Goal: Use online tool/utility: Utilize a website feature to perform a specific function

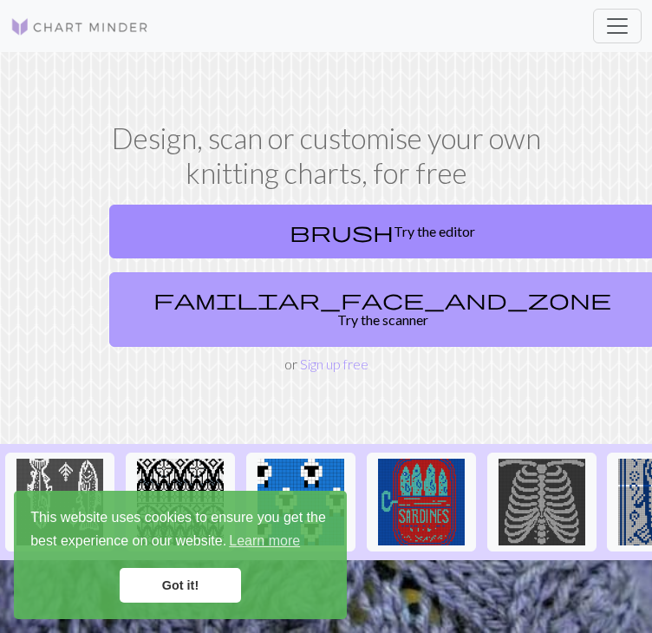
click at [356, 313] on link "familiar_face_and_zone Try the scanner" at bounding box center [382, 309] width 547 height 75
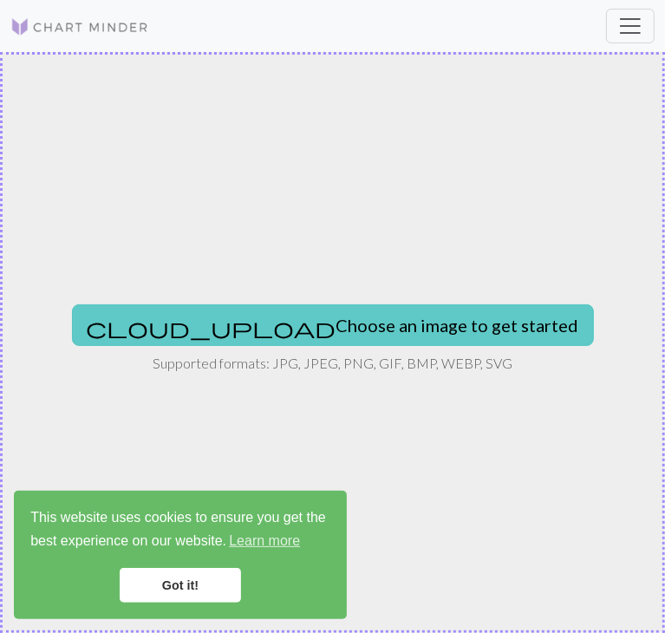
click at [346, 329] on button "cloud_upload Choose an image to get started" at bounding box center [333, 326] width 522 height 42
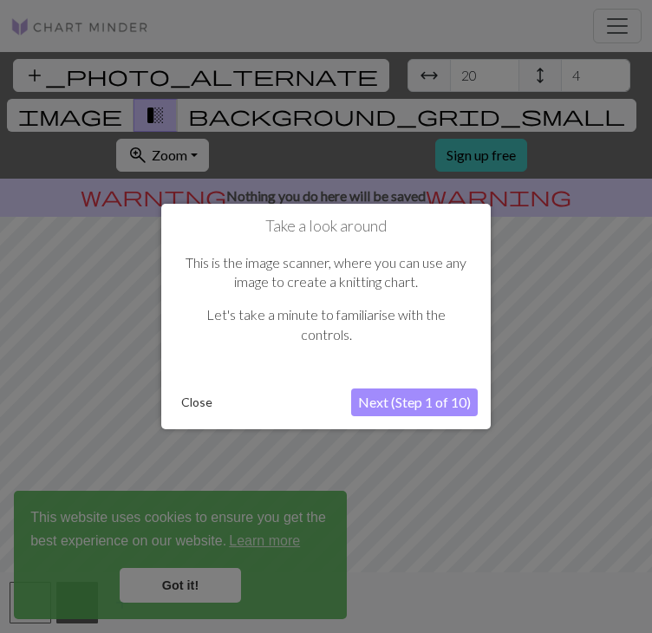
click at [454, 400] on button "Next (Step 1 of 10)" at bounding box center [414, 403] width 127 height 28
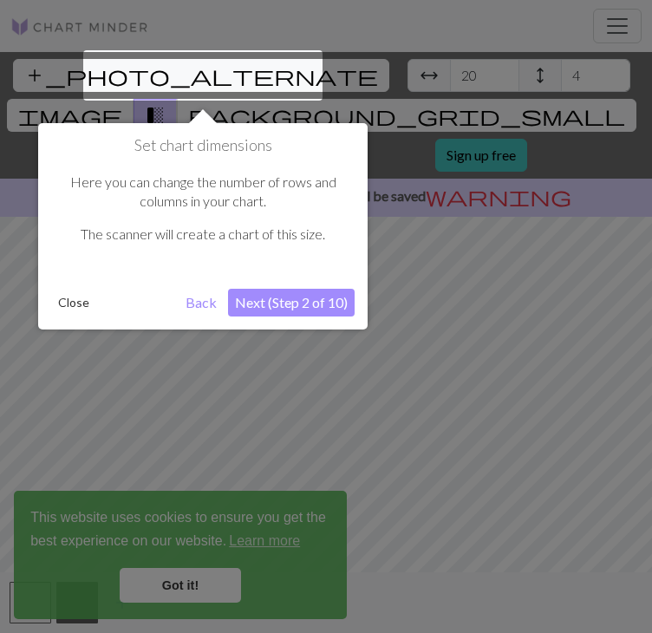
click at [319, 304] on button "Next (Step 2 of 10)" at bounding box center [291, 303] width 127 height 28
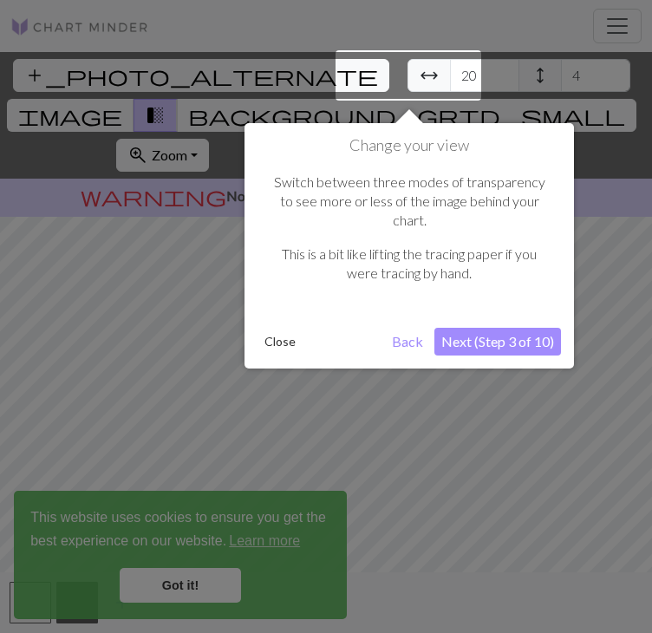
click at [471, 328] on button "Next (Step 3 of 10)" at bounding box center [498, 342] width 127 height 28
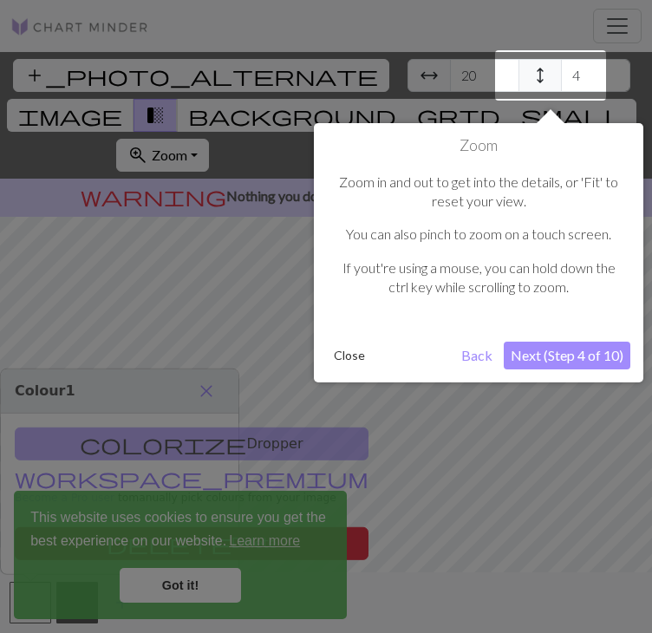
click at [518, 358] on button "Next (Step 4 of 10)" at bounding box center [567, 356] width 127 height 28
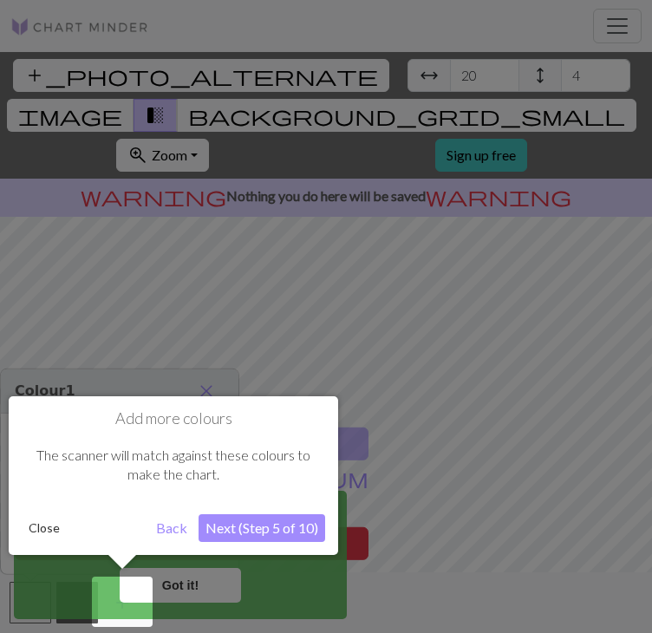
click at [278, 518] on button "Next (Step 5 of 10)" at bounding box center [262, 528] width 127 height 28
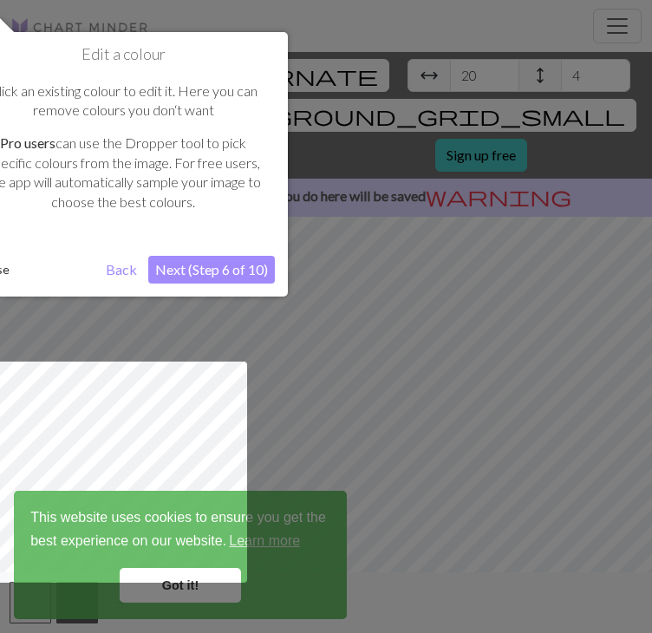
click at [236, 272] on button "Next (Step 6 of 10)" at bounding box center [211, 270] width 127 height 28
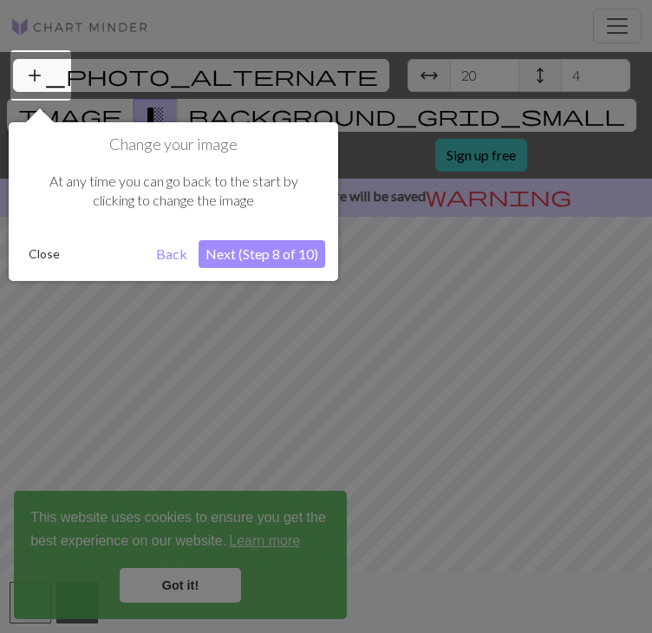
click at [276, 247] on button "Next (Step 8 of 10)" at bounding box center [262, 254] width 127 height 28
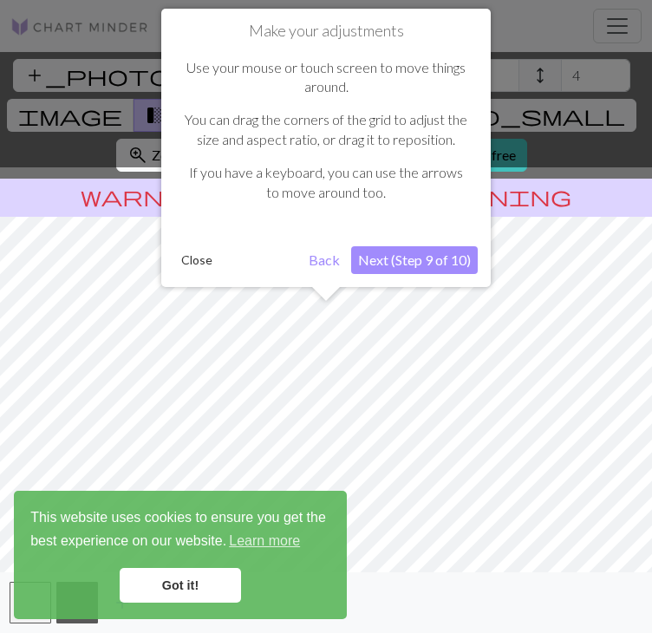
click at [412, 254] on button "Next (Step 9 of 10)" at bounding box center [414, 260] width 127 height 28
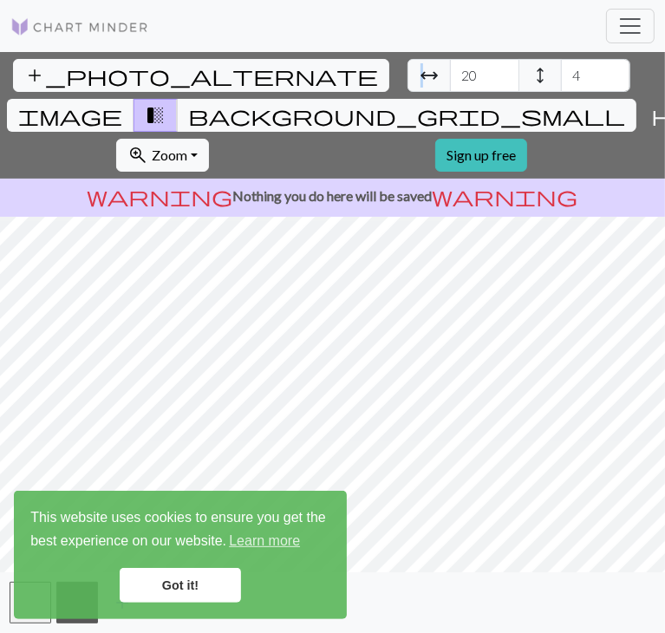
click at [419, 79] on span "arrow_range" at bounding box center [429, 75] width 21 height 24
click at [419, 74] on span "arrow_range" at bounding box center [429, 75] width 21 height 24
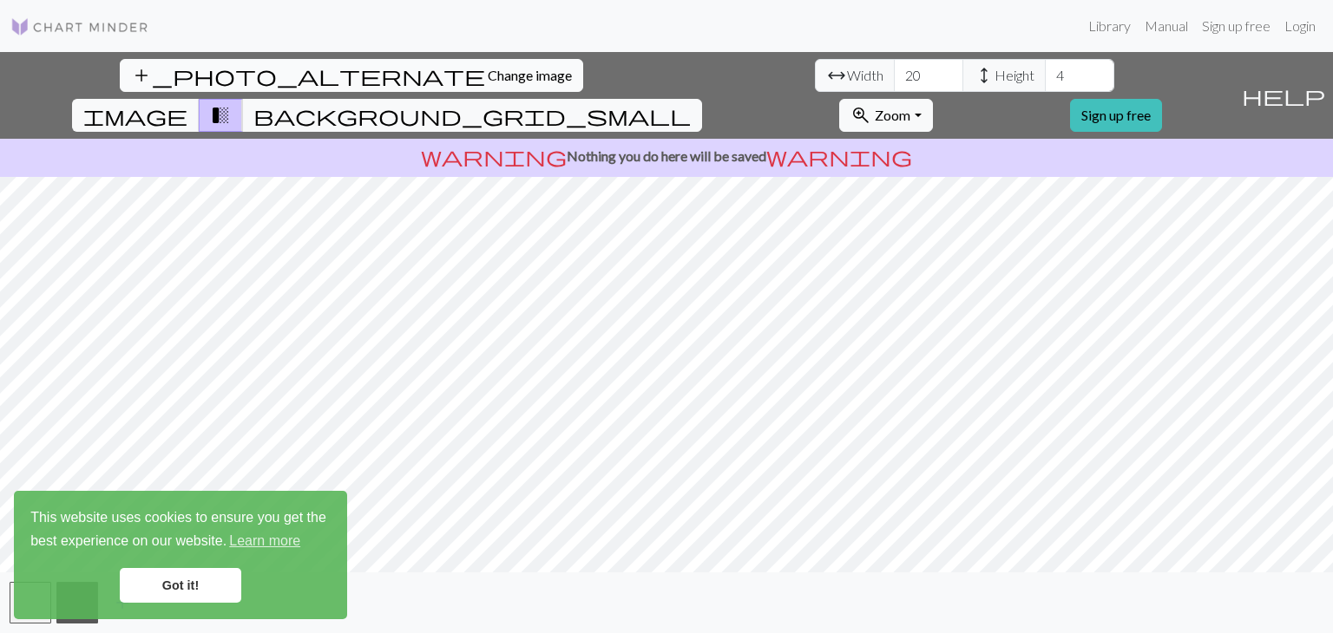
click at [488, 75] on span "Change image" at bounding box center [530, 75] width 84 height 16
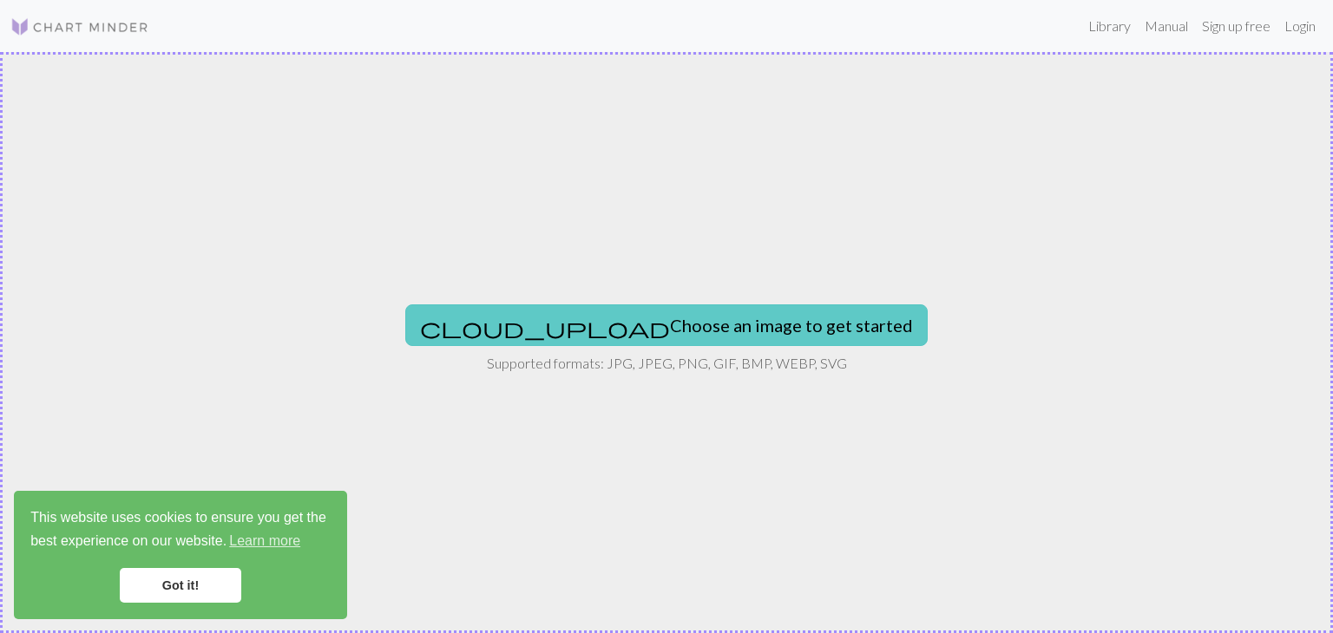
click at [581, 313] on button "cloud_upload Choose an image to get started" at bounding box center [666, 326] width 522 height 42
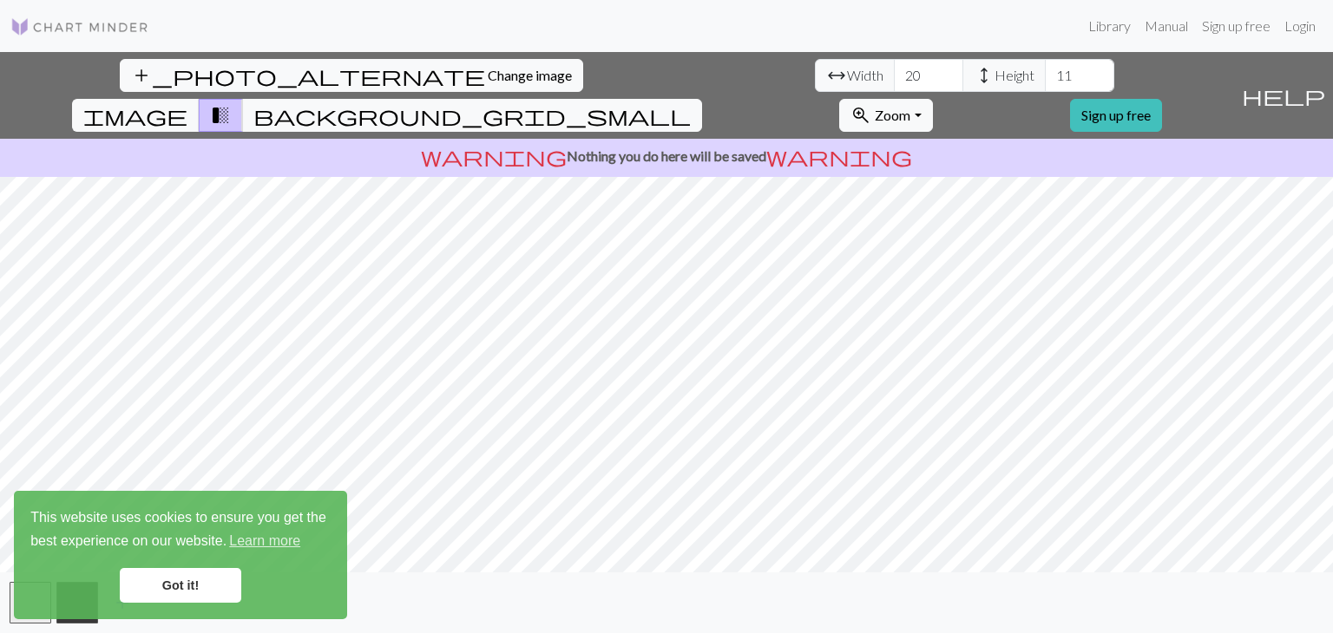
click at [231, 103] on span "transition_fade" at bounding box center [220, 115] width 21 height 24
click at [652, 103] on span "background_grid_small" at bounding box center [471, 115] width 437 height 24
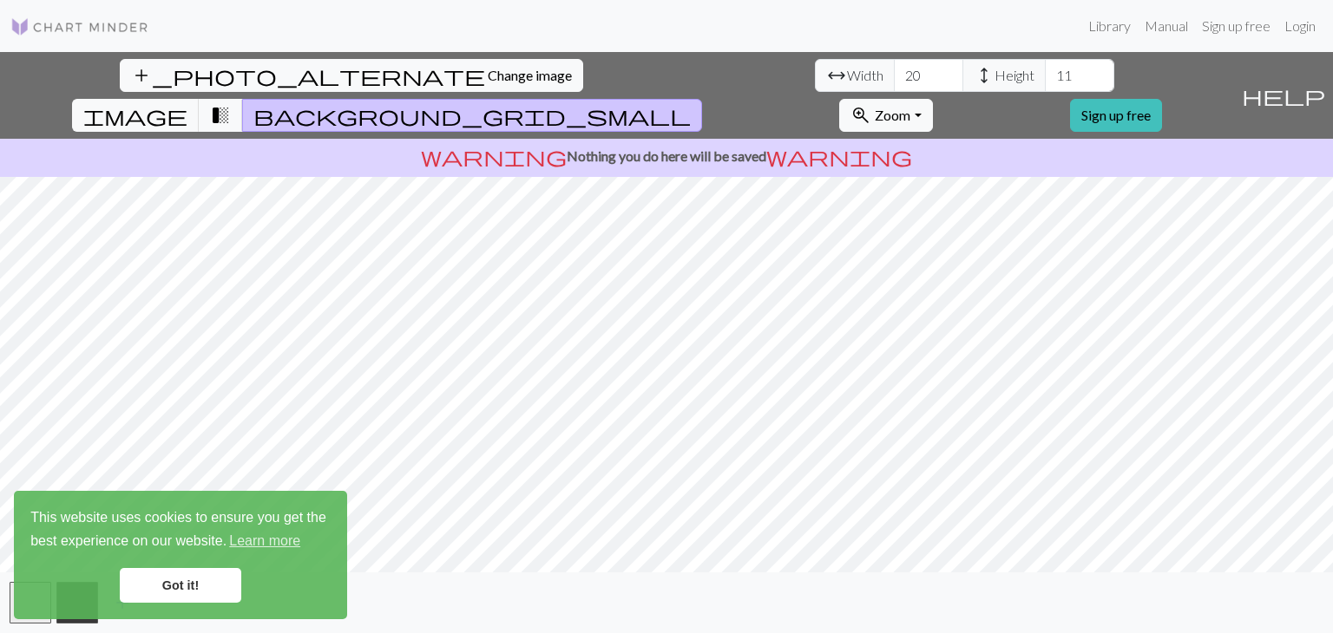
click at [652, 103] on span "background_grid_small" at bounding box center [471, 115] width 437 height 24
click at [200, 99] on button "image" at bounding box center [136, 115] width 128 height 33
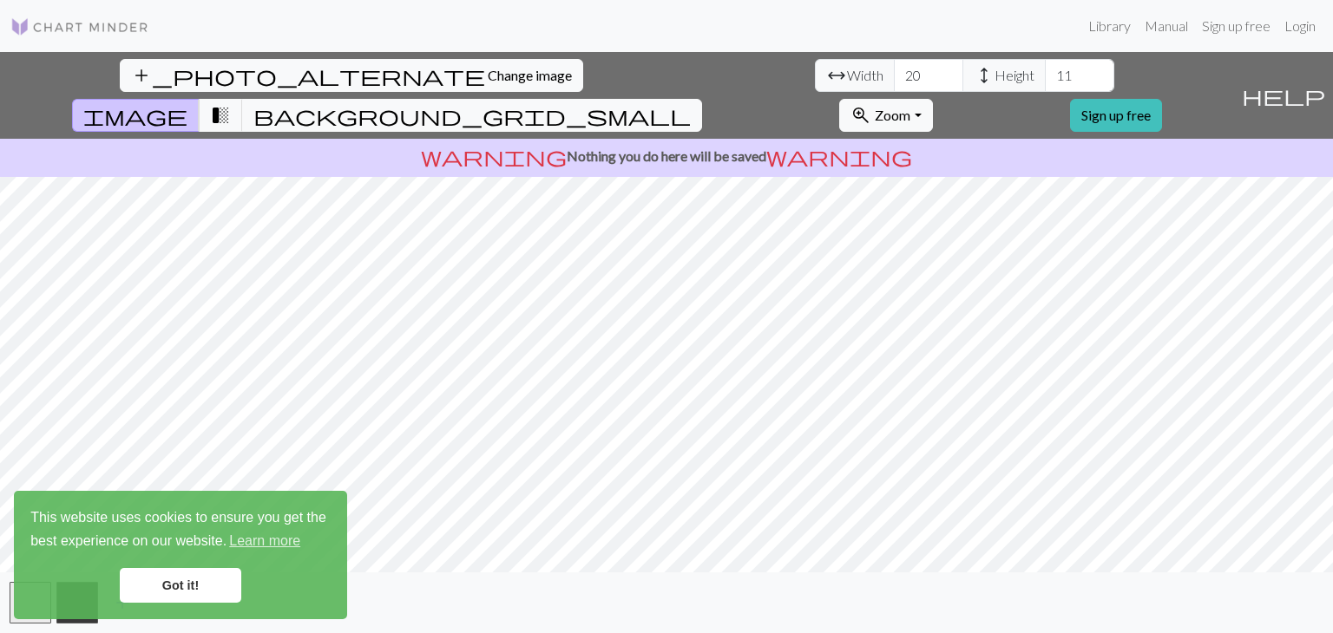
click at [652, 80] on span "Width" at bounding box center [865, 75] width 36 height 21
click at [652, 70] on span "arrow_range" at bounding box center [836, 75] width 21 height 24
click at [652, 77] on input "20" at bounding box center [928, 75] width 69 height 33
click at [652, 77] on span "arrow_range" at bounding box center [836, 75] width 21 height 24
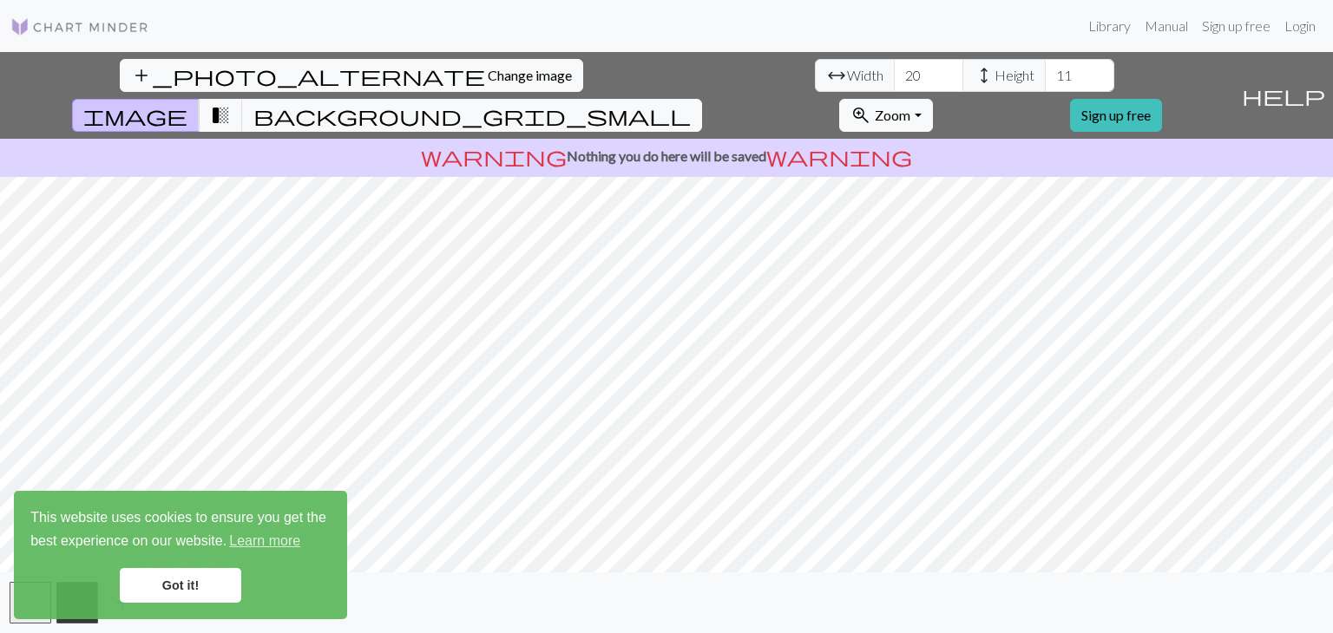
click at [652, 75] on span "arrow_range" at bounding box center [836, 75] width 21 height 24
drag, startPoint x: 311, startPoint y: 75, endPoint x: 364, endPoint y: 76, distance: 52.9
click at [652, 76] on span "arrow_range Width" at bounding box center [855, 75] width 80 height 33
click at [652, 81] on input "20" at bounding box center [928, 75] width 69 height 33
click at [652, 99] on button "zoom_in Zoom Zoom" at bounding box center [885, 115] width 93 height 33
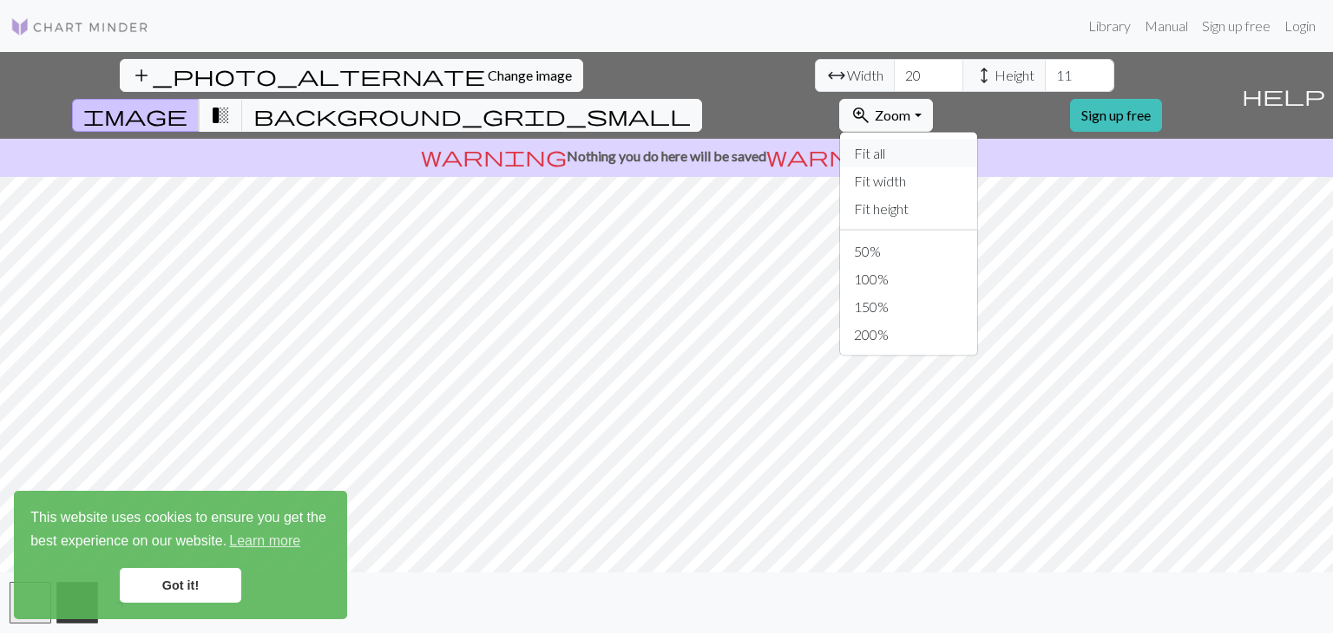
click at [652, 140] on button "Fit all" at bounding box center [908, 154] width 137 height 28
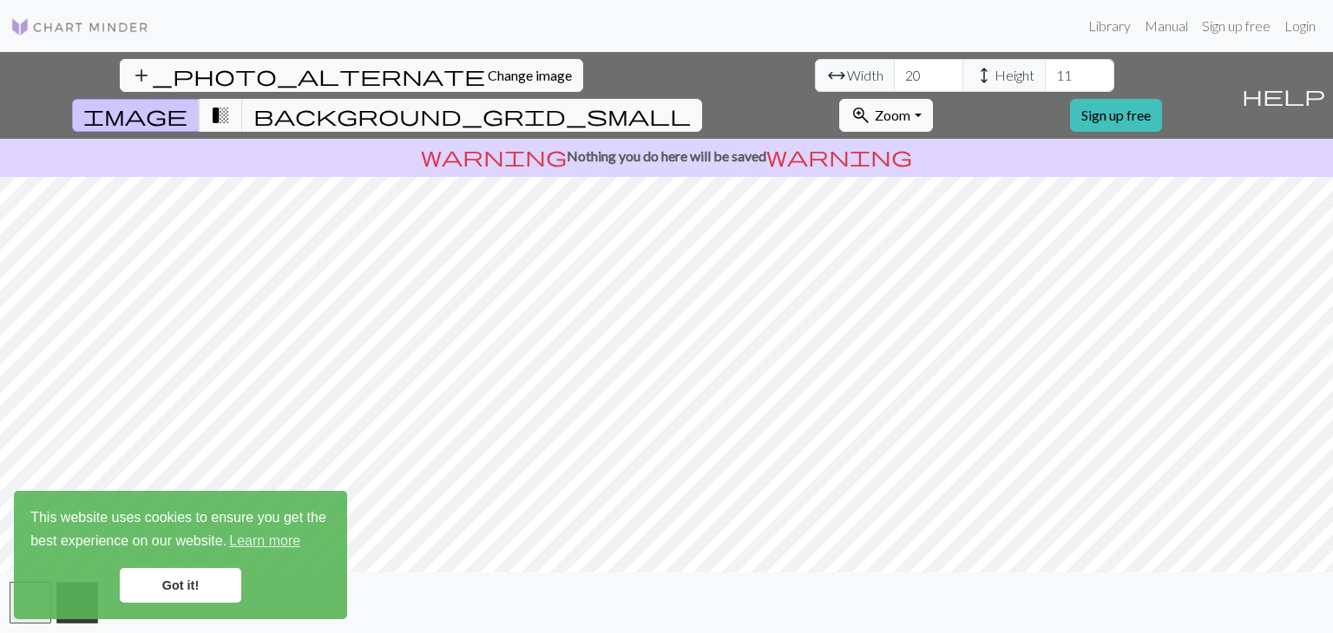
click at [652, 99] on button "zoom_in Zoom Zoom" at bounding box center [885, 115] width 93 height 33
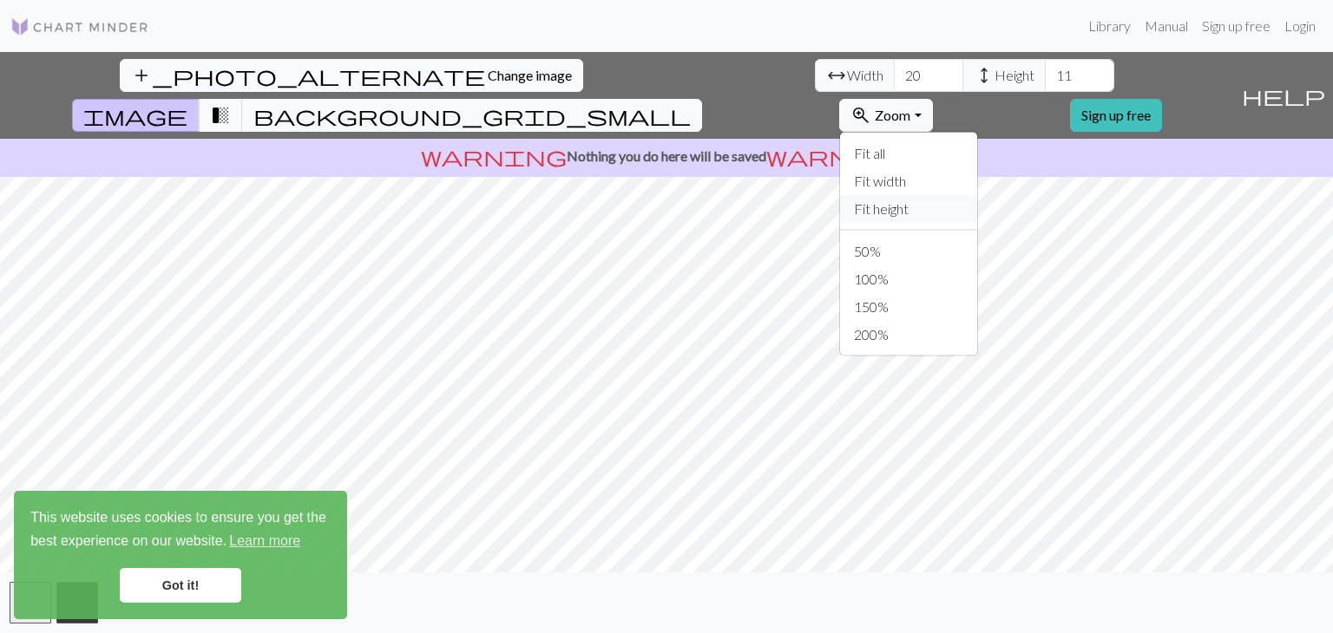
click at [652, 195] on button "Fit height" at bounding box center [908, 209] width 137 height 28
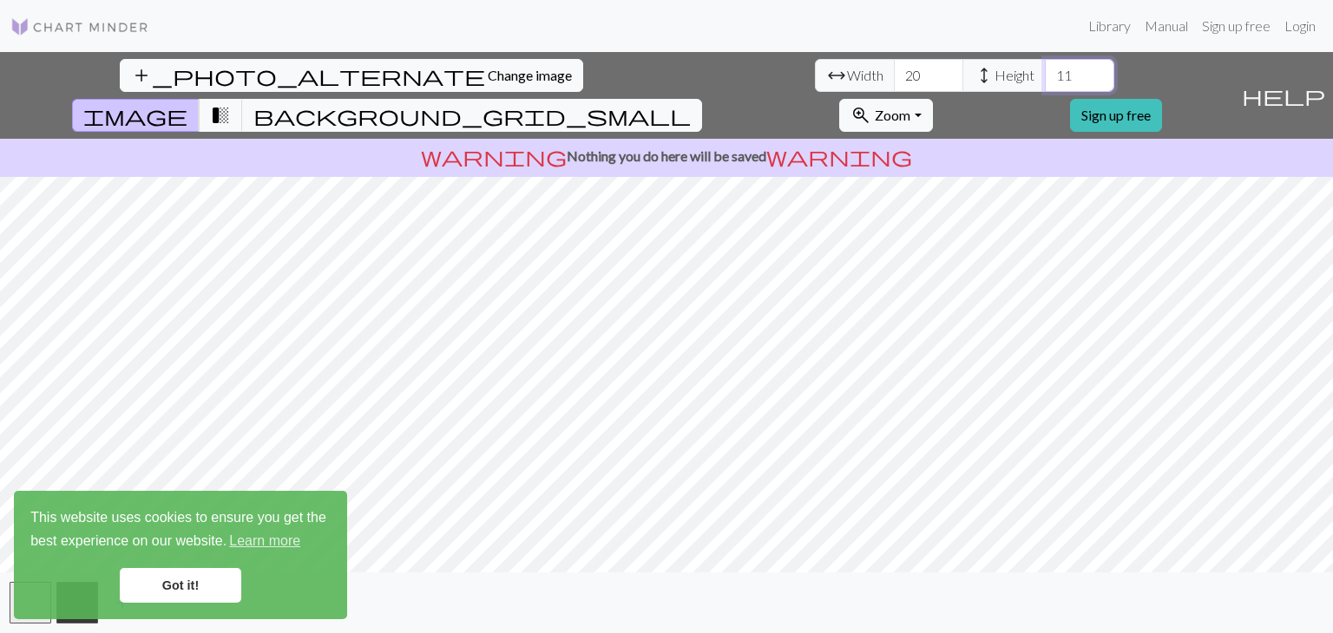
click at [652, 82] on input "11" at bounding box center [1079, 75] width 69 height 33
type input "1"
type input "5"
drag, startPoint x: 416, startPoint y: 81, endPoint x: 303, endPoint y: 64, distance: 114.8
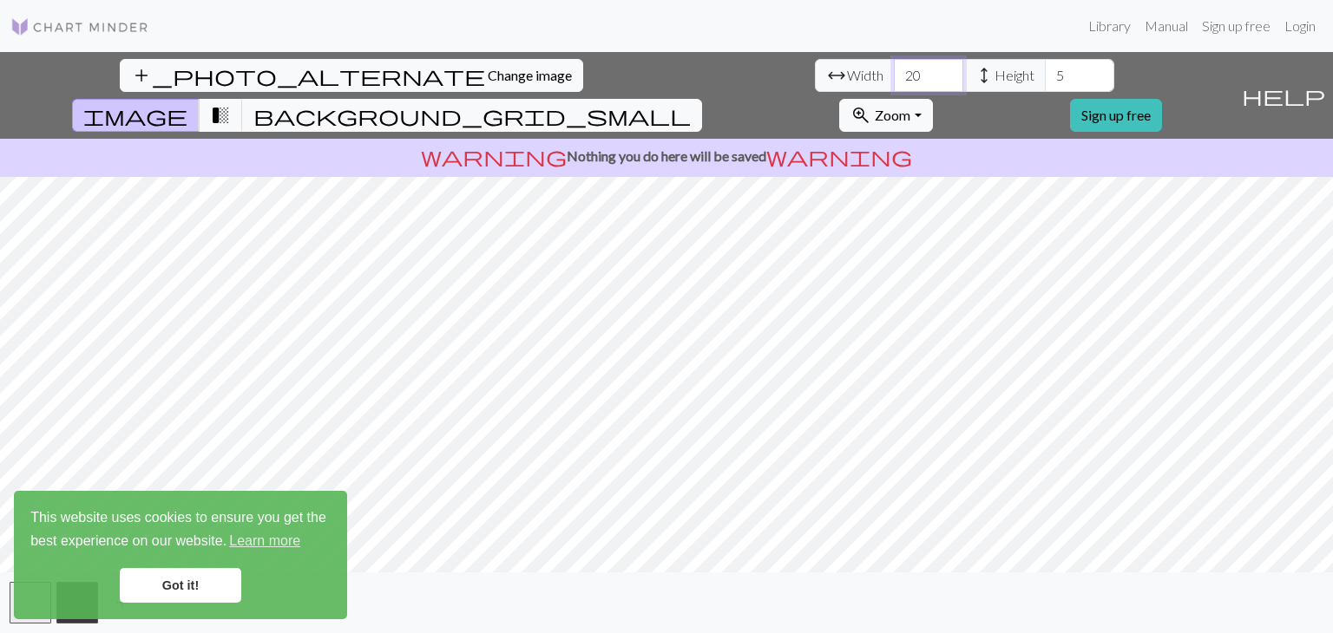
click at [652, 82] on div "arrow_range Width 20 height Height 5" at bounding box center [964, 75] width 299 height 33
type input "1"
type input "2"
type input "30"
click at [652, 81] on input "5" at bounding box center [1079, 75] width 69 height 33
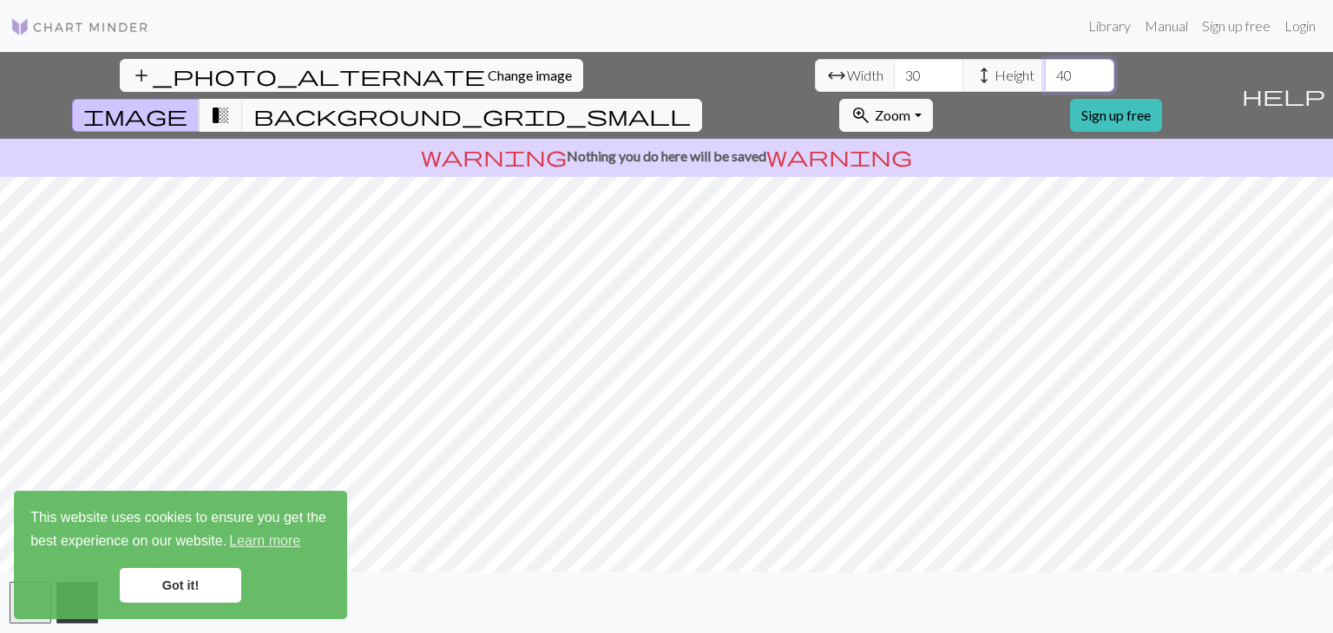
type input "4"
type input "3"
type input "20"
click at [652, 84] on input "29" at bounding box center [928, 75] width 69 height 33
click at [652, 75] on input "28" at bounding box center [928, 75] width 69 height 33
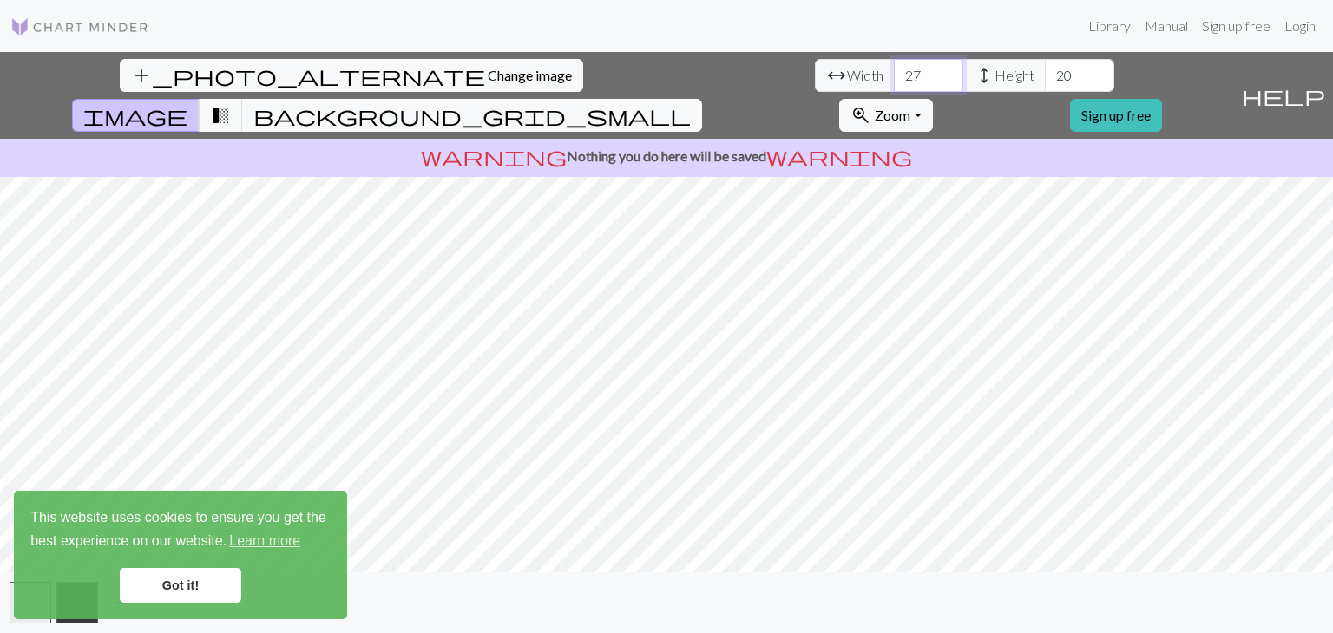
click at [652, 75] on input "27" at bounding box center [928, 75] width 69 height 33
click at [652, 75] on input "26" at bounding box center [928, 75] width 69 height 33
click at [652, 72] on input "26" at bounding box center [928, 75] width 69 height 33
click at [652, 72] on input "27" at bounding box center [928, 75] width 69 height 33
click at [652, 72] on input "28" at bounding box center [928, 75] width 69 height 33
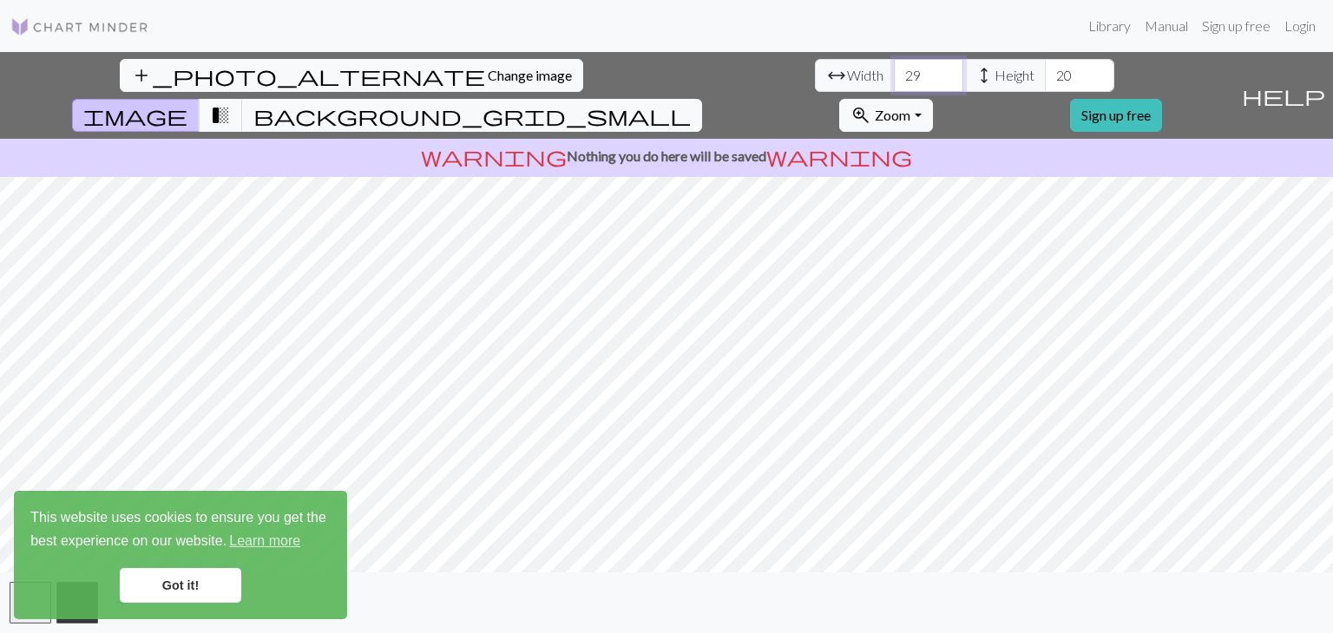
click at [652, 72] on input "29" at bounding box center [928, 75] width 69 height 33
click at [652, 72] on input "30" at bounding box center [928, 75] width 69 height 33
type input "31"
click at [652, 72] on input "31" at bounding box center [928, 75] width 69 height 33
click at [652, 82] on input "20" at bounding box center [1079, 75] width 69 height 33
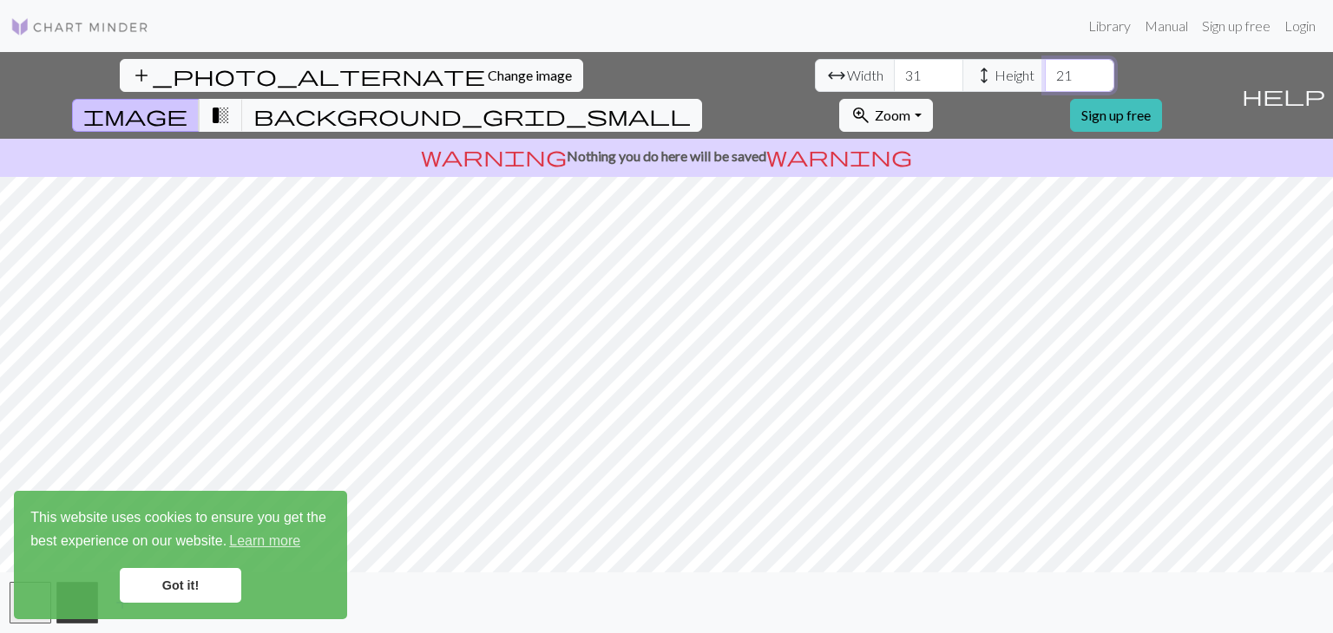
type input "21"
click at [146, 587] on link "Got it!" at bounding box center [180, 585] width 121 height 35
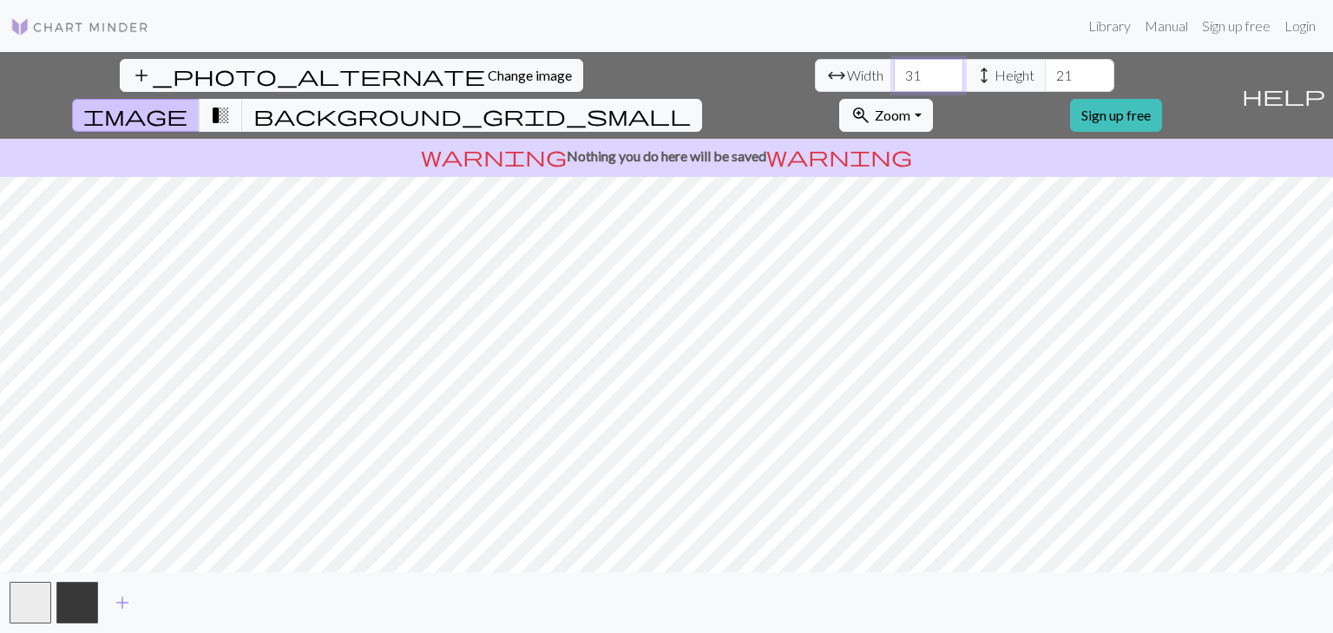
click at [652, 73] on input "31" at bounding box center [928, 75] width 69 height 33
type input "32"
click at [652, 74] on input "21" at bounding box center [1079, 75] width 69 height 33
type input "22"
click at [652, 76] on input "32" at bounding box center [928, 75] width 69 height 33
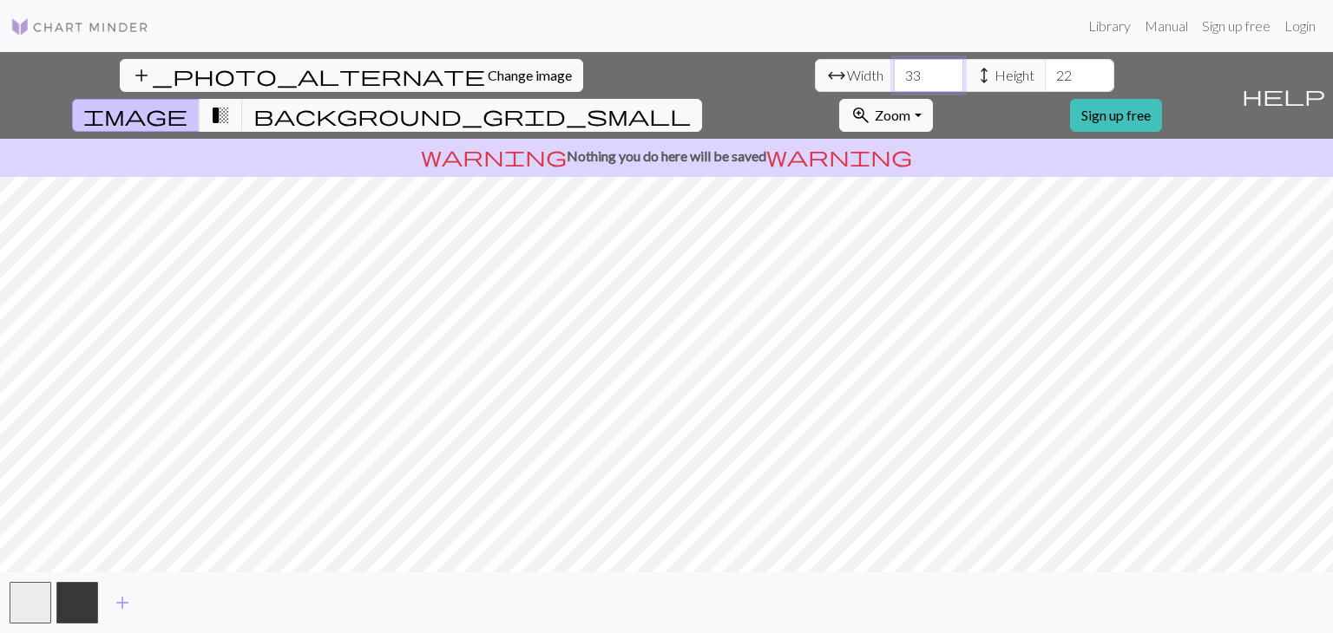
type input "33"
type input "23"
click at [652, 69] on input "33" at bounding box center [928, 75] width 69 height 33
type input "3"
type input "40"
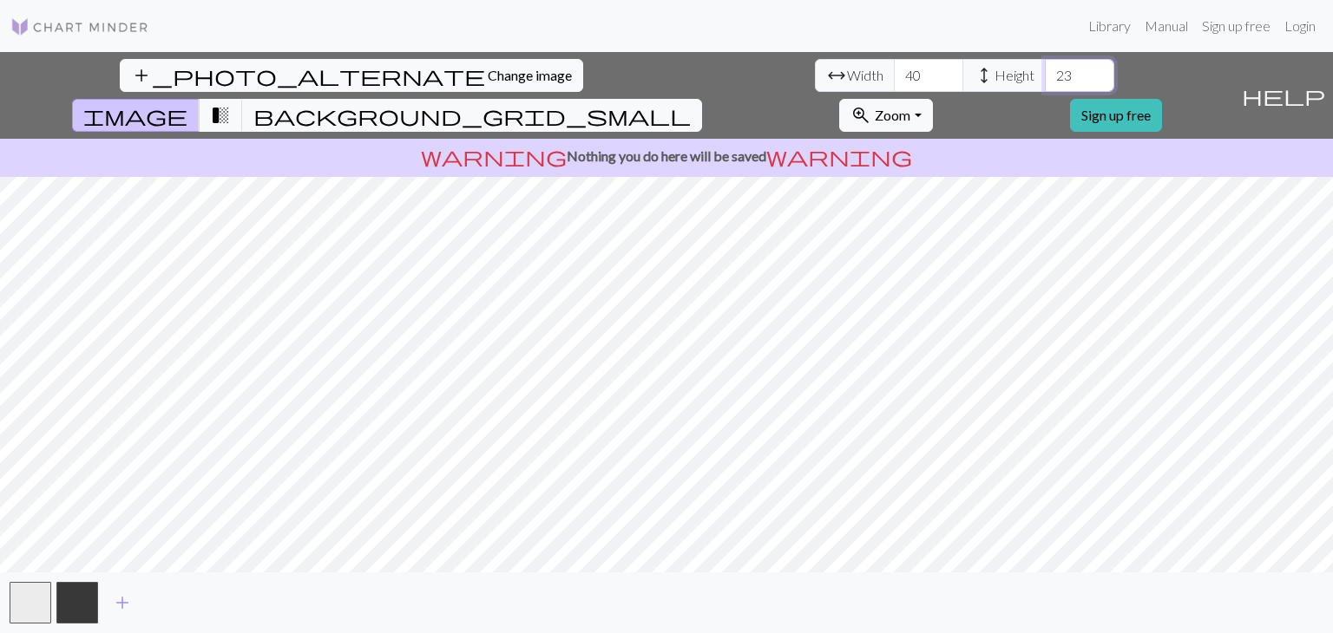
click at [652, 75] on input "23" at bounding box center [1079, 75] width 69 height 33
type input "2"
type input "30"
click at [652, 69] on input "40" at bounding box center [928, 75] width 69 height 33
type input "4"
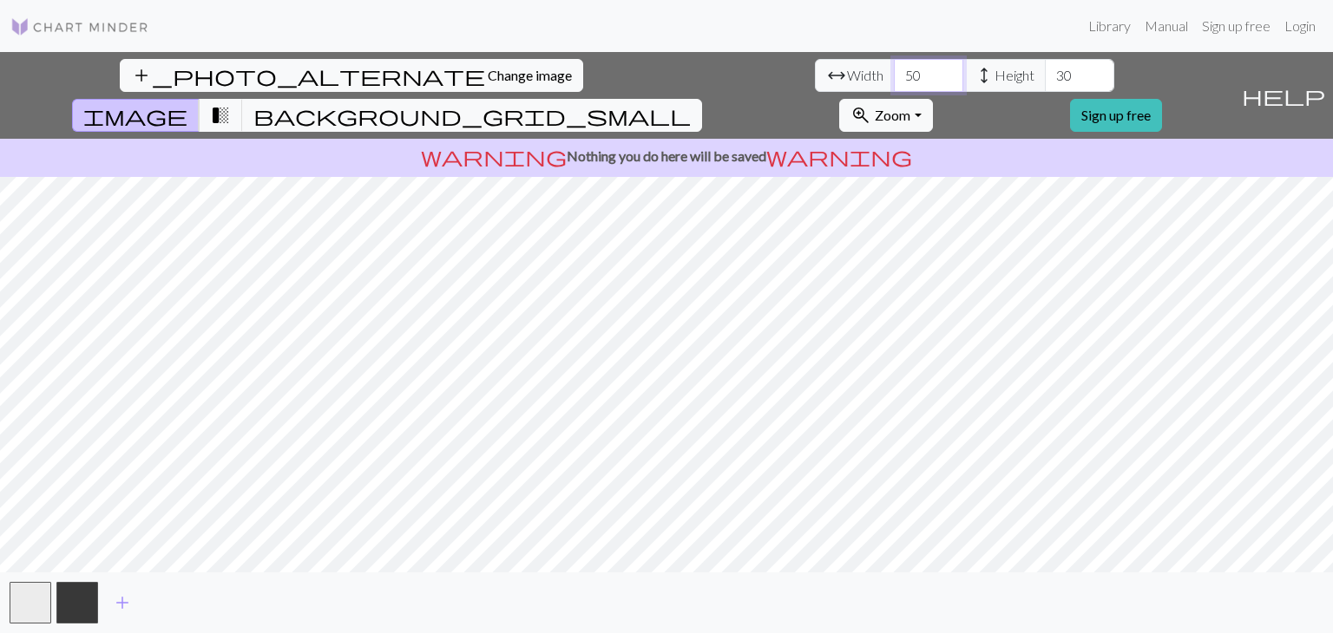
type input "50"
type input "40"
click at [131, 83] on span "add_photo_alternate" at bounding box center [308, 75] width 354 height 24
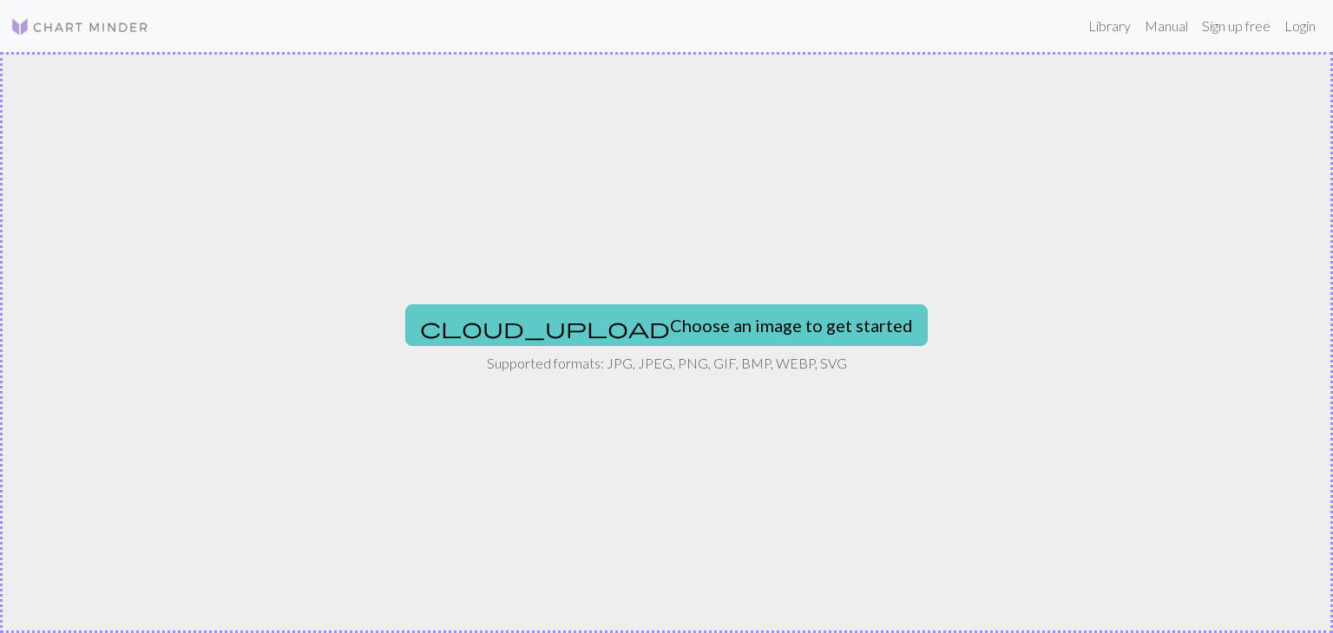
click at [576, 324] on button "cloud_upload Choose an image to get started" at bounding box center [666, 326] width 522 height 42
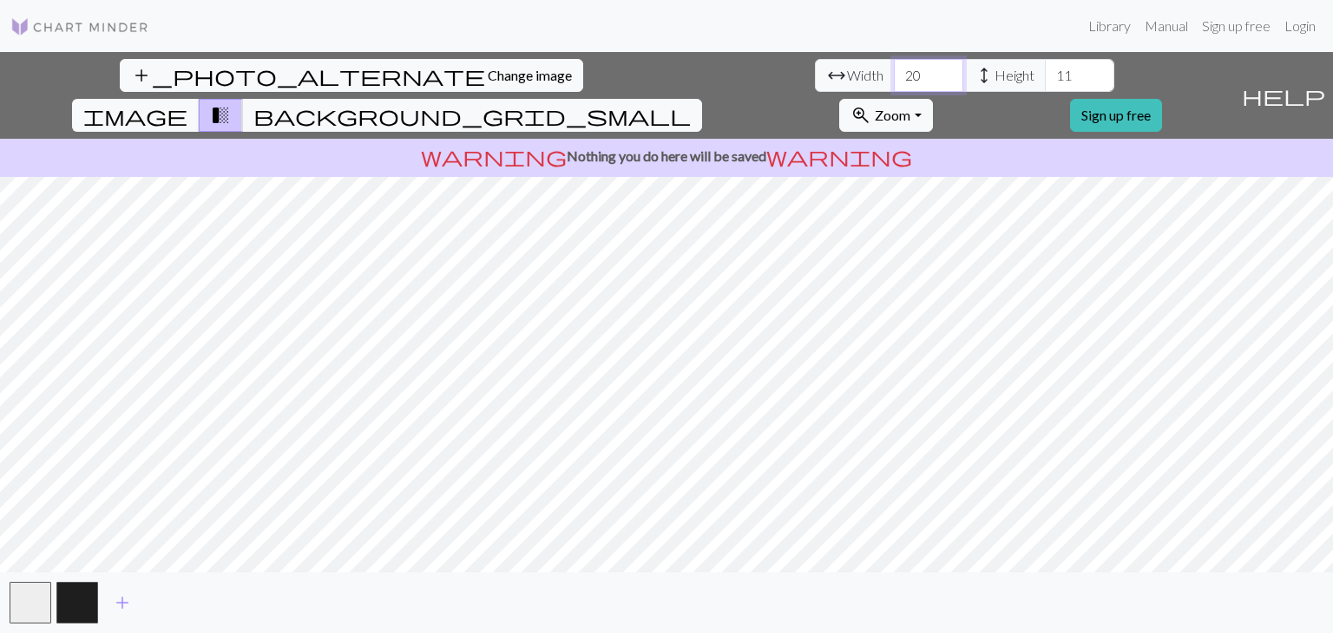
click at [652, 86] on input "20" at bounding box center [928, 75] width 69 height 33
click at [652, 99] on button "background_grid_small" at bounding box center [472, 115] width 460 height 33
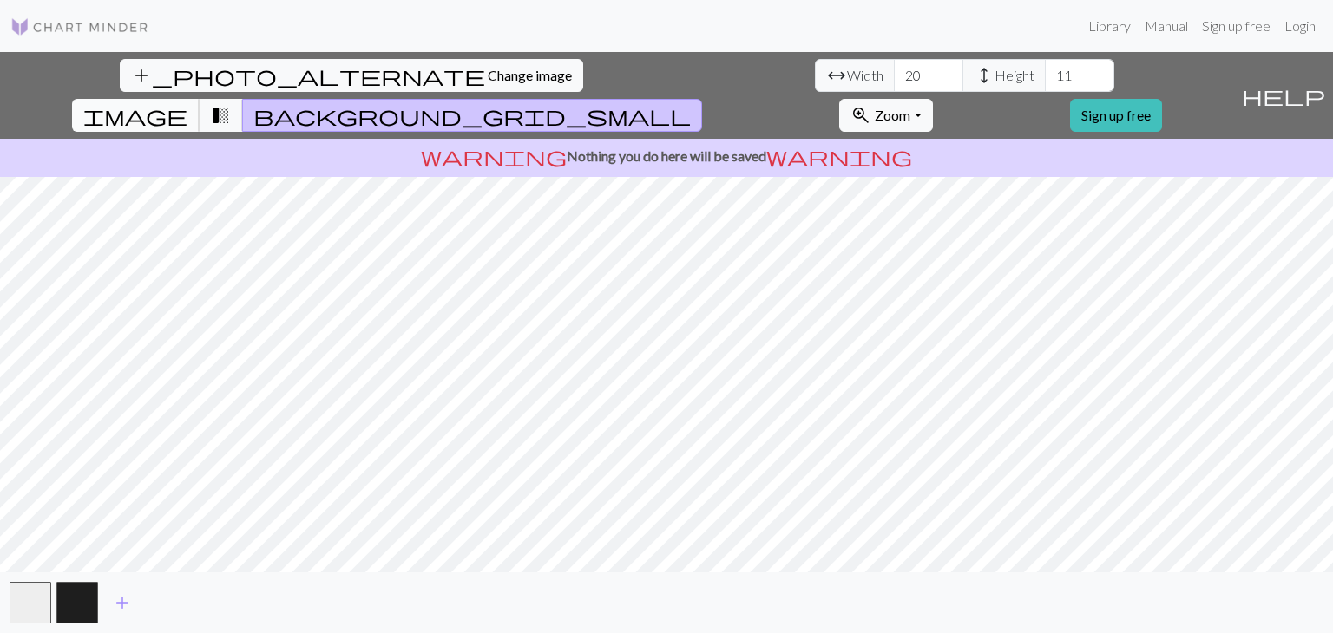
click at [187, 103] on span "image" at bounding box center [135, 115] width 104 height 24
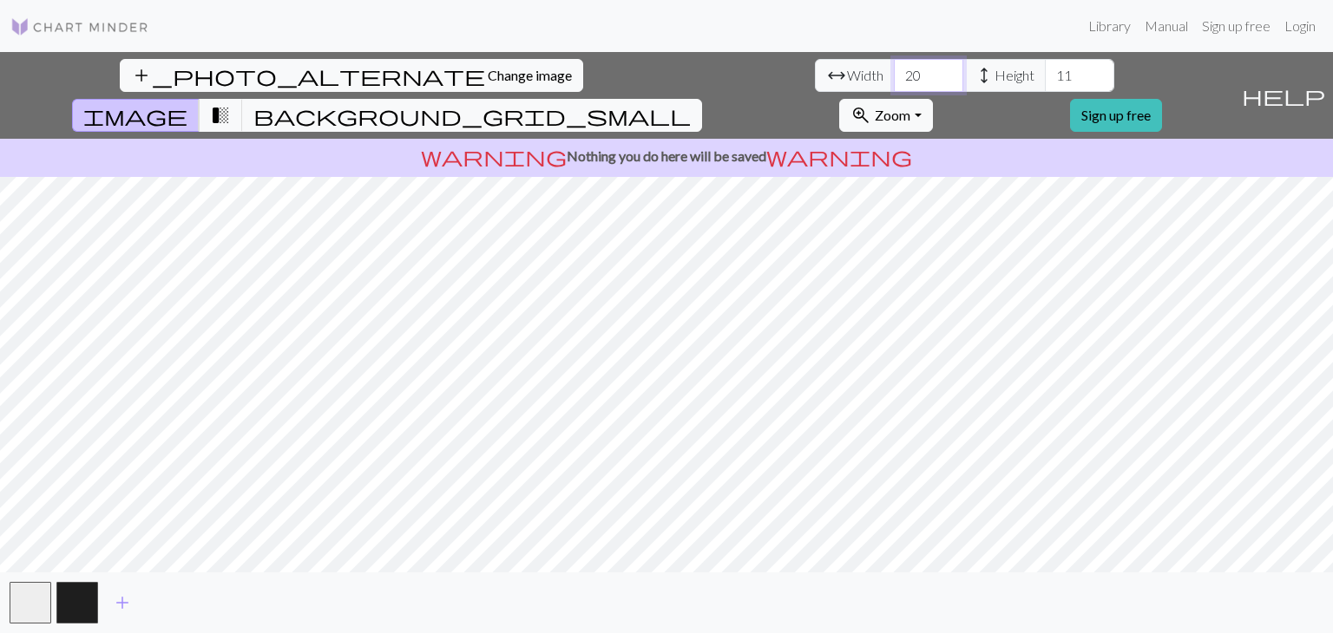
click at [652, 81] on input "20" at bounding box center [928, 75] width 69 height 33
type input "2"
type input "50"
type input "40"
click at [652, 103] on span "background_grid_small" at bounding box center [471, 115] width 437 height 24
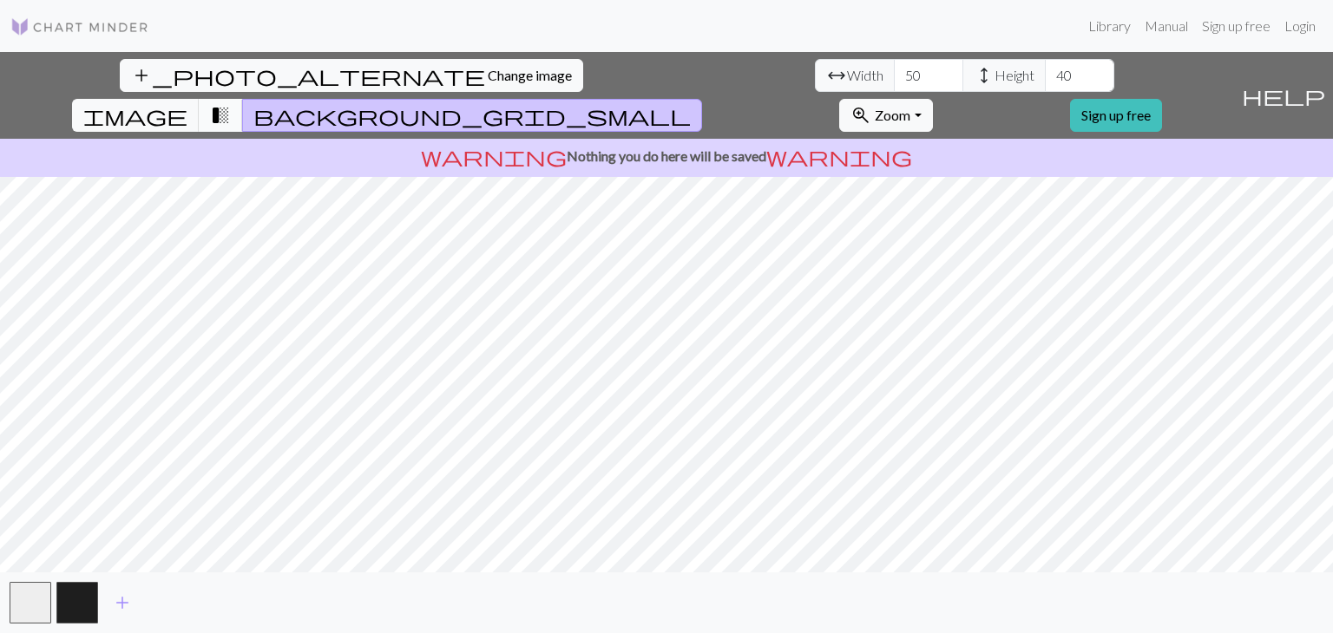
click at [231, 103] on span "transition_fade" at bounding box center [220, 115] width 21 height 24
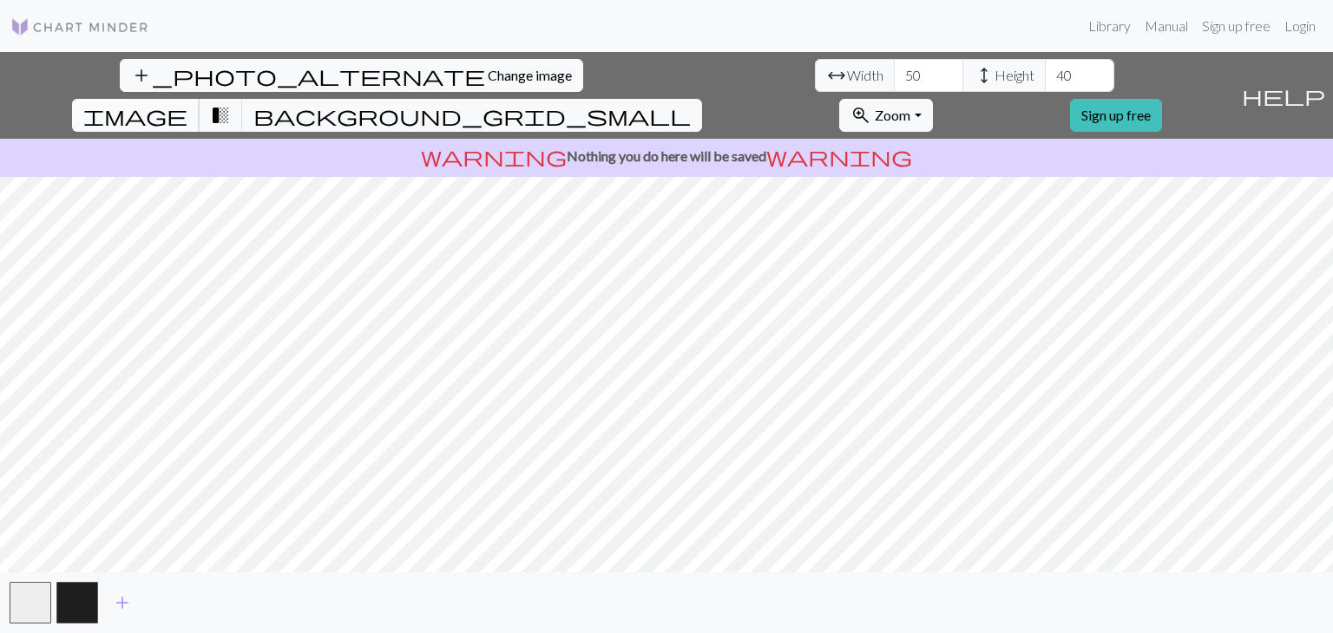
click at [187, 103] on span "image" at bounding box center [135, 115] width 104 height 24
click at [652, 99] on link "Sign up free" at bounding box center [1116, 115] width 92 height 33
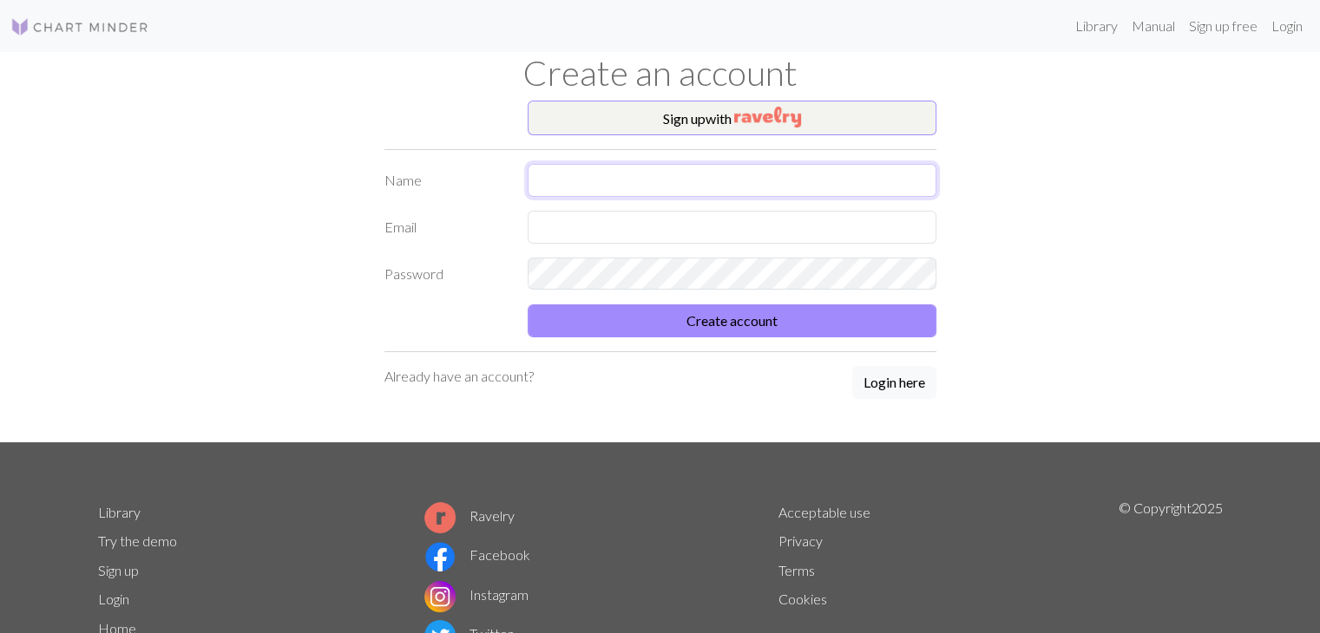
click at [572, 182] on input "text" at bounding box center [731, 180] width 409 height 33
type input "Maria"
type input "mariasigr23@gmail.com"
click at [652, 346] on div "Sign up with Name Maria Email mariasigr23@gmail.com Password Create account Alr…" at bounding box center [660, 272] width 573 height 342
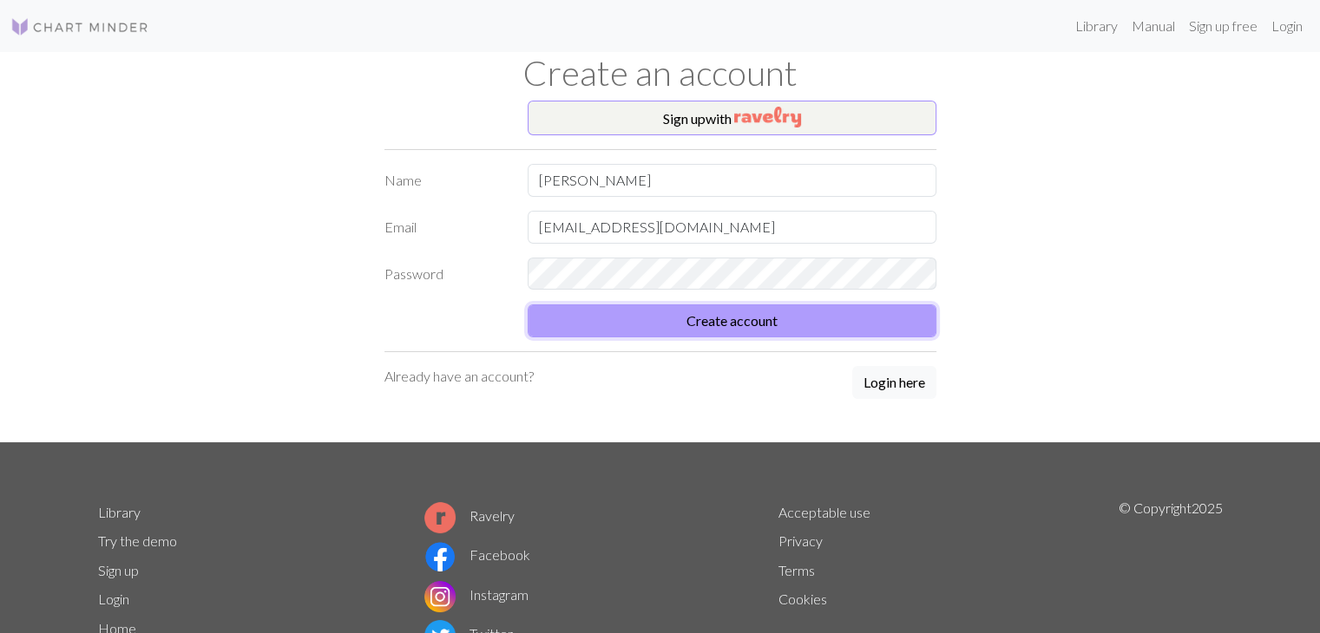
click at [652, 321] on button "Create account" at bounding box center [731, 321] width 409 height 33
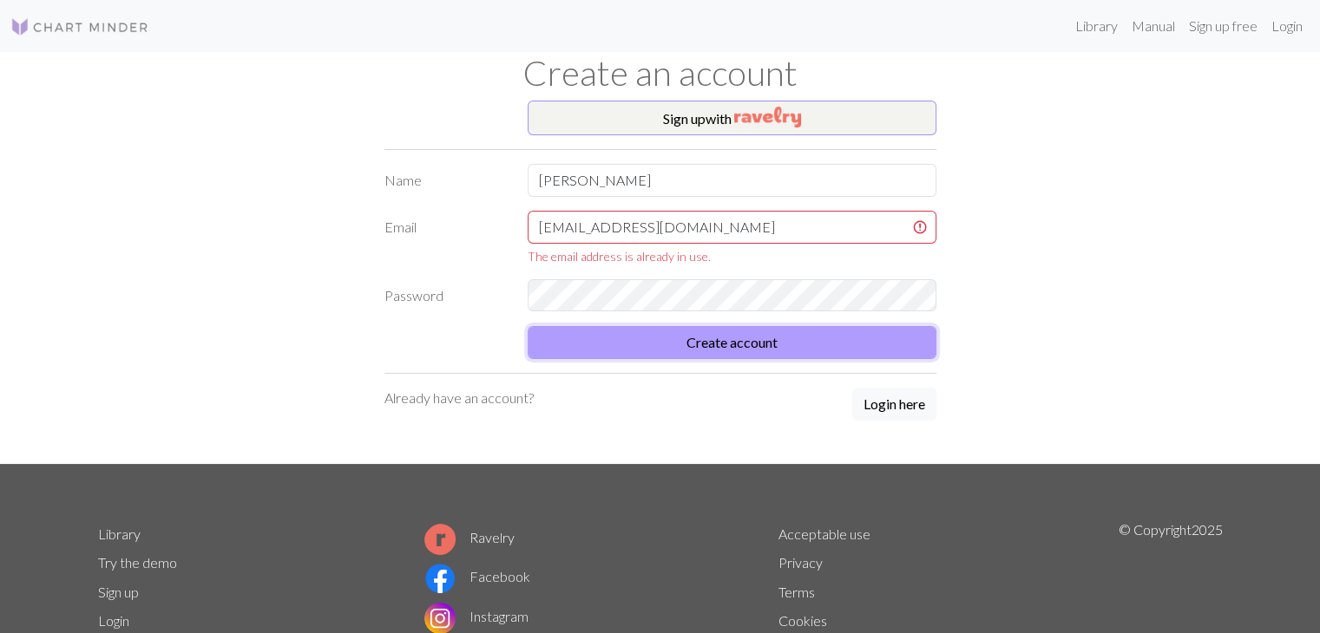
click at [652, 332] on button "Create account" at bounding box center [731, 342] width 409 height 33
click at [652, 406] on button "Login here" at bounding box center [894, 404] width 84 height 33
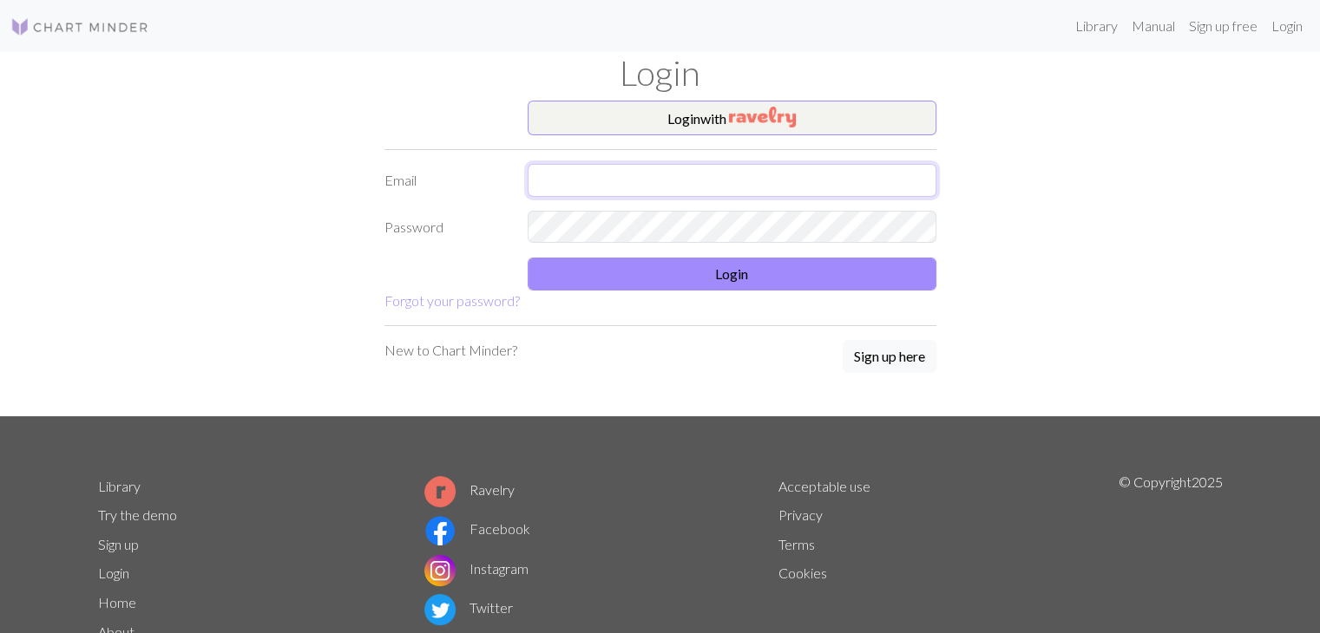
click at [652, 185] on input "text" at bounding box center [731, 180] width 409 height 33
type input "mariasigr23@gmail.com"
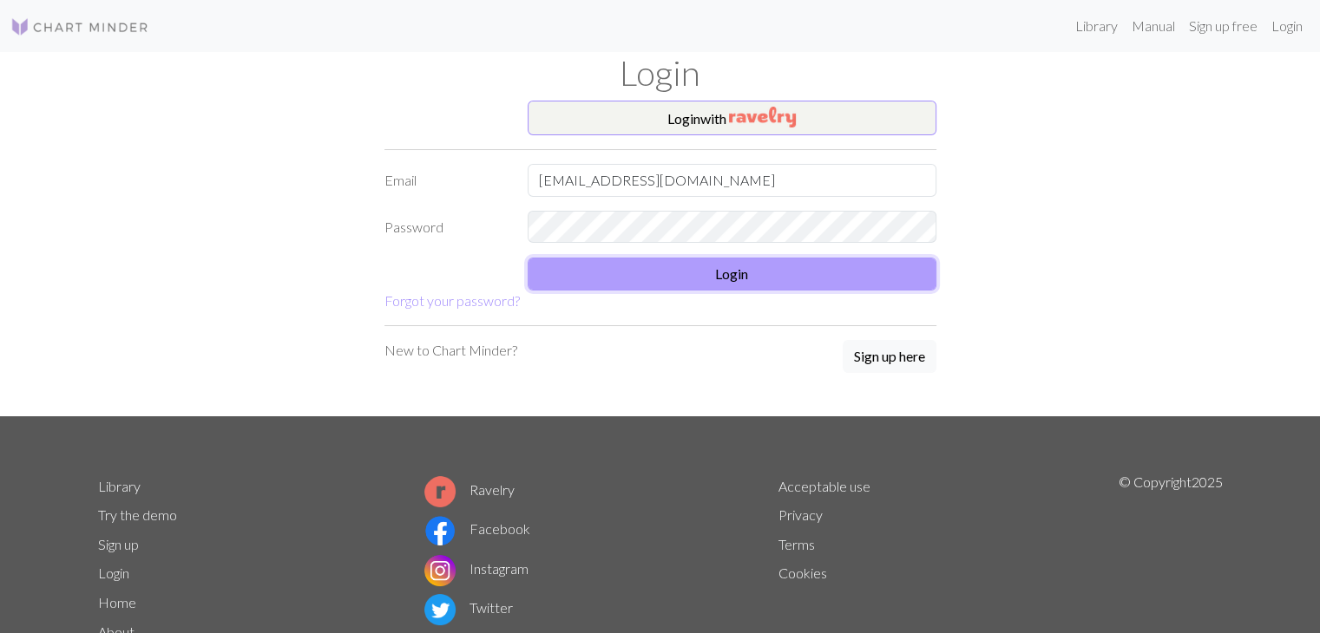
click at [652, 265] on button "Login" at bounding box center [731, 274] width 409 height 33
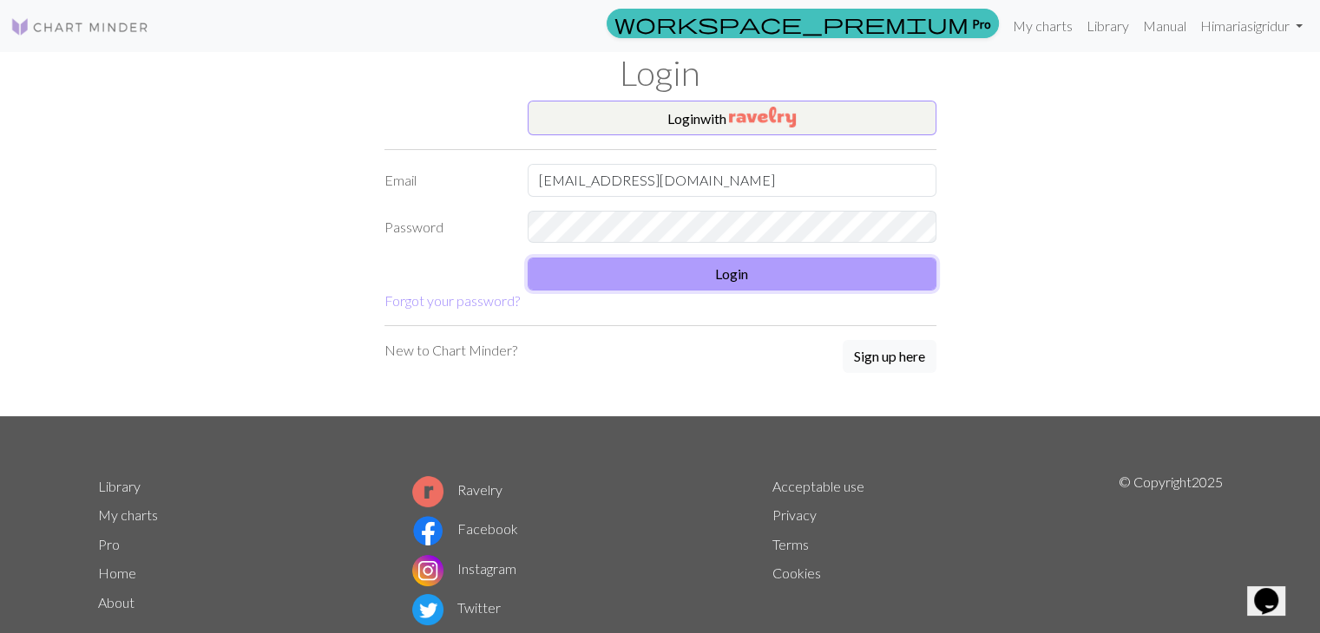
click at [652, 267] on button "Login" at bounding box center [731, 274] width 409 height 33
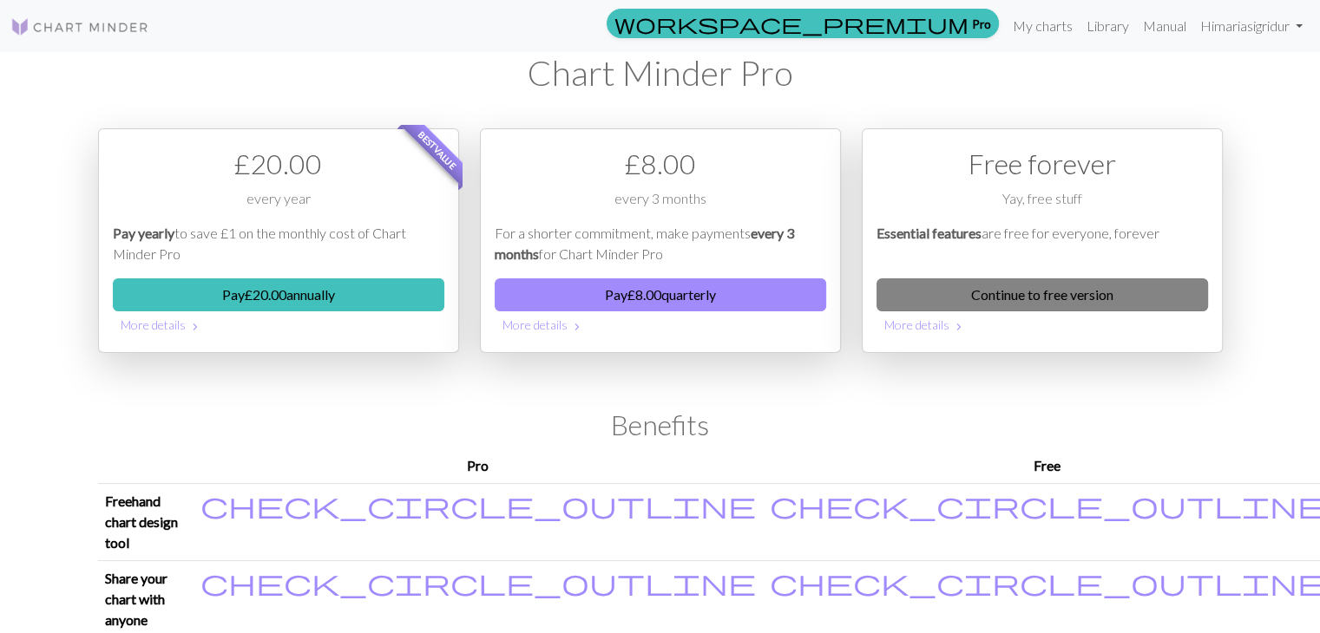
click at [652, 299] on link "Continue to free version" at bounding box center [1041, 294] width 331 height 33
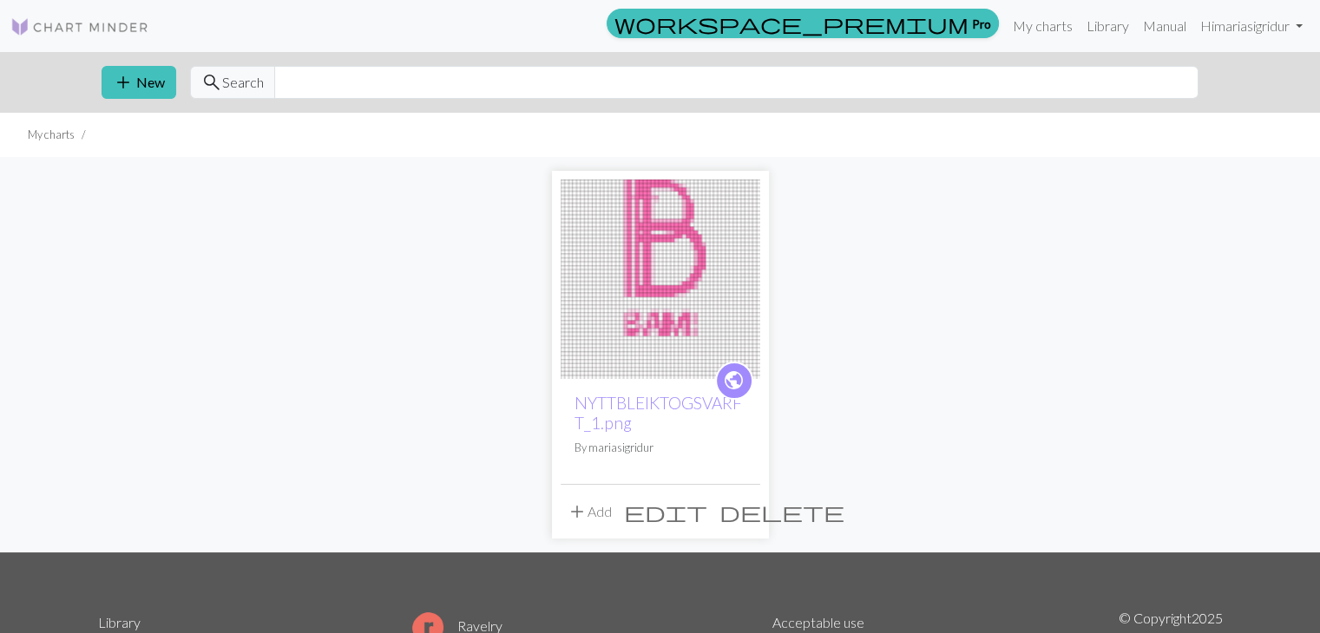
click at [652, 519] on span "delete" at bounding box center [781, 512] width 125 height 24
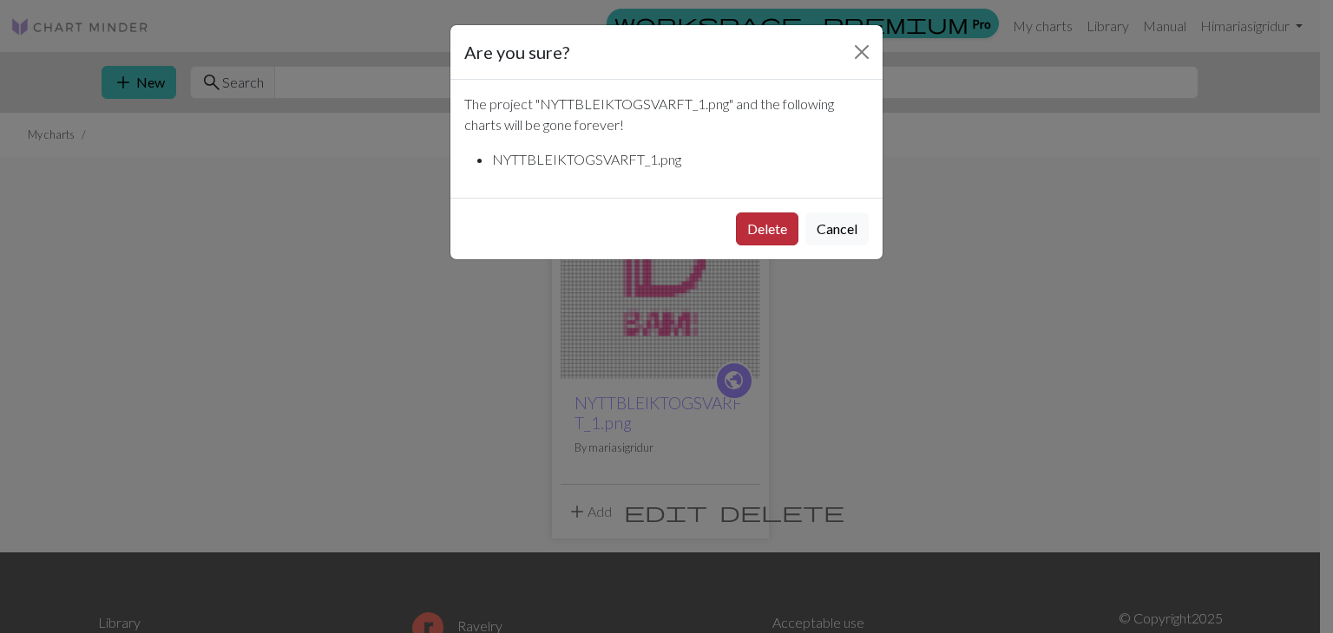
click at [652, 220] on button "Delete" at bounding box center [767, 229] width 62 height 33
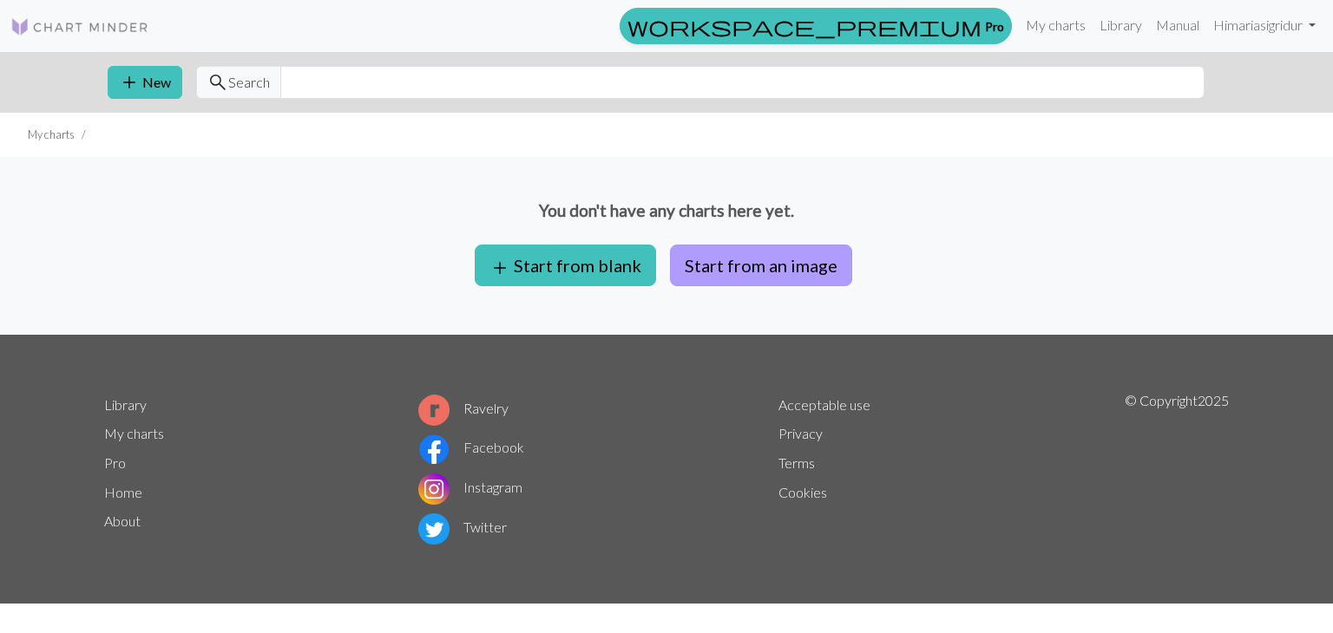
click at [746, 252] on button "Start from an image" at bounding box center [761, 266] width 182 height 42
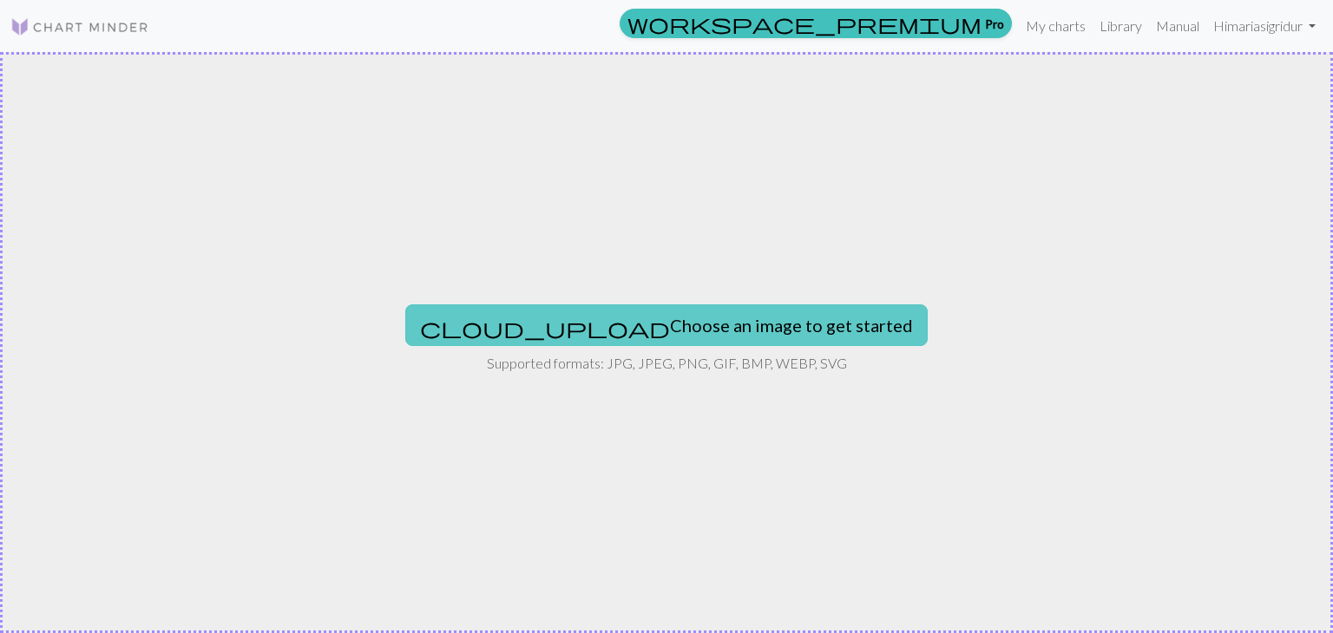
click at [656, 305] on button "cloud_upload Choose an image to get started" at bounding box center [666, 326] width 522 height 42
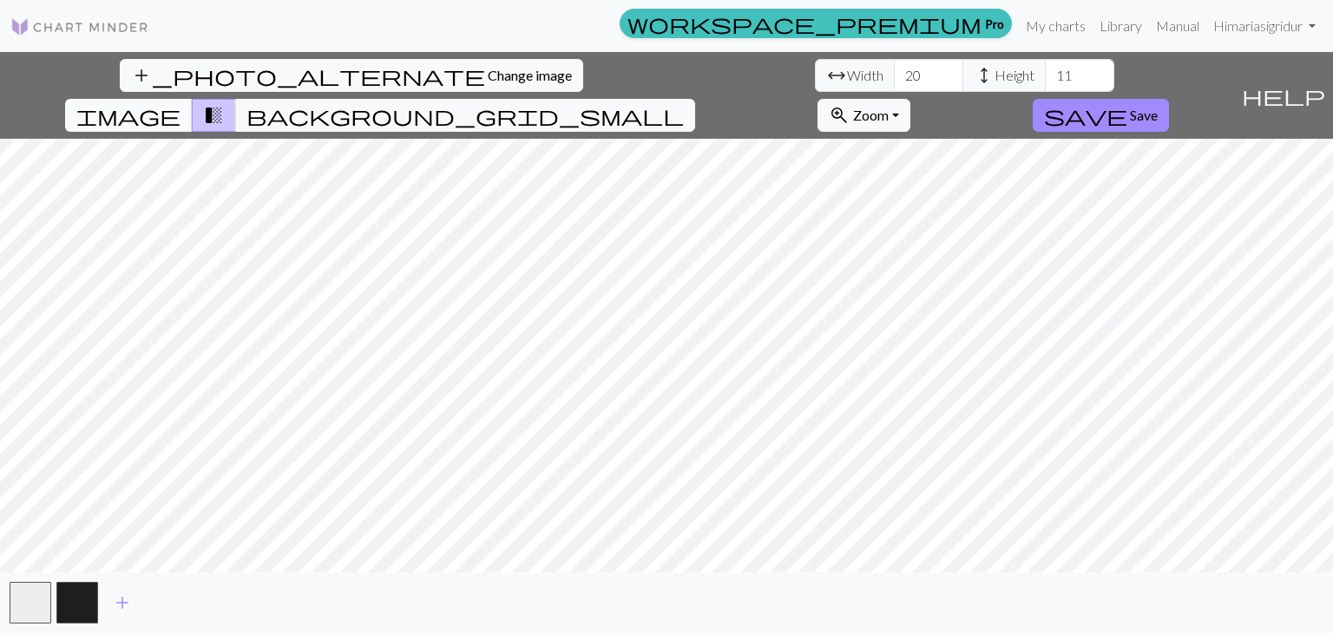
click at [180, 103] on span "image" at bounding box center [128, 115] width 104 height 24
click at [894, 77] on input "20" at bounding box center [928, 75] width 69 height 33
drag, startPoint x: 413, startPoint y: 80, endPoint x: 383, endPoint y: 63, distance: 33.8
click at [815, 69] on div "arrow_range Width 20 height Height 11" at bounding box center [964, 75] width 299 height 33
type input "2"
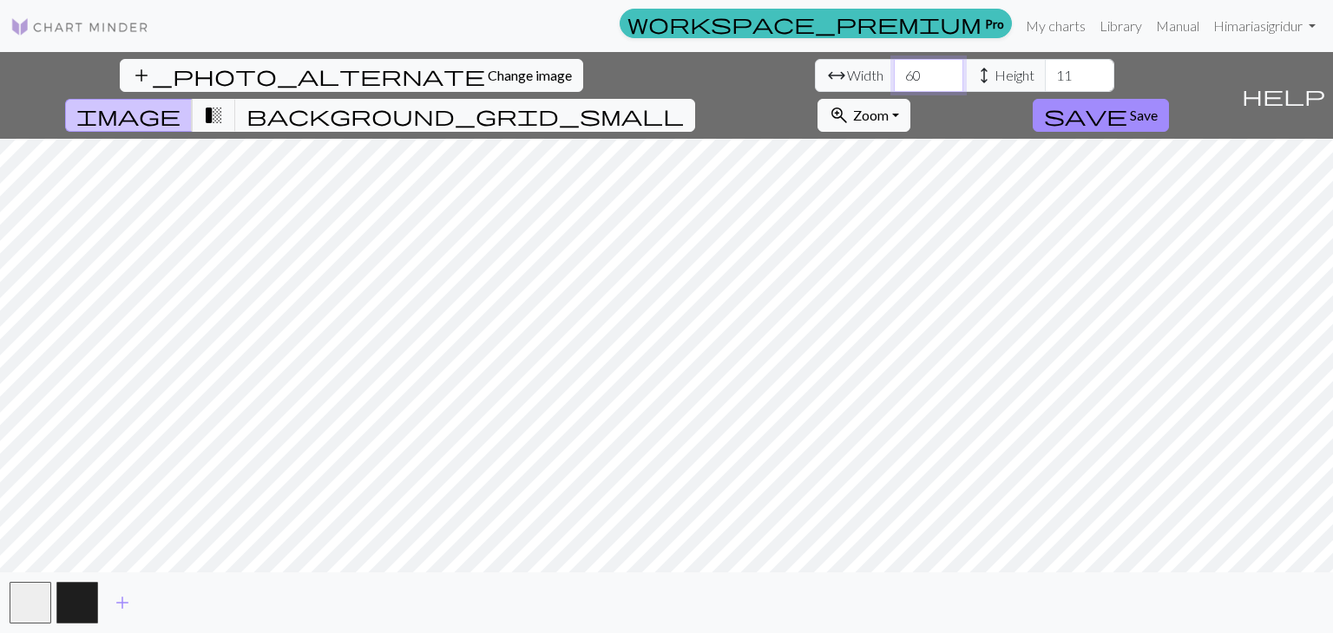
type input "60"
type input "51"
click at [488, 74] on span "Change image" at bounding box center [530, 75] width 84 height 16
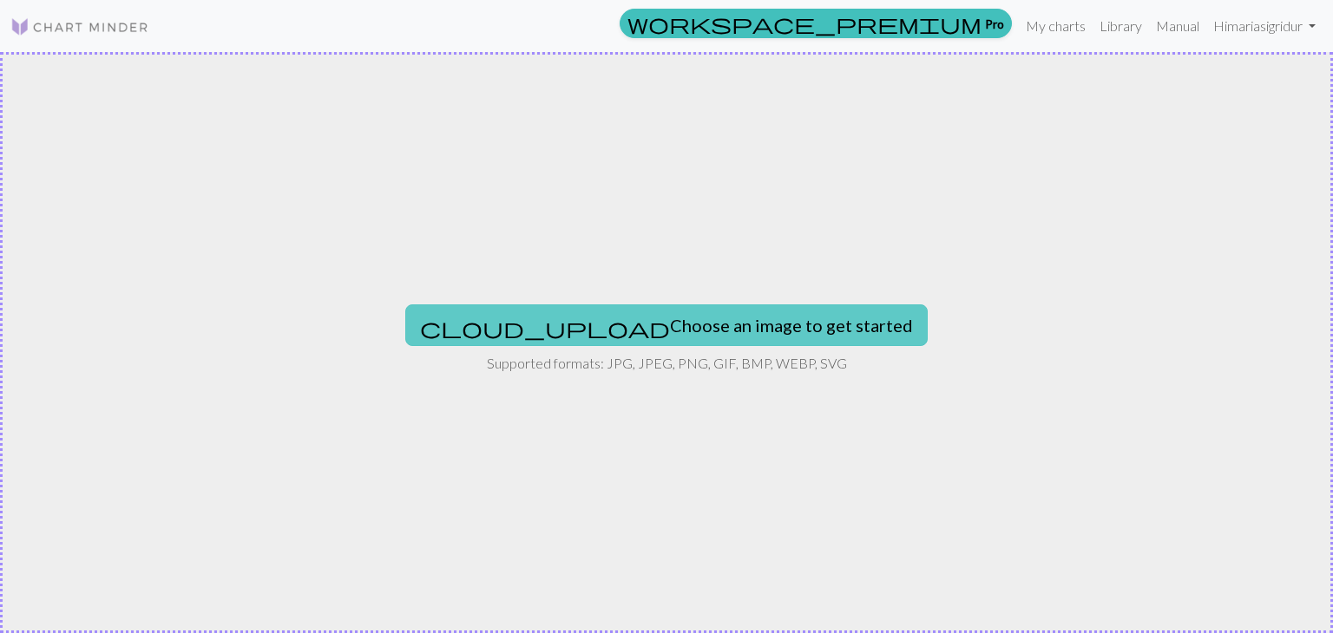
click at [709, 322] on button "cloud_upload Choose an image to get started" at bounding box center [666, 326] width 522 height 42
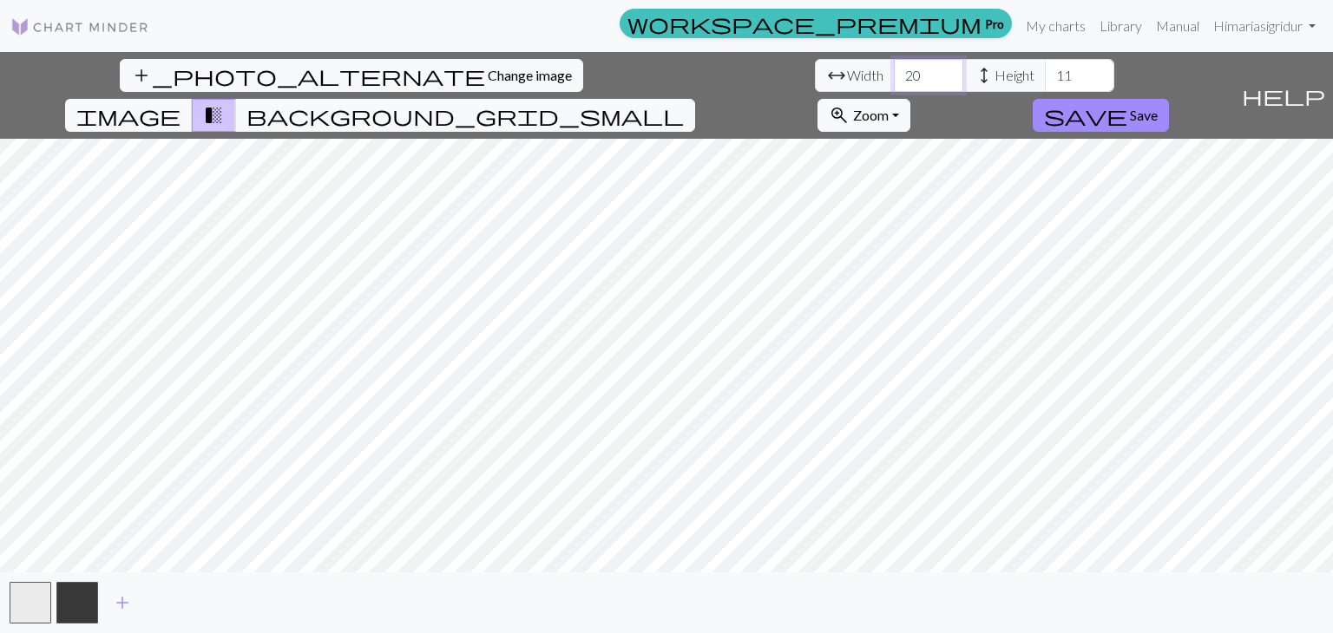
click at [894, 88] on input "20" at bounding box center [928, 75] width 69 height 33
type input "60"
type input "51"
click at [193, 99] on button "image" at bounding box center [129, 115] width 128 height 33
click at [488, 70] on span "Change image" at bounding box center [530, 75] width 84 height 16
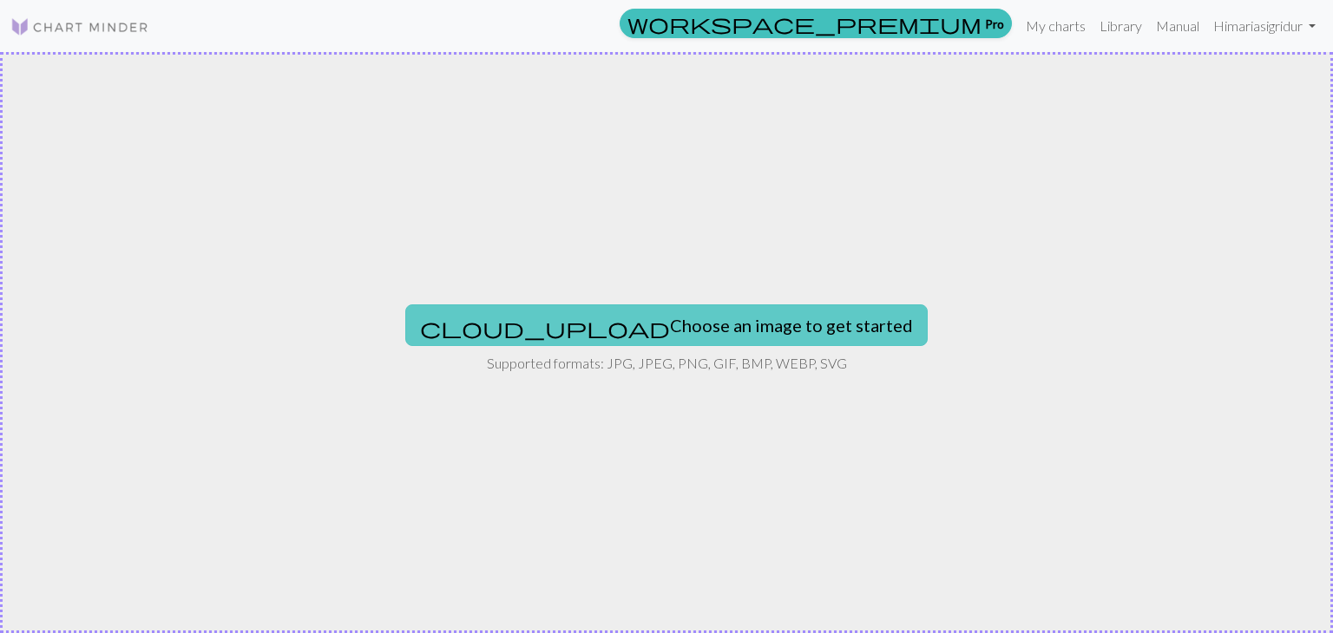
click at [732, 326] on button "cloud_upload Choose an image to get started" at bounding box center [666, 326] width 522 height 42
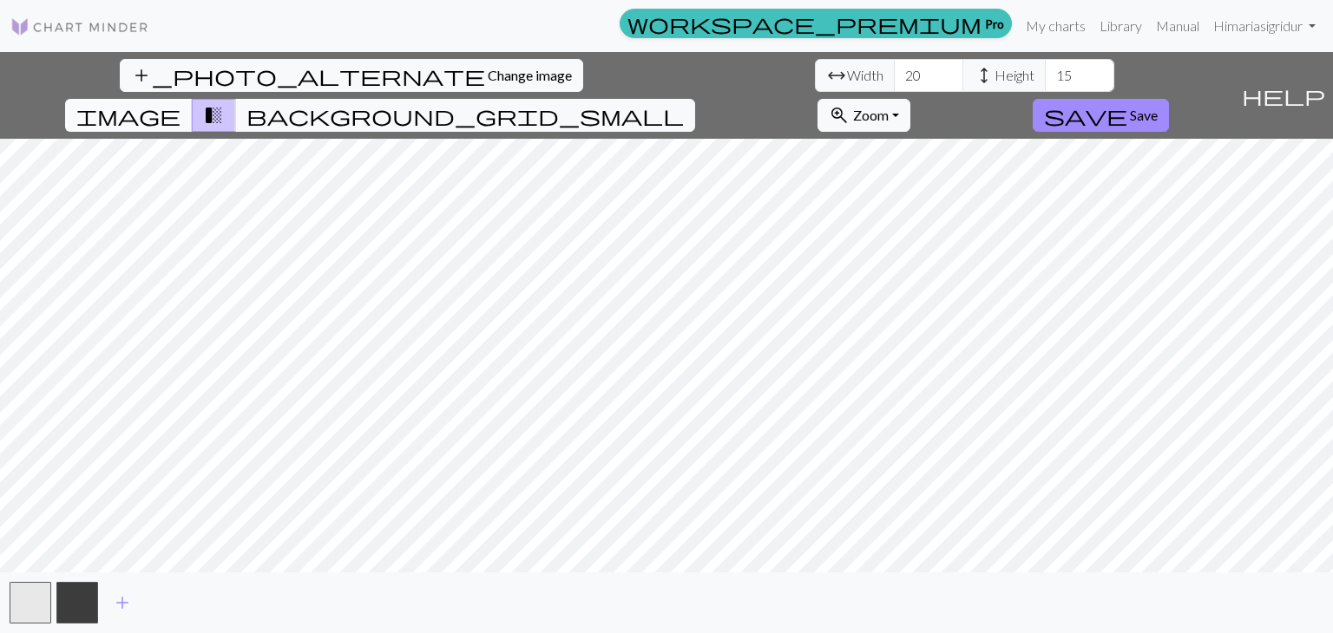
click at [180, 103] on span "image" at bounding box center [128, 115] width 104 height 24
drag, startPoint x: 413, startPoint y: 69, endPoint x: 285, endPoint y: 58, distance: 128.0
click at [285, 58] on div "add_photo_alternate Change image arrow_range Width 20 height Height 15 image tr…" at bounding box center [617, 95] width 1234 height 87
type input "50"
type input "45"
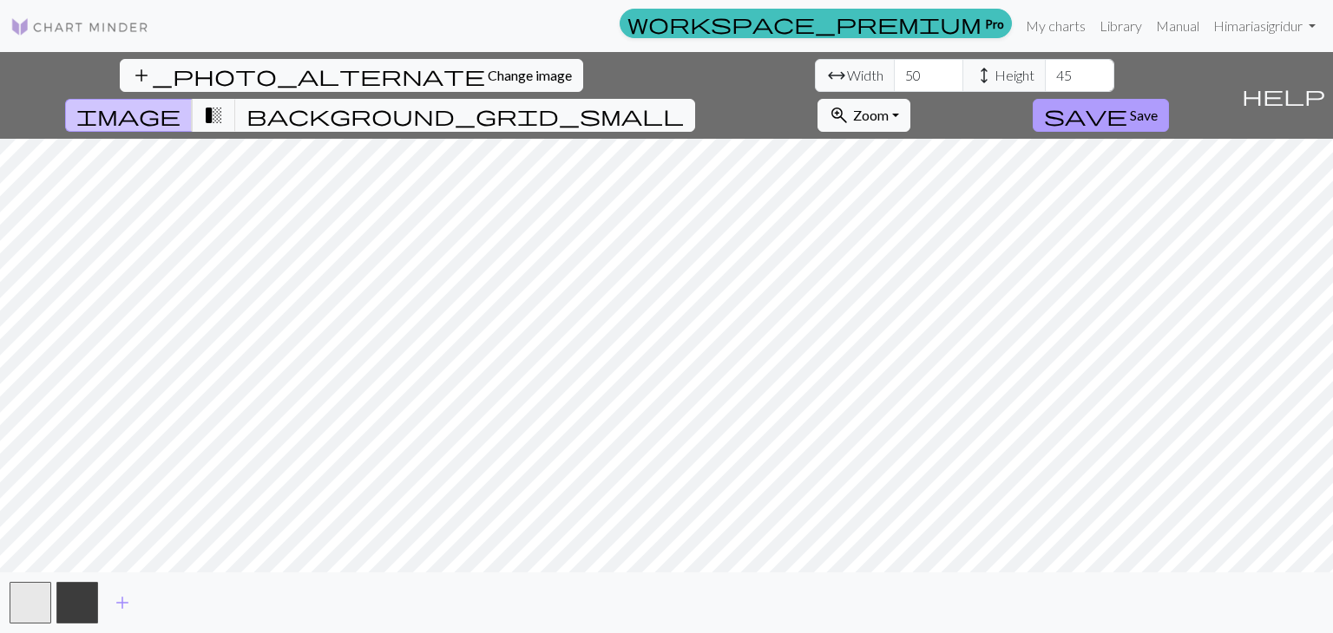
click at [1169, 99] on button "save Save" at bounding box center [1100, 115] width 136 height 33
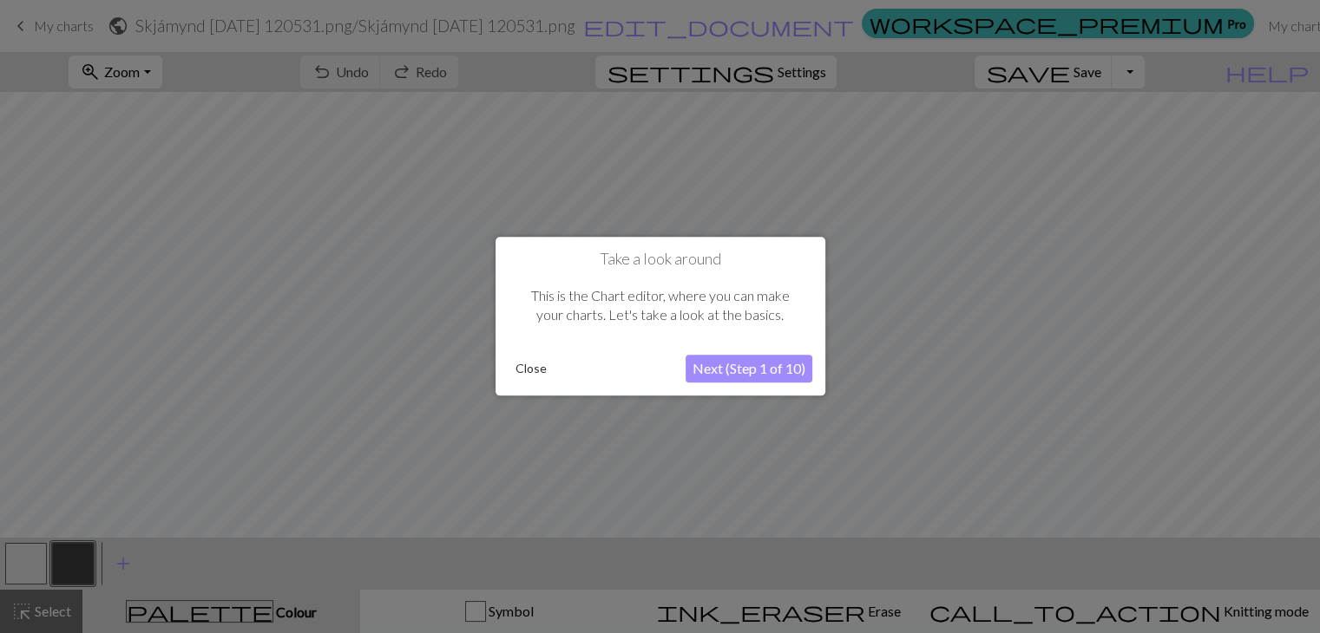
click at [737, 365] on button "Next (Step 1 of 10)" at bounding box center [748, 370] width 127 height 28
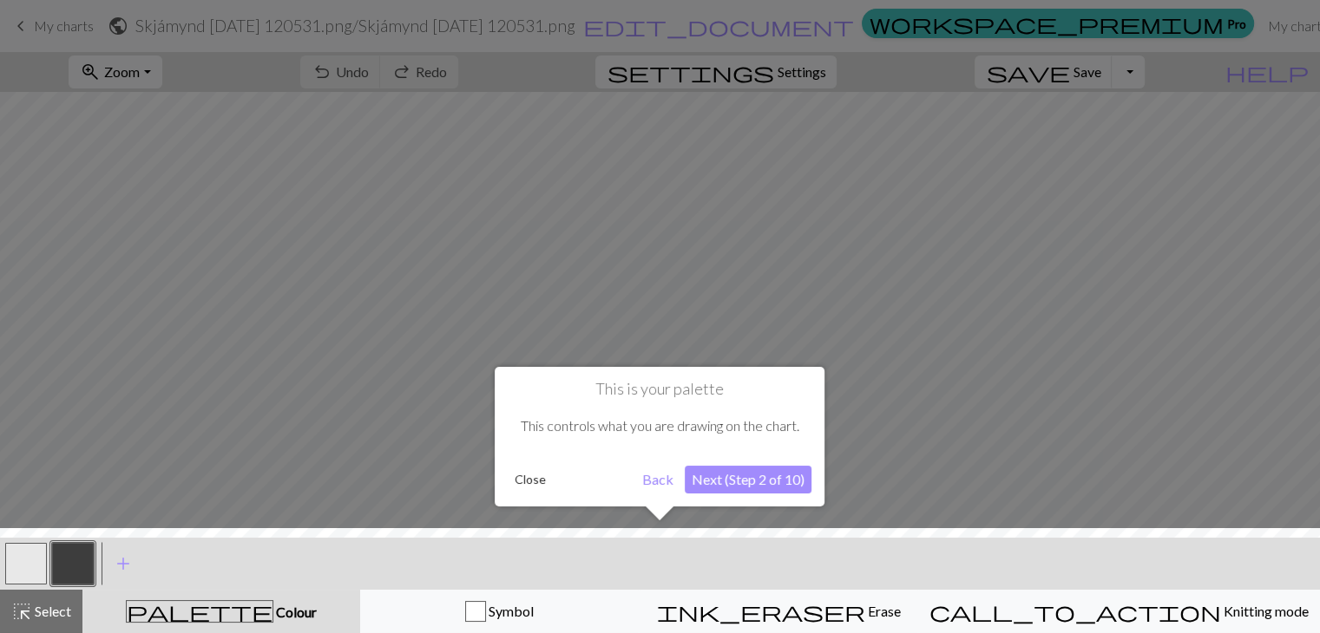
click at [744, 471] on button "Next (Step 2 of 10)" at bounding box center [747, 480] width 127 height 28
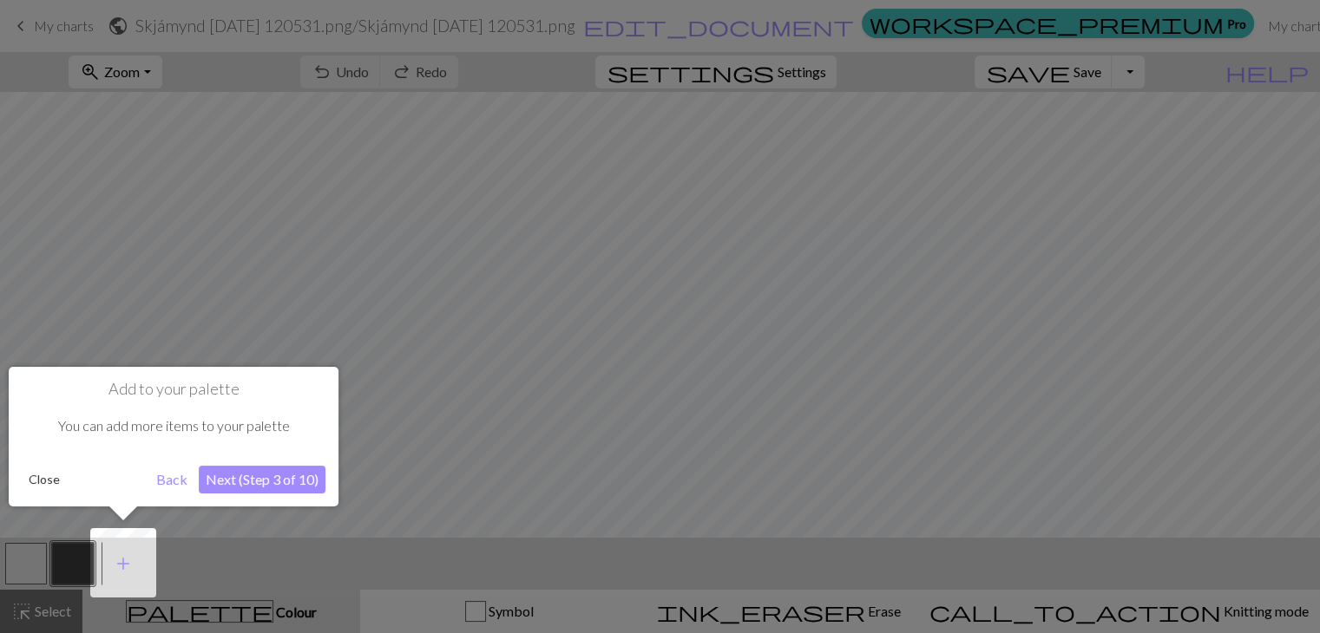
click at [282, 486] on button "Next (Step 3 of 10)" at bounding box center [262, 480] width 127 height 28
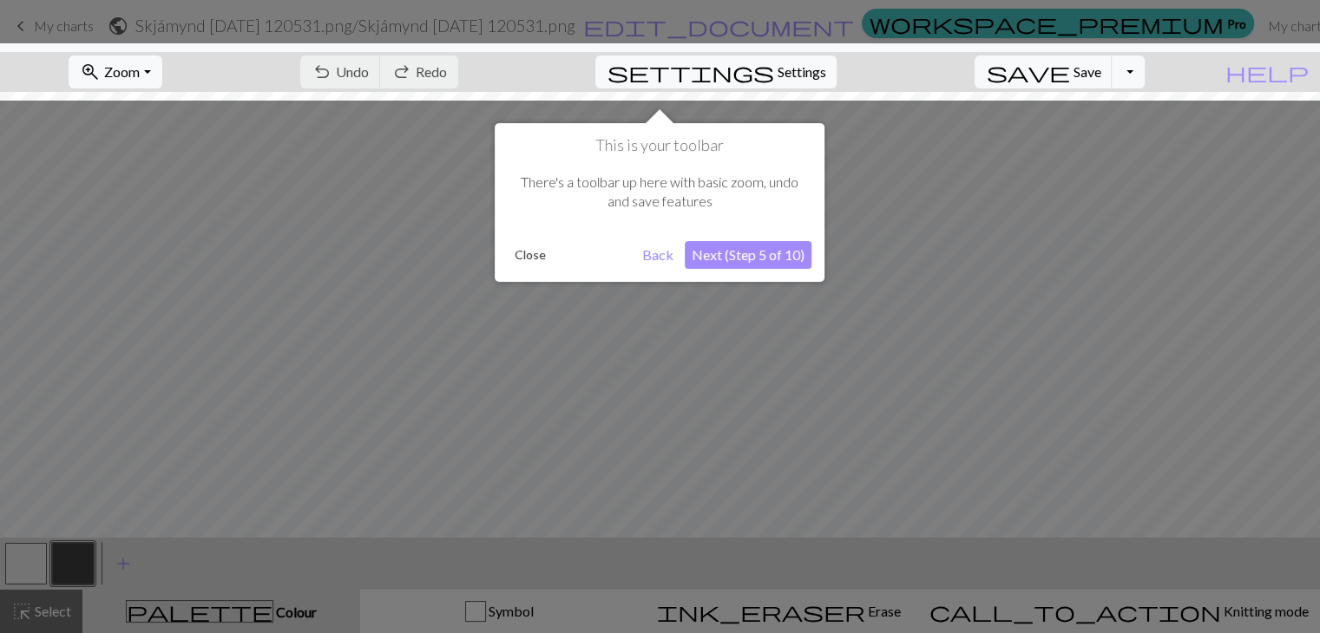
click at [802, 256] on button "Next (Step 5 of 10)" at bounding box center [747, 255] width 127 height 28
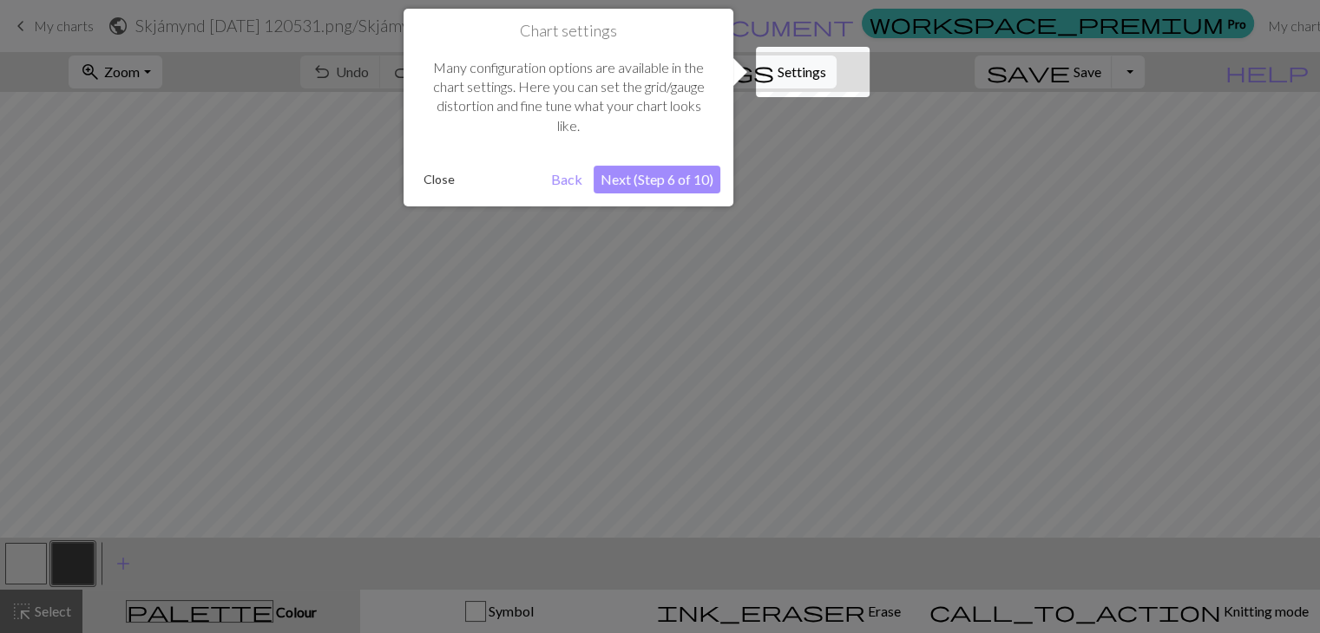
click at [704, 167] on button "Next (Step 6 of 10)" at bounding box center [656, 180] width 127 height 28
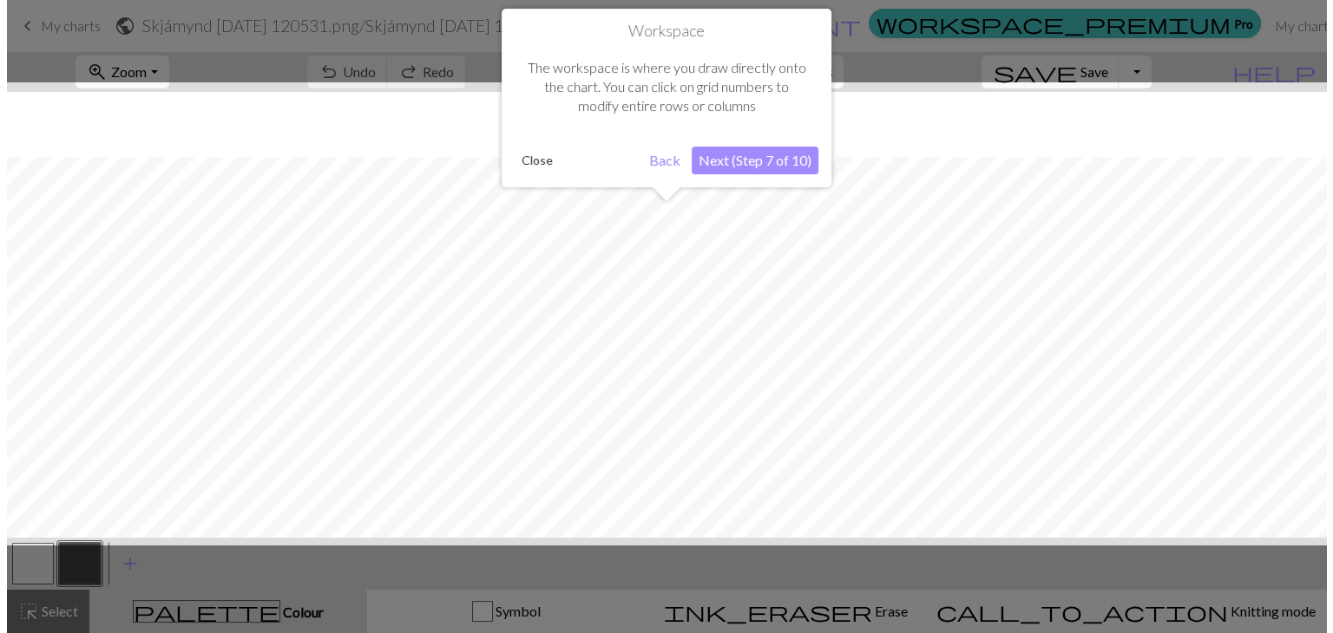
scroll to position [65, 0]
click at [704, 167] on button "Next (Step 7 of 10)" at bounding box center [747, 161] width 127 height 28
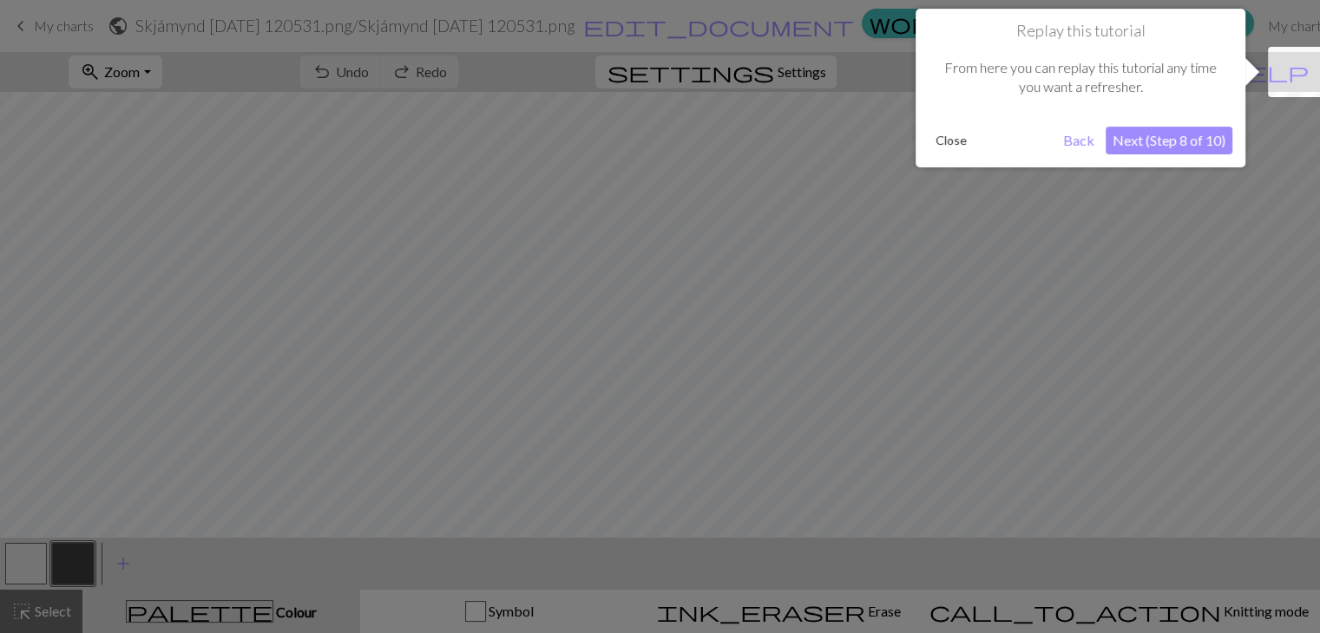
click at [1211, 135] on button "Next (Step 8 of 10)" at bounding box center [1168, 141] width 127 height 28
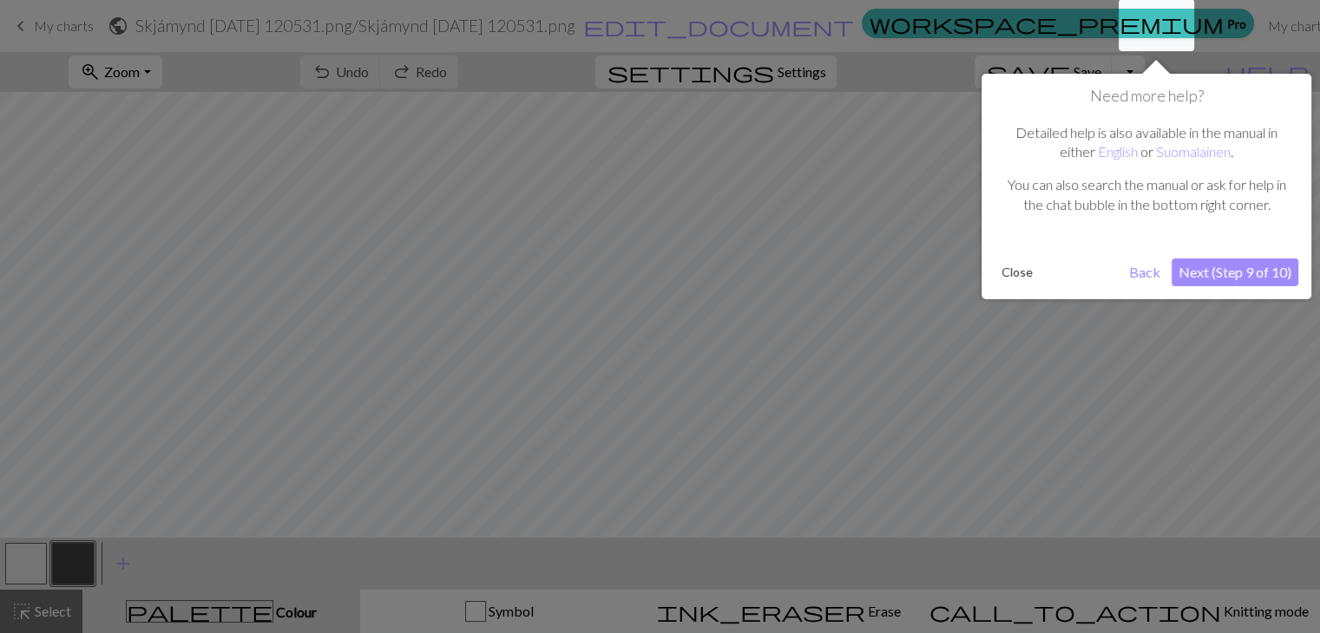
click at [1237, 286] on div "Need more help? Detailed help is also available in the manual in either English…" at bounding box center [1146, 187] width 330 height 226
click at [1241, 278] on button "Next (Step 9 of 10)" at bounding box center [1234, 273] width 127 height 28
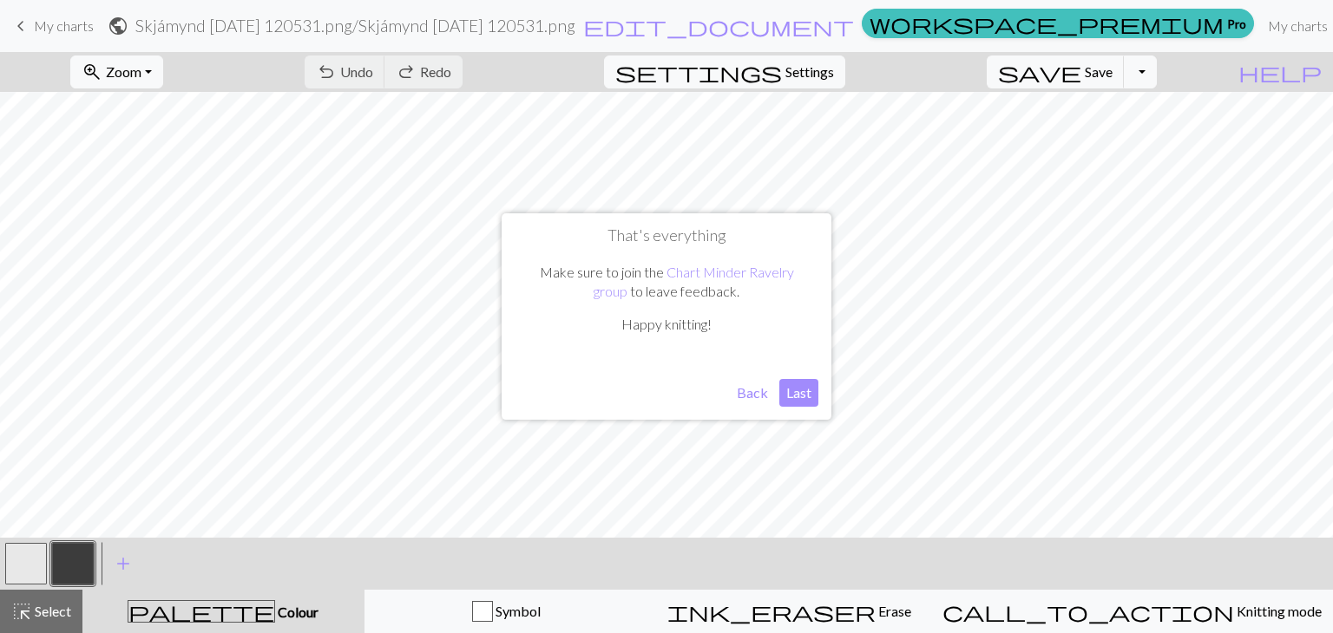
click at [803, 388] on button "Last" at bounding box center [798, 393] width 39 height 28
click at [27, 556] on button "button" at bounding box center [26, 564] width 42 height 42
click at [1112, 65] on span "Save" at bounding box center [1098, 71] width 28 height 16
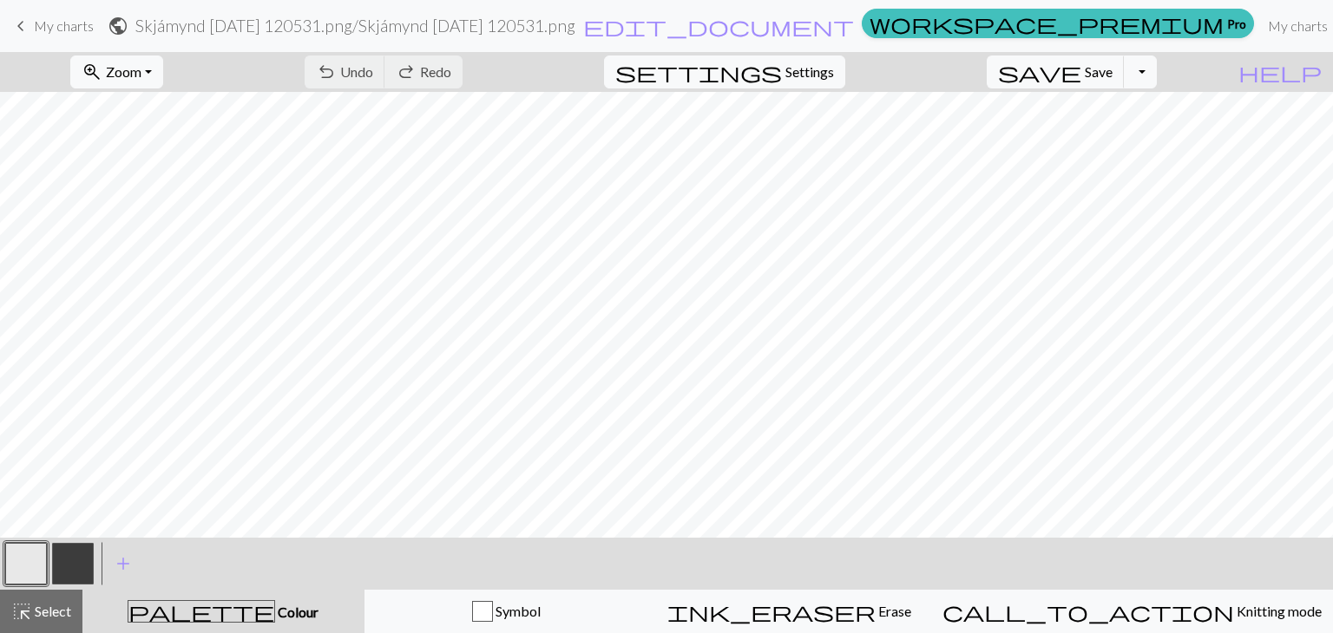
click at [39, 29] on span "My charts" at bounding box center [64, 25] width 60 height 16
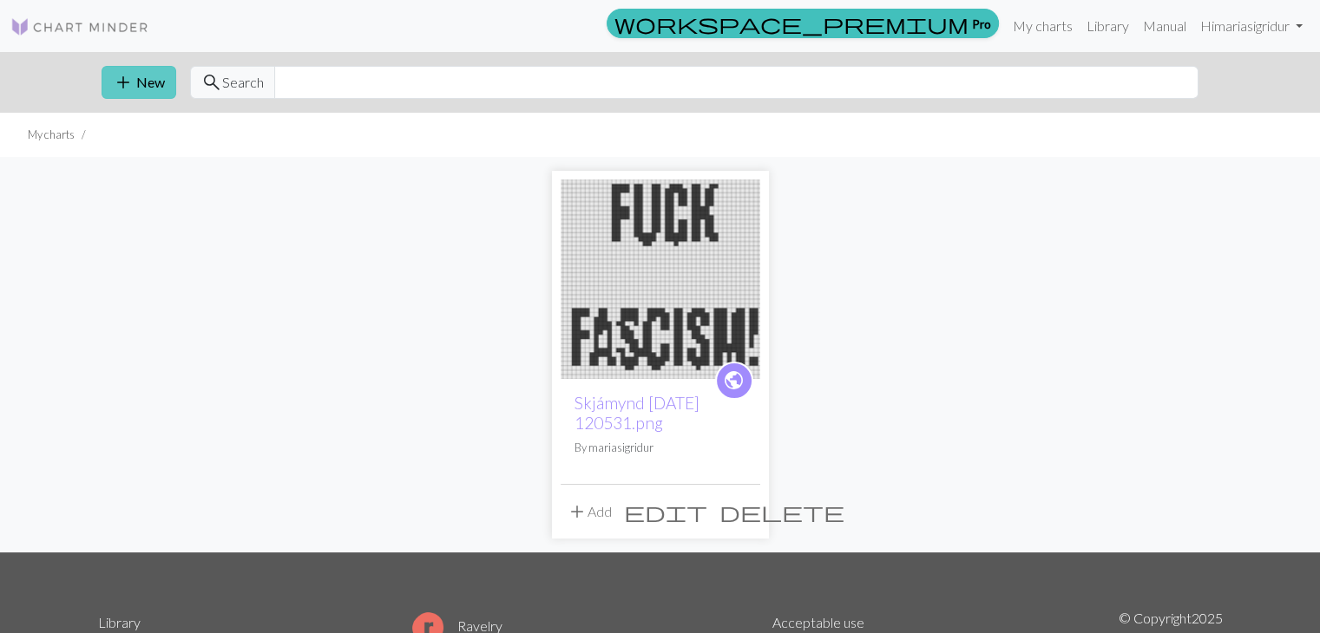
click at [155, 74] on button "add New" at bounding box center [139, 82] width 75 height 33
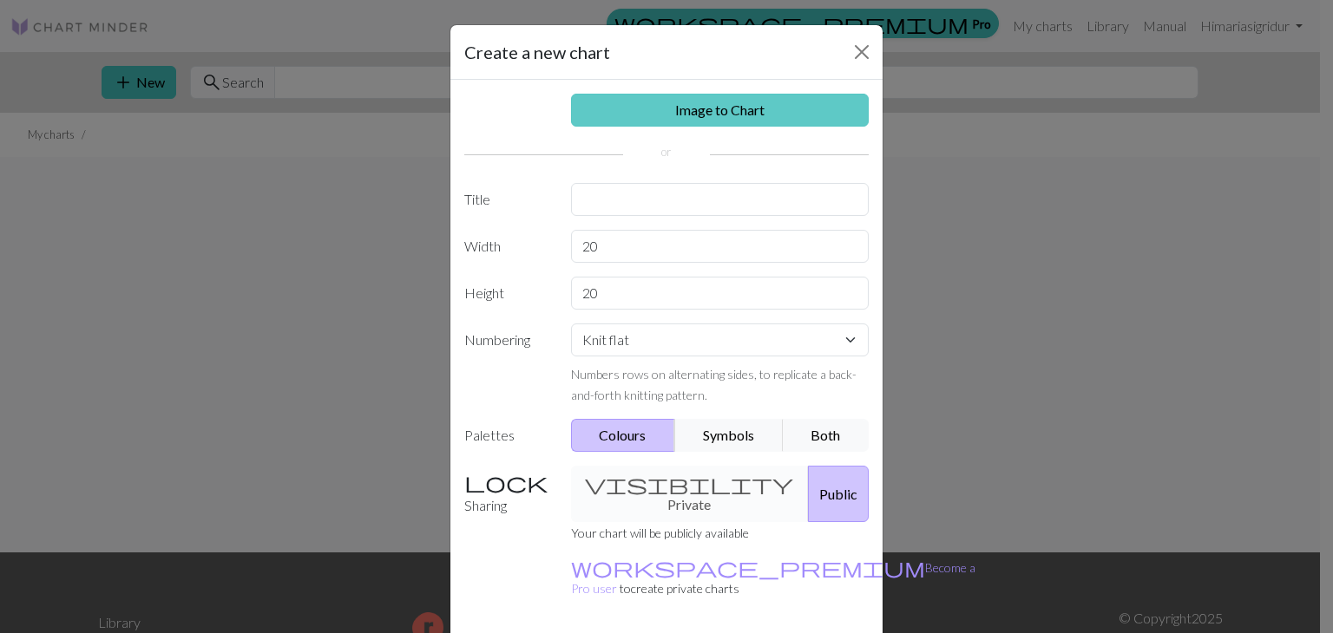
click at [750, 110] on link "Image to Chart" at bounding box center [720, 110] width 298 height 33
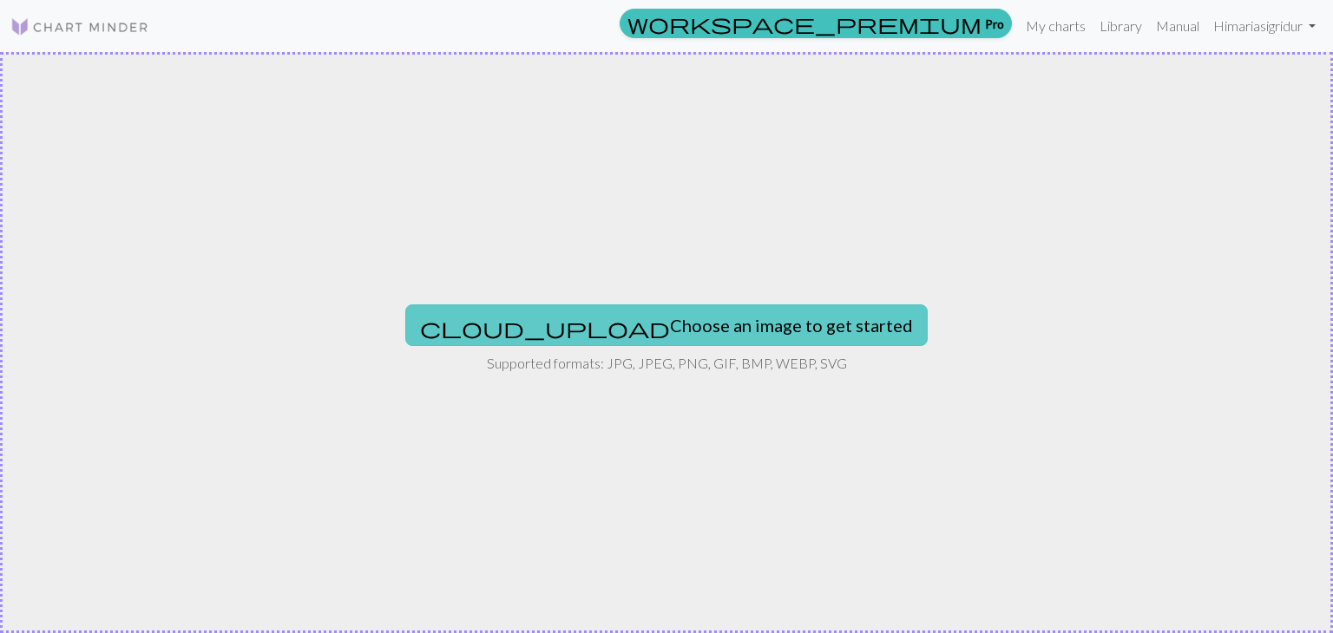
click at [763, 337] on button "cloud_upload Choose an image to get started" at bounding box center [666, 326] width 522 height 42
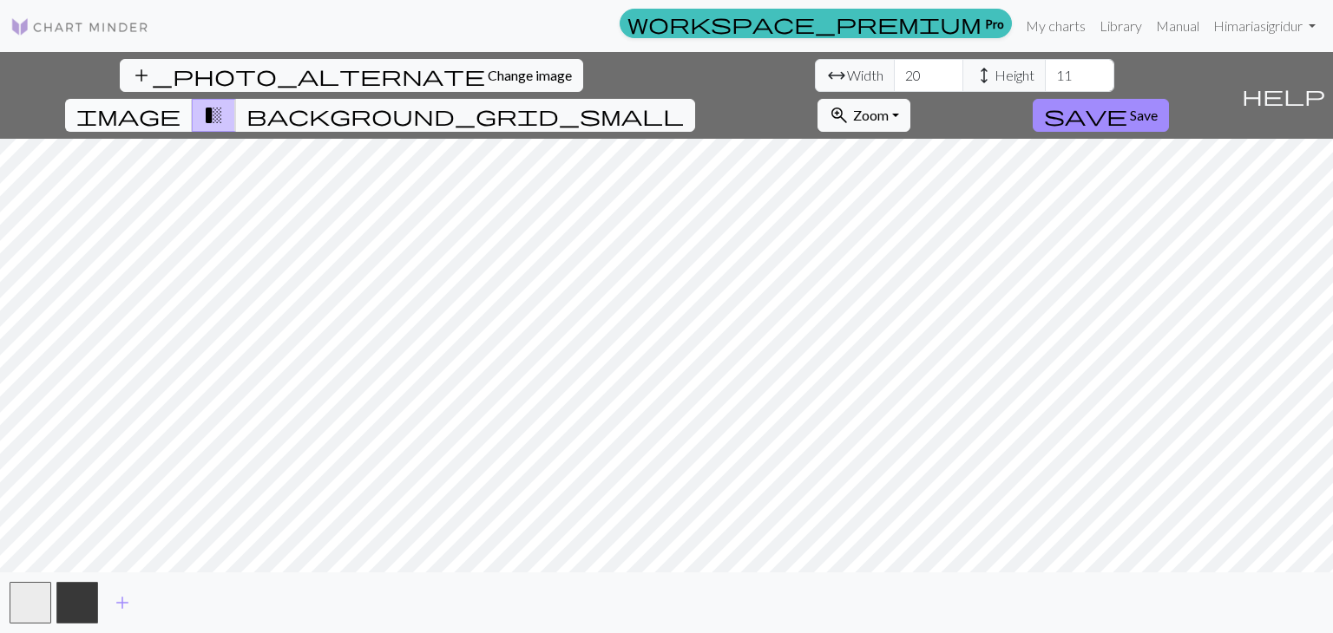
click at [180, 103] on span "image" at bounding box center [128, 115] width 104 height 24
click at [1157, 107] on span "Save" at bounding box center [1144, 115] width 28 height 16
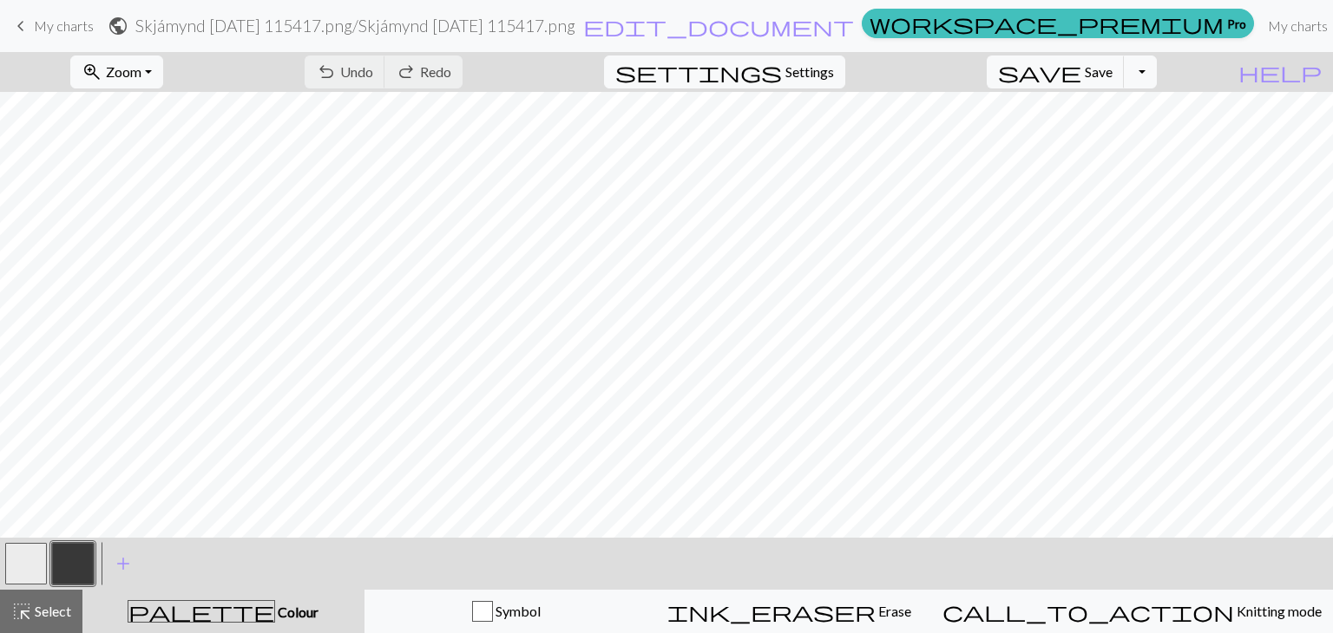
click at [442, 83] on div "undo Undo Undo redo Redo Redo" at bounding box center [383, 72] width 184 height 40
click at [448, 65] on div "undo Undo Undo redo Redo Redo" at bounding box center [383, 72] width 184 height 40
click at [20, 23] on span "keyboard_arrow_left" at bounding box center [20, 26] width 21 height 24
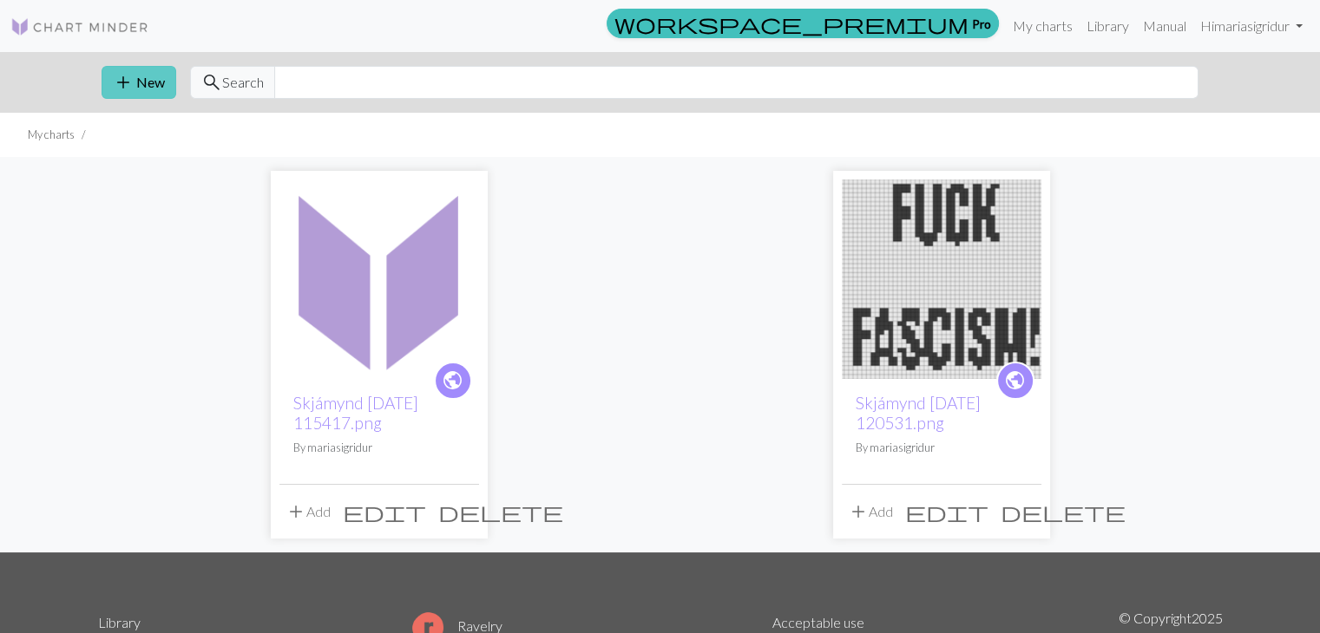
click at [139, 88] on button "add New" at bounding box center [139, 82] width 75 height 33
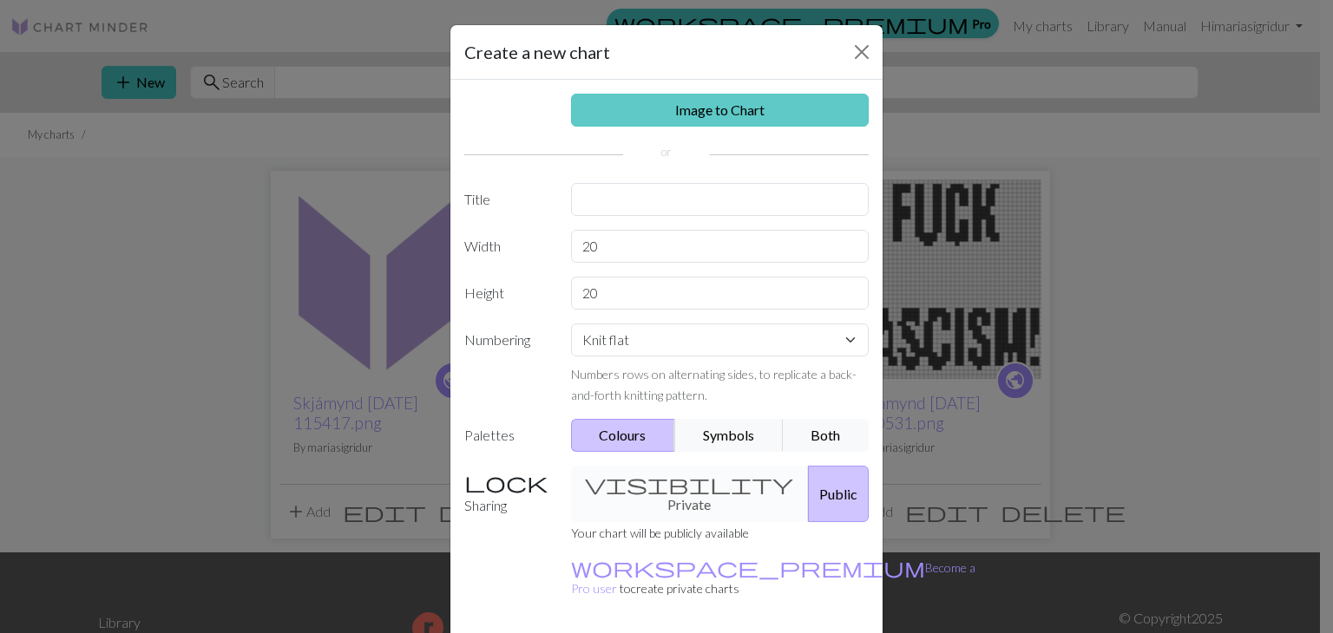
click at [709, 124] on link "Image to Chart" at bounding box center [720, 110] width 298 height 33
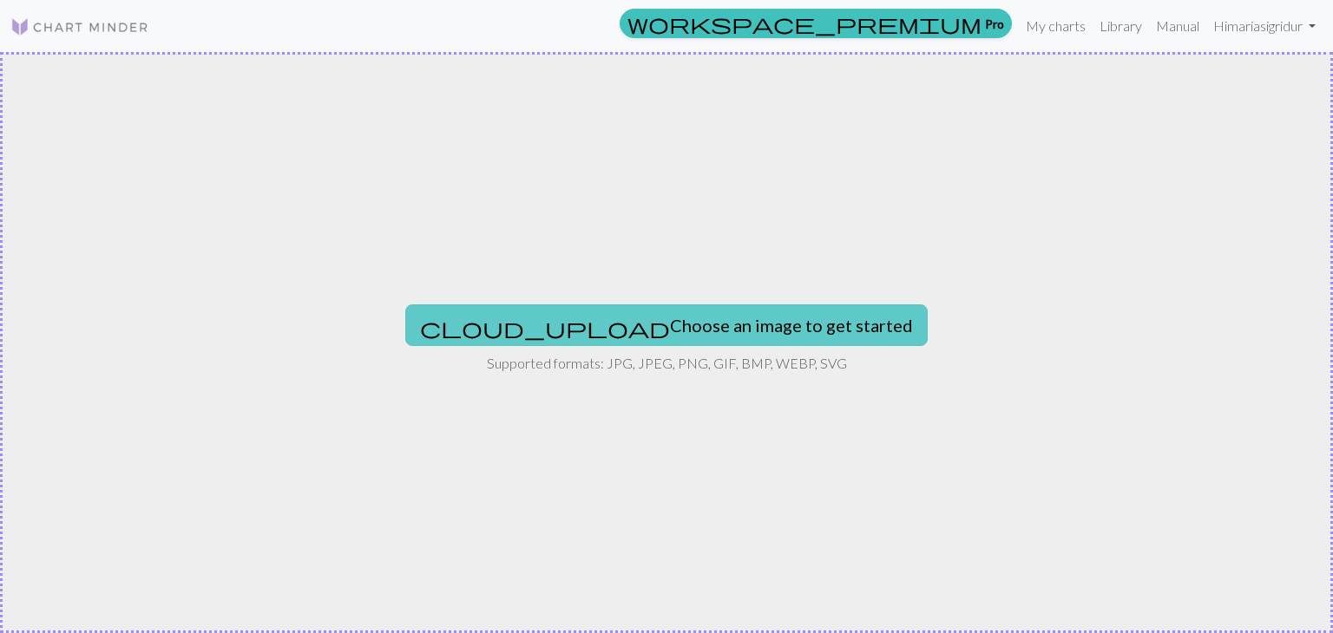
click at [722, 310] on button "cloud_upload Choose an image to get started" at bounding box center [666, 326] width 522 height 42
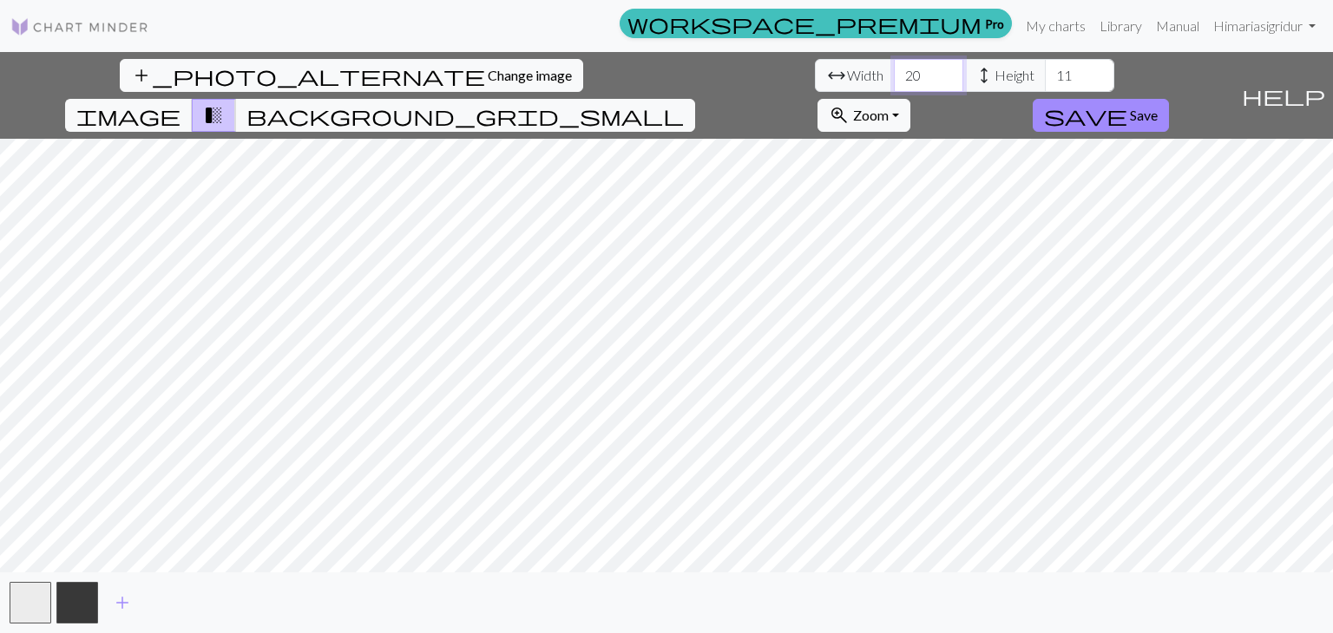
click at [894, 75] on input "20" at bounding box center [928, 75] width 69 height 33
type input "2"
type input "4"
type input "5"
click at [1045, 85] on input "11" at bounding box center [1079, 75] width 69 height 33
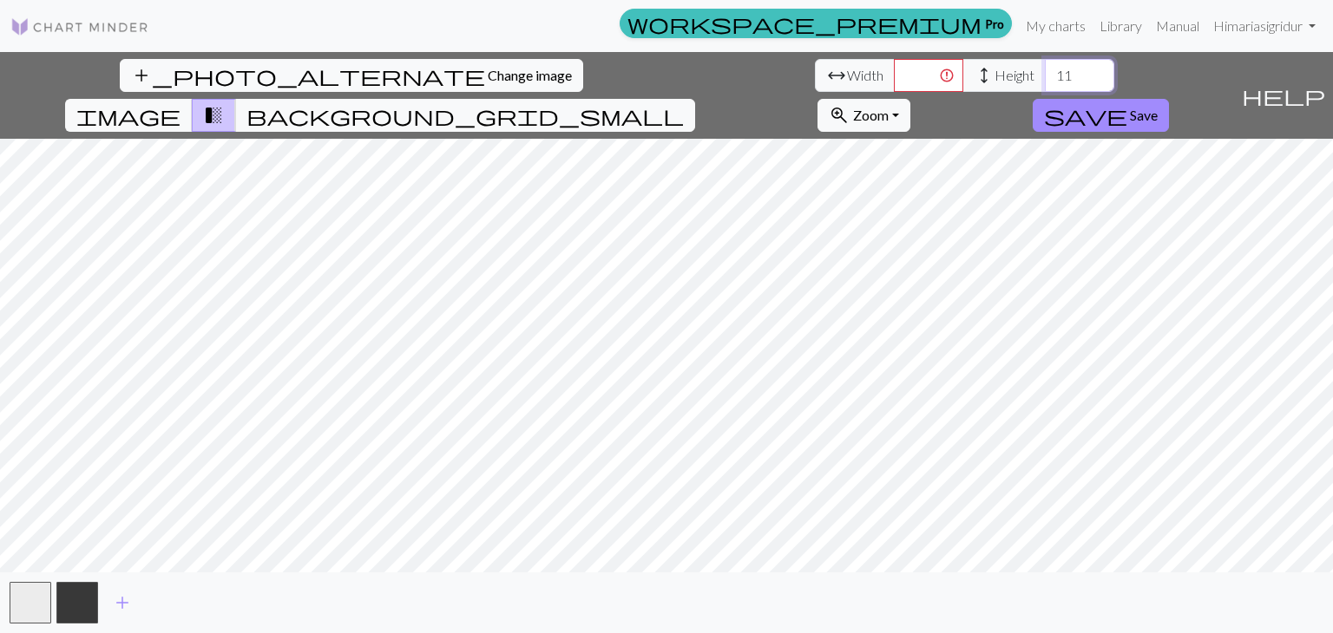
type input "1"
type input "2"
type input "40"
click at [894, 72] on input "number" at bounding box center [928, 75] width 69 height 33
type input "3"
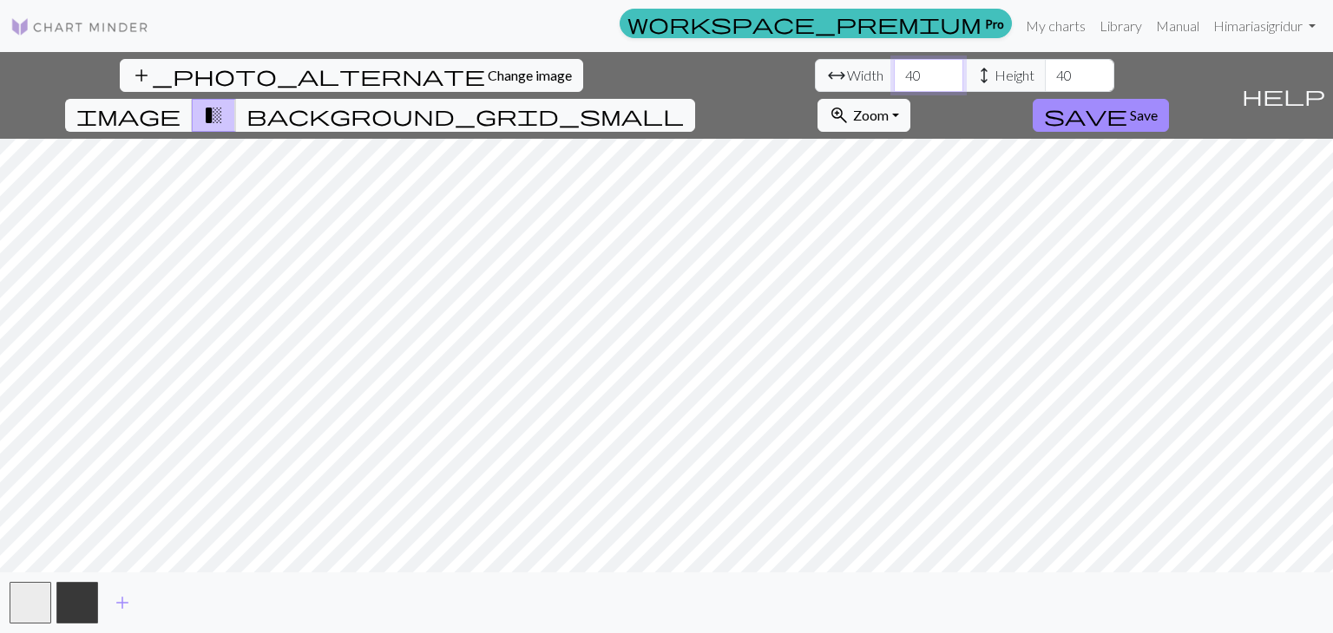
type input "4"
type input "50"
type input "5"
type input "45"
click at [894, 73] on input "50" at bounding box center [928, 75] width 69 height 33
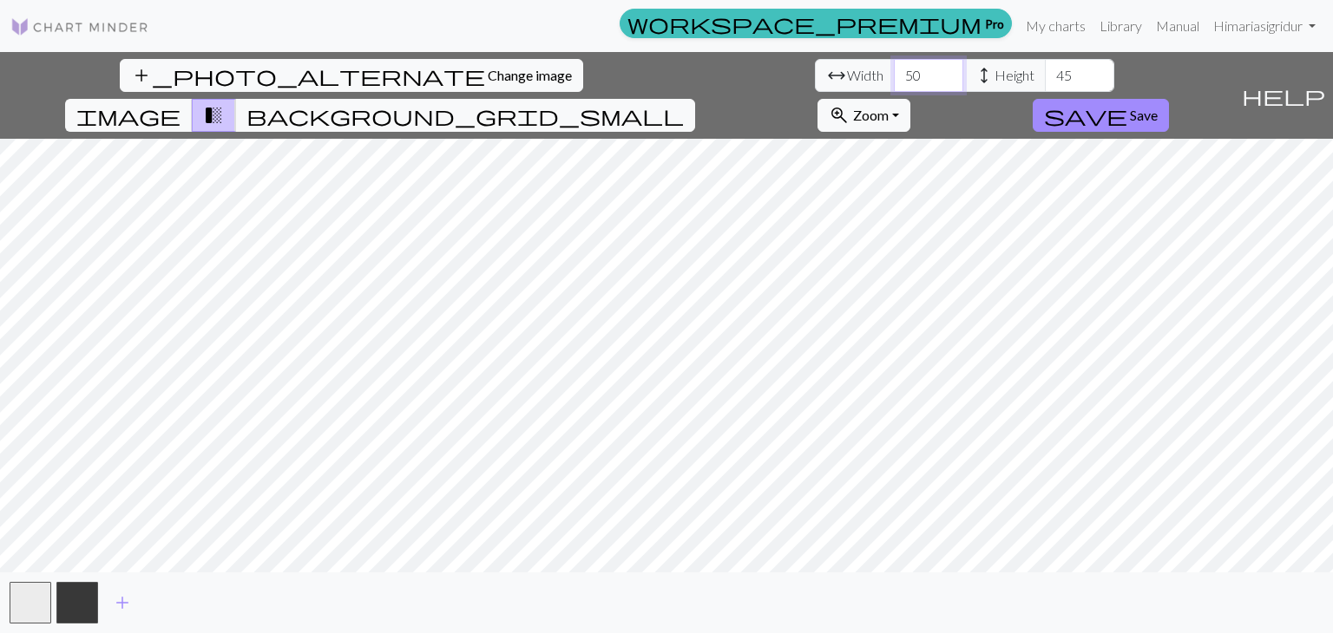
type input "5"
type input "40"
click at [1045, 82] on input "45" at bounding box center [1079, 75] width 69 height 33
type input "4"
type input "3"
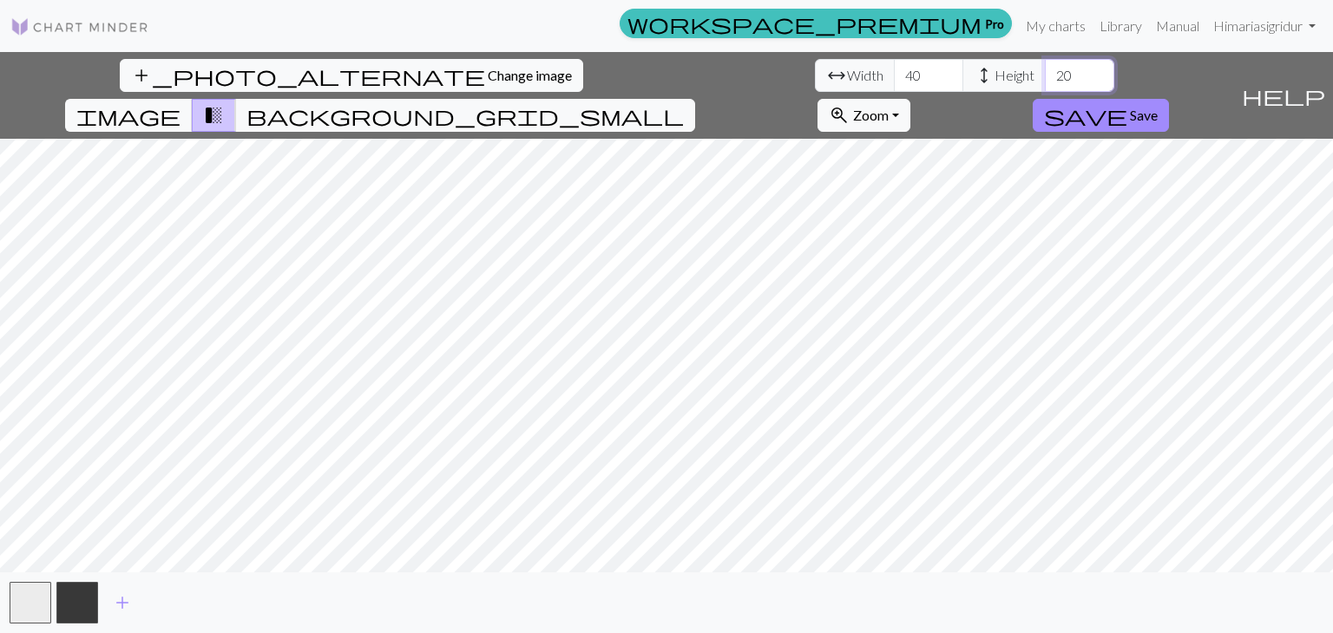
type input "20"
click at [894, 69] on input "40" at bounding box center [928, 75] width 69 height 33
type input "4"
type input "30"
click at [1045, 75] on input "20" at bounding box center [1079, 75] width 69 height 33
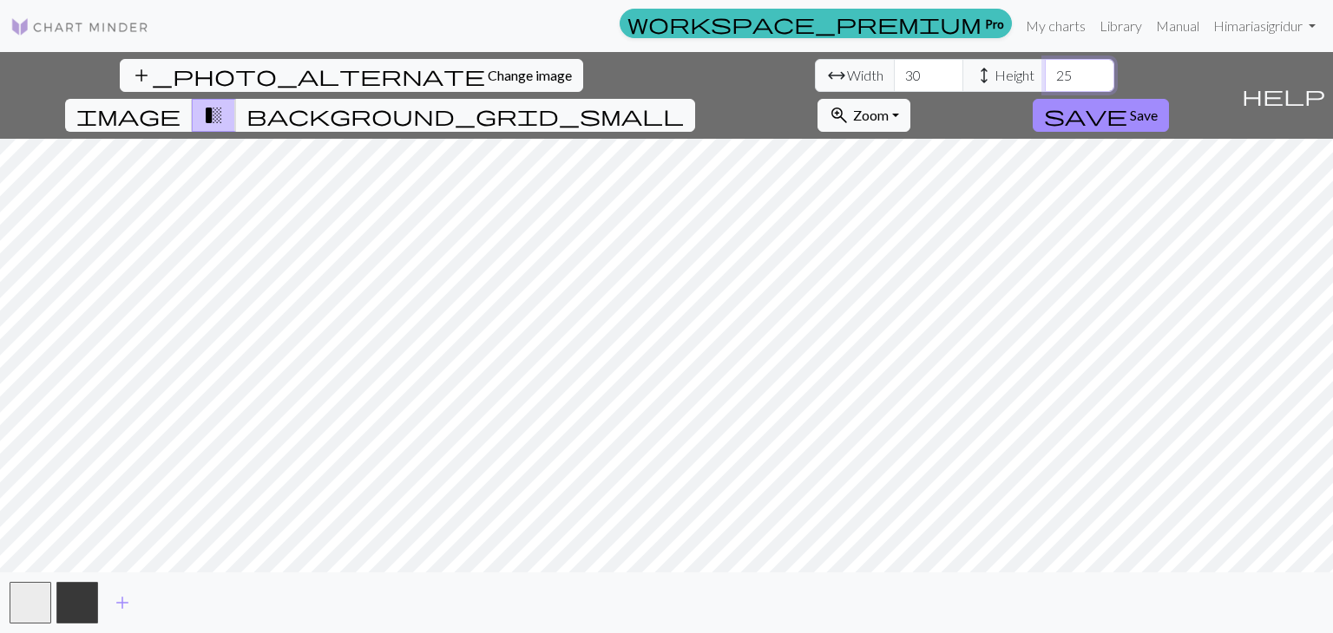
type input "25"
click at [894, 79] on input "30" at bounding box center [928, 75] width 69 height 33
type input "35"
click at [894, 67] on input "35" at bounding box center [928, 75] width 69 height 33
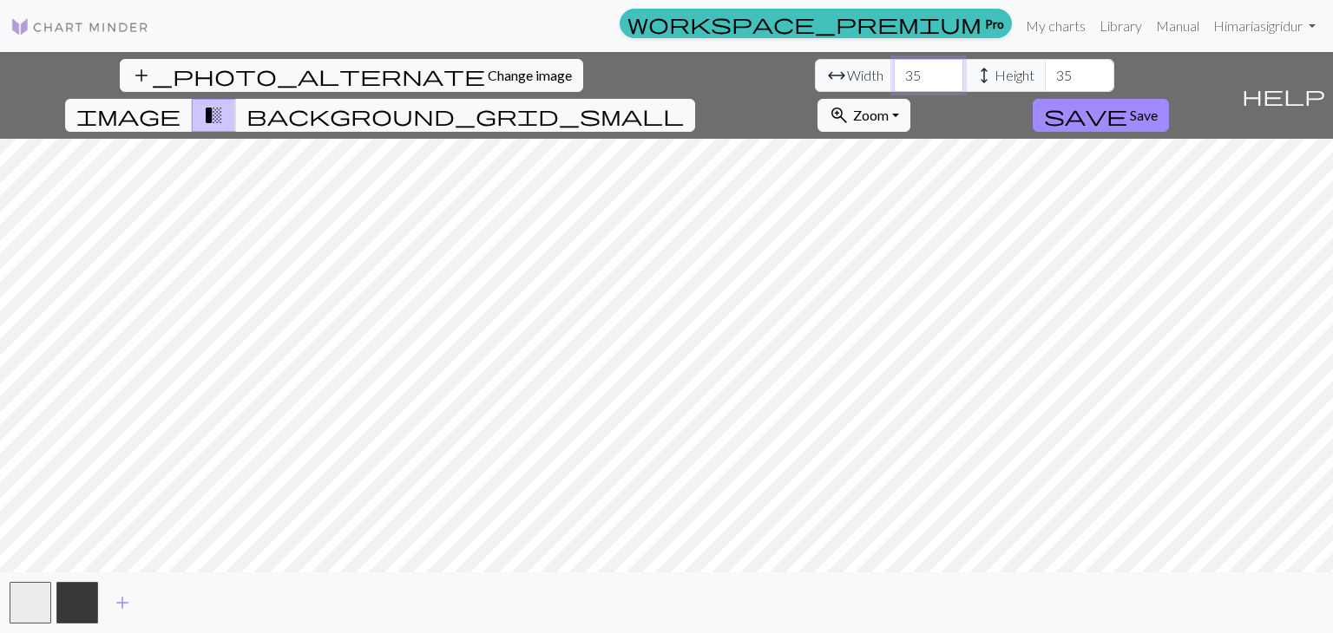
type input "3"
type input "40"
click at [1127, 103] on span "save" at bounding box center [1085, 115] width 83 height 24
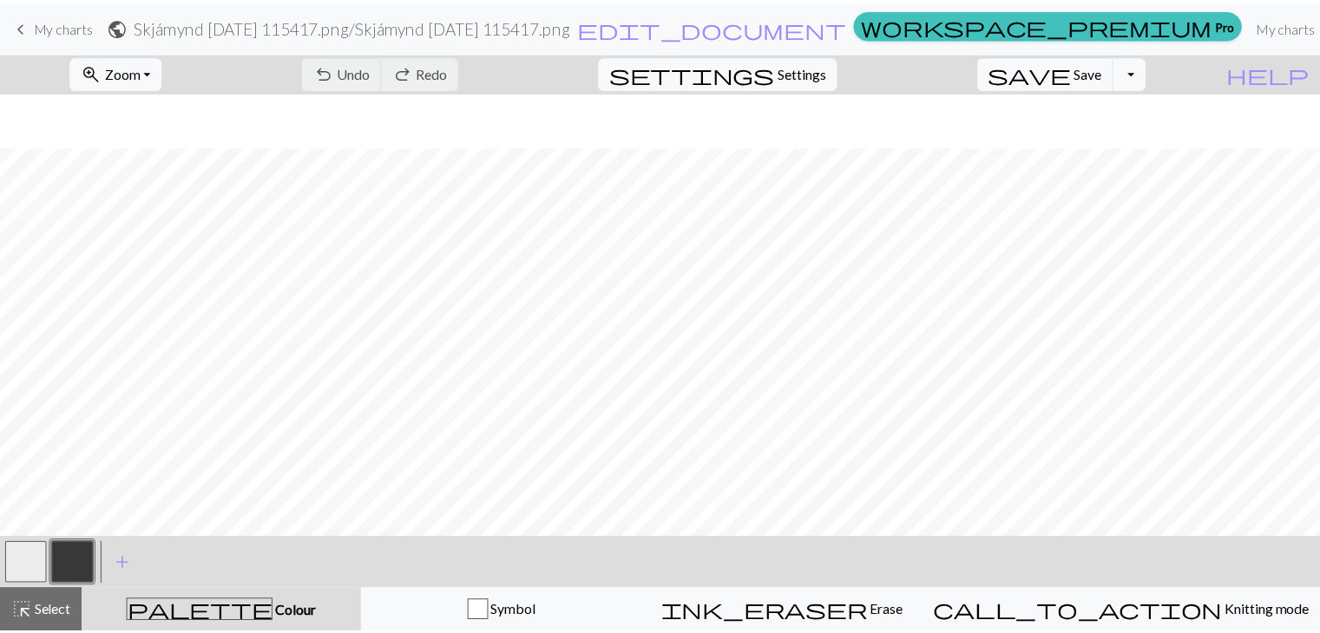
scroll to position [339, 0]
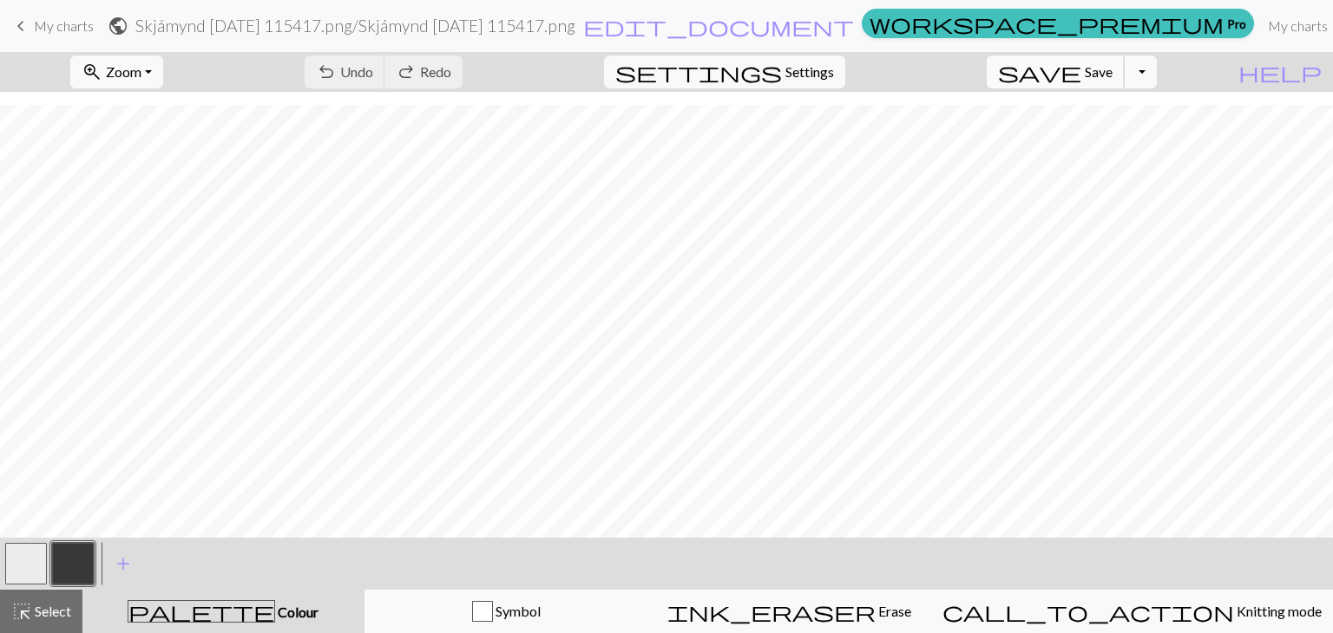
click at [1112, 79] on span "Save" at bounding box center [1098, 71] width 28 height 16
click at [83, 22] on span "My charts" at bounding box center [64, 25] width 60 height 16
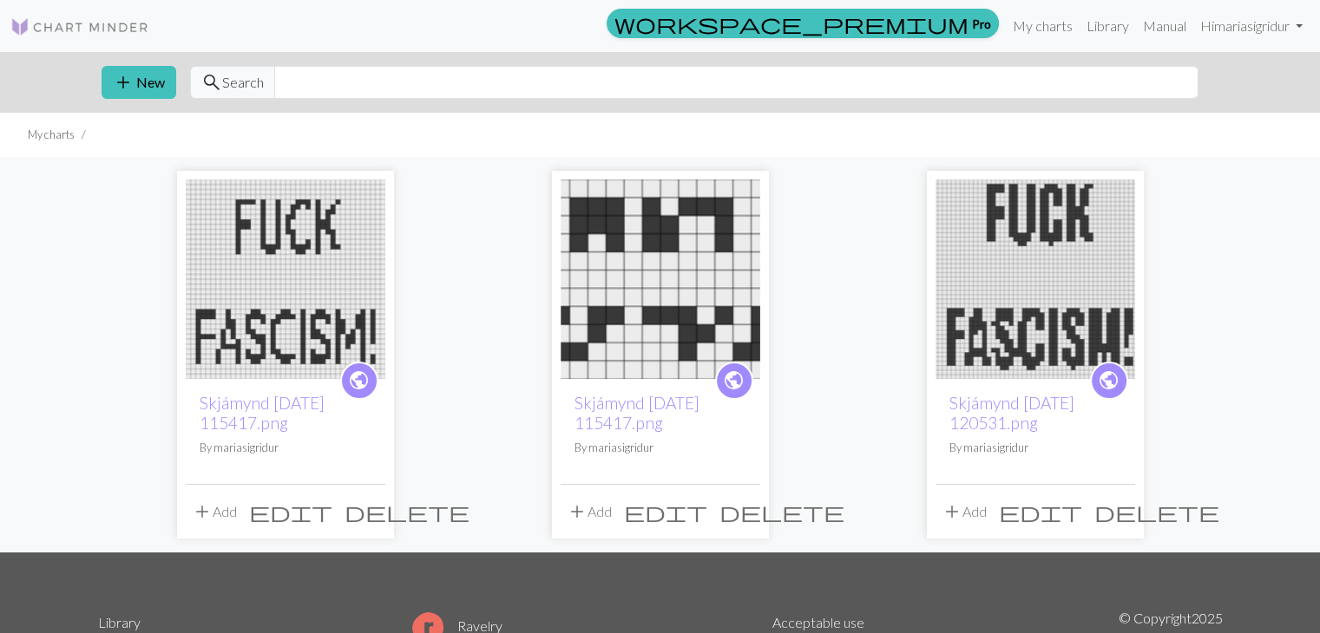
click at [682, 197] on img at bounding box center [660, 280] width 200 height 200
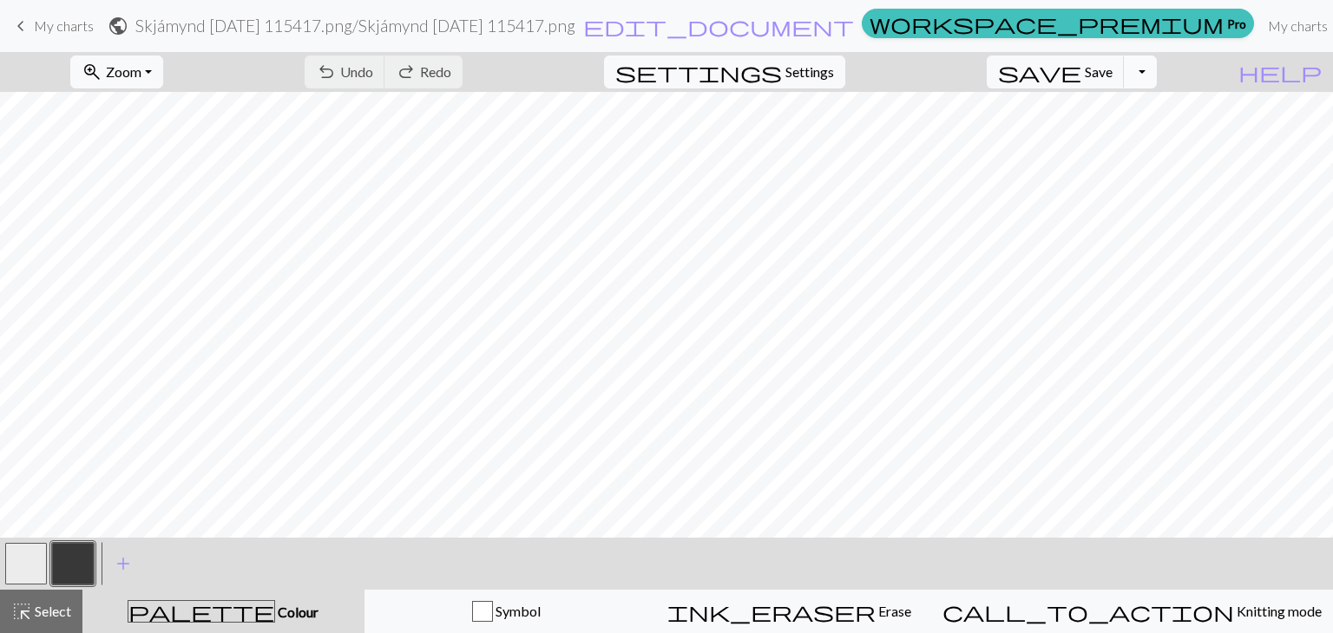
click at [1156, 66] on button "Toggle Dropdown" at bounding box center [1139, 72] width 33 height 33
click at [78, 37] on link "keyboard_arrow_left My charts" at bounding box center [51, 25] width 83 height 29
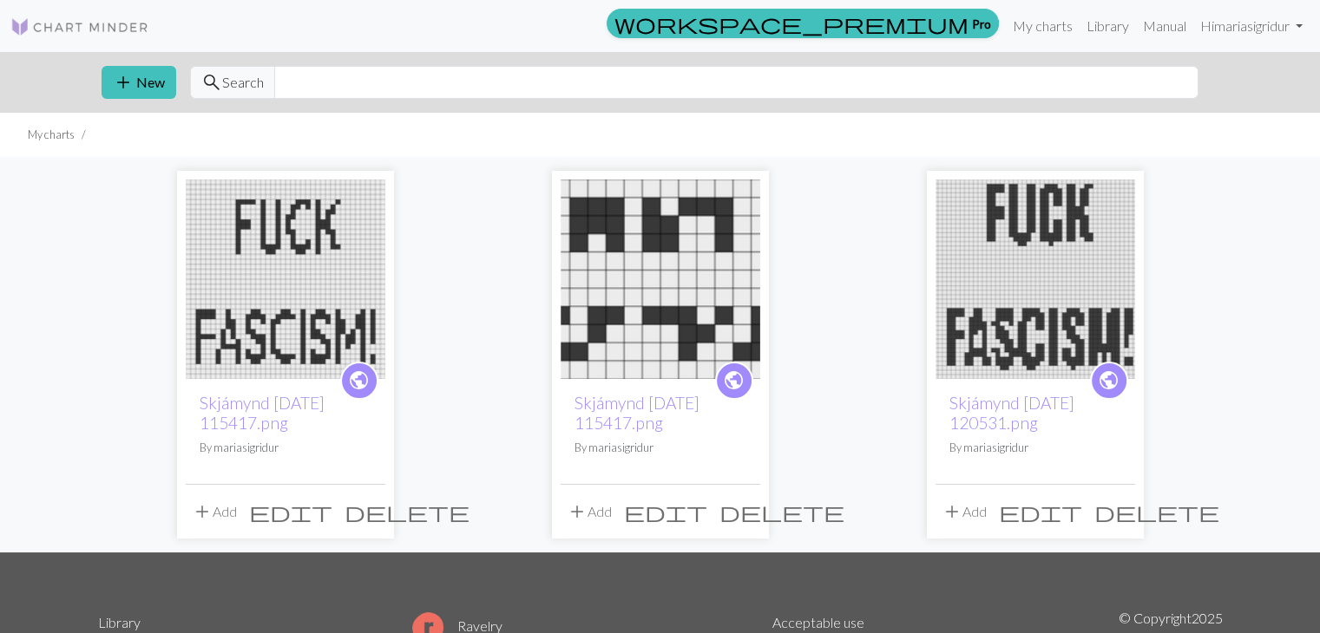
click at [746, 514] on span "delete" at bounding box center [781, 512] width 125 height 24
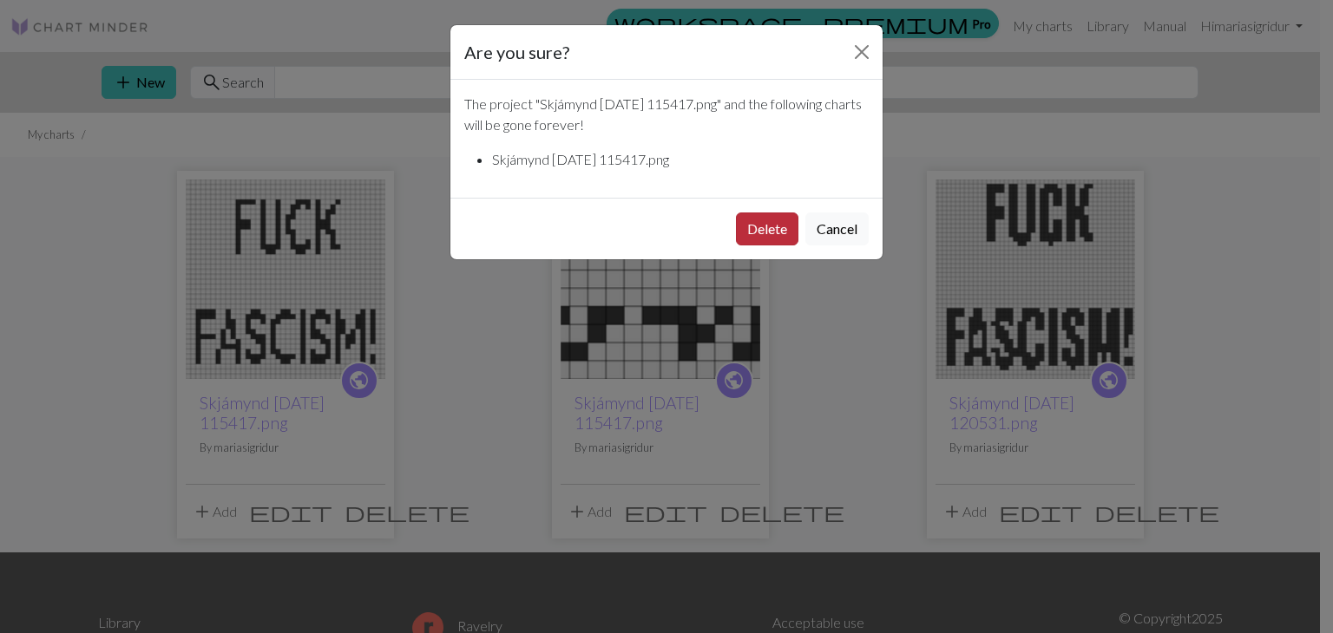
click at [776, 219] on button "Delete" at bounding box center [767, 229] width 62 height 33
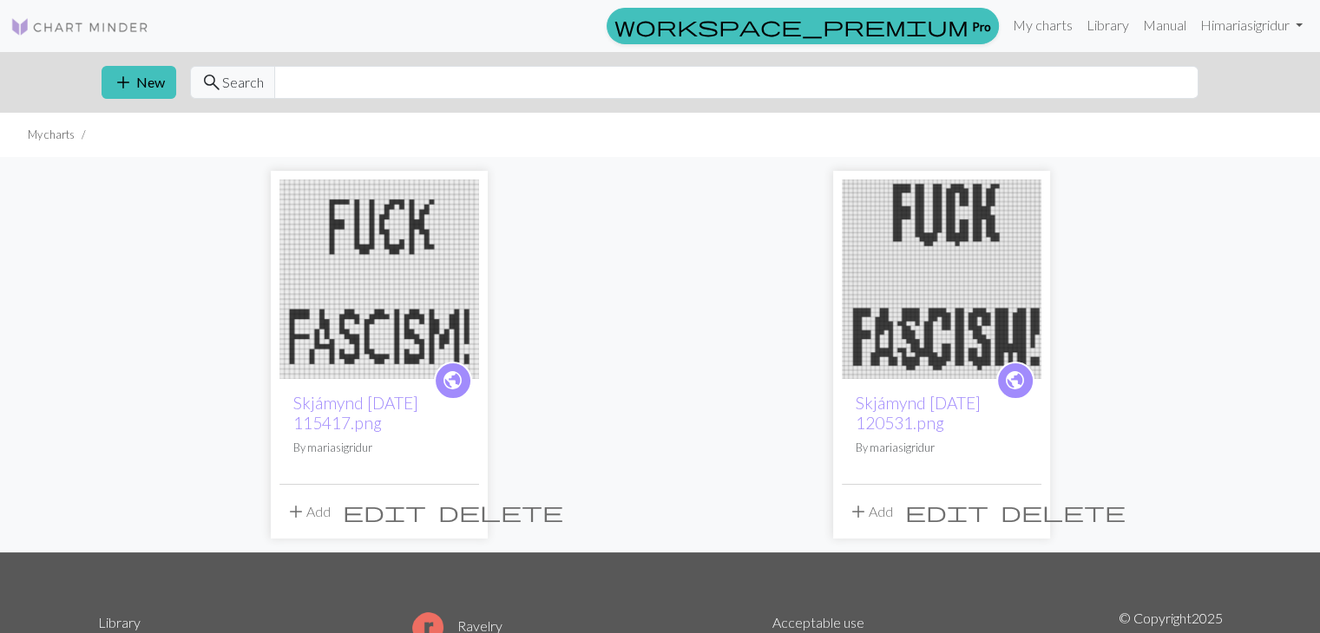
click at [117, 407] on div "public Skjámynd [DATE] 115417.png By mariasigridur add Add edit delete public S…" at bounding box center [660, 355] width 1145 height 396
click at [116, 70] on span "add" at bounding box center [123, 82] width 21 height 24
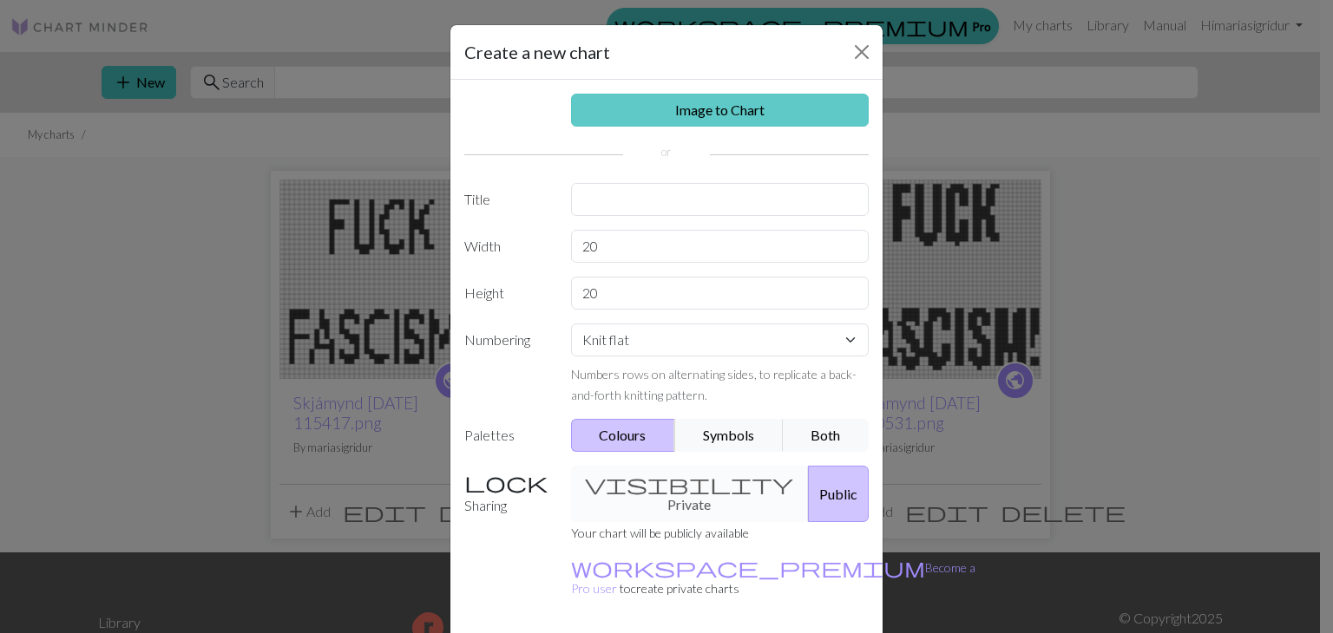
click at [648, 115] on link "Image to Chart" at bounding box center [720, 110] width 298 height 33
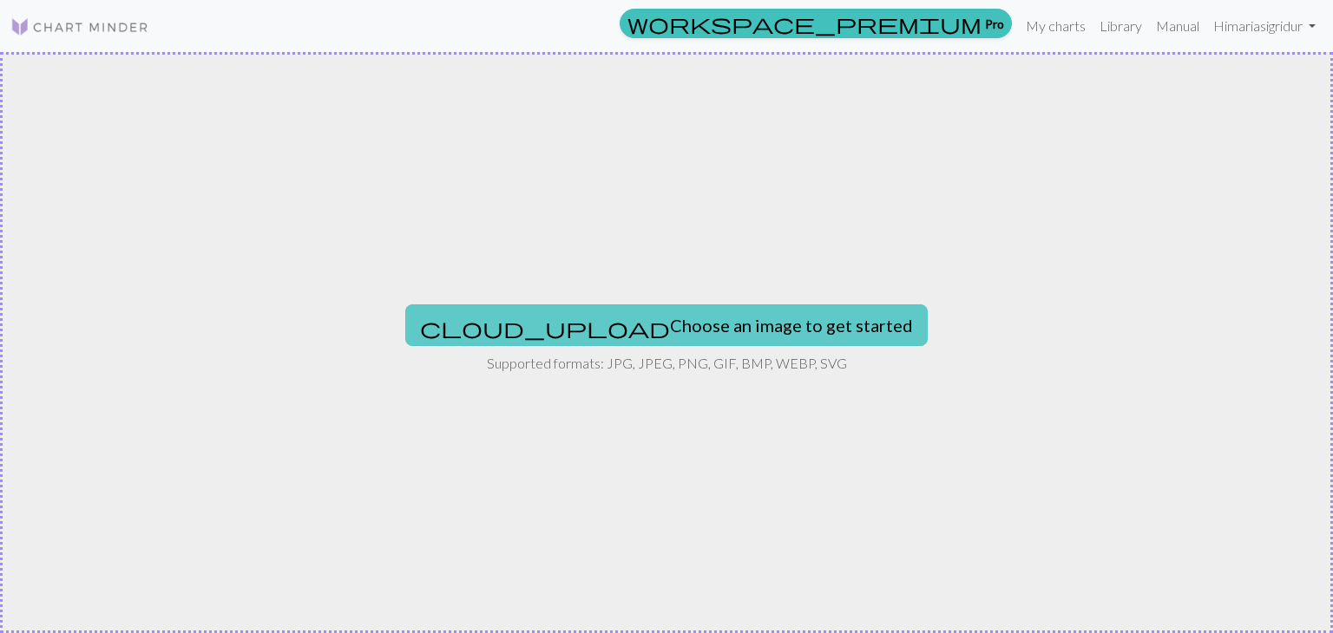
click at [649, 310] on button "cloud_upload Choose an image to get started" at bounding box center [666, 326] width 522 height 42
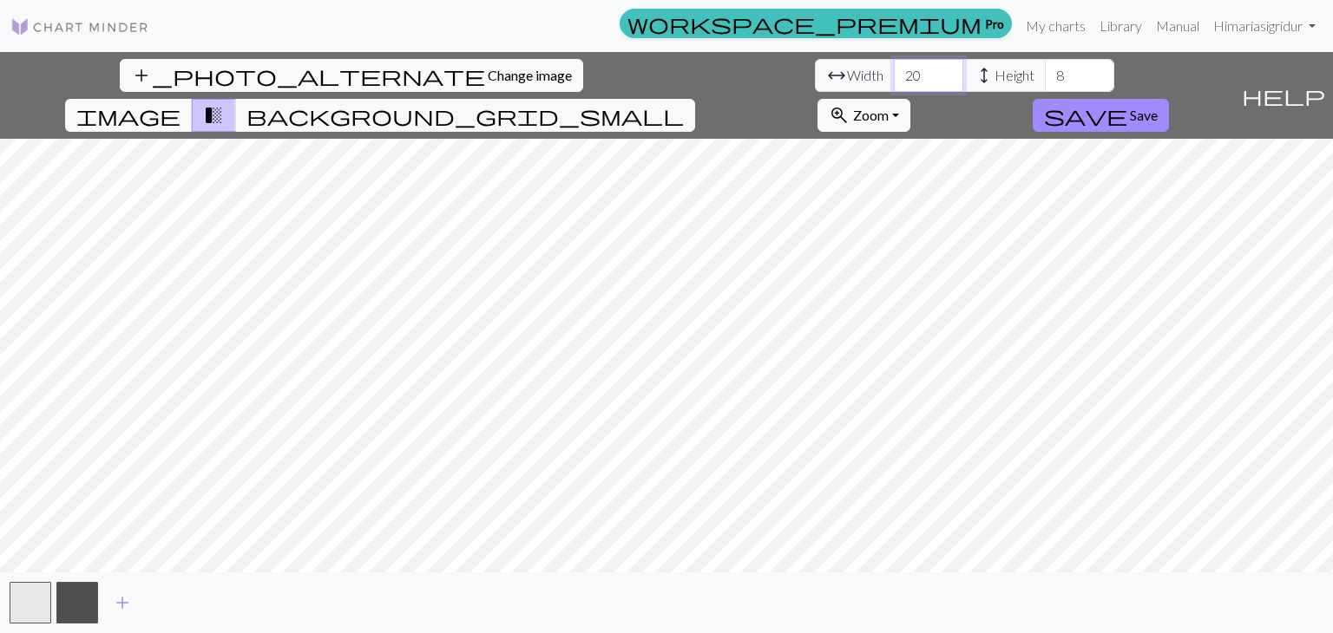
click at [894, 74] on input "20" at bounding box center [928, 75] width 69 height 33
drag, startPoint x: 422, startPoint y: 75, endPoint x: 344, endPoint y: 55, distance: 81.4
click at [815, 62] on div "arrow_range Width 20 height Height 8" at bounding box center [964, 75] width 299 height 33
type input "50"
type input "4"
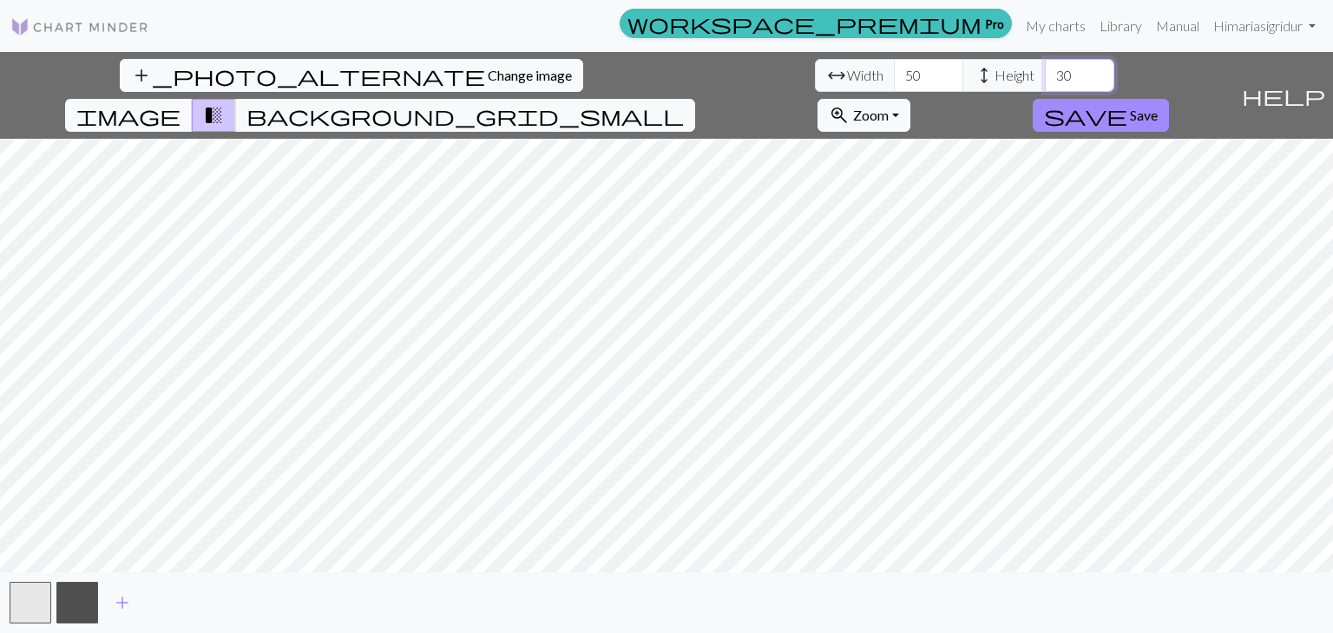
type input "3"
type input "27"
click at [1169, 99] on button "save Save" at bounding box center [1100, 115] width 136 height 33
